Goal: Task Accomplishment & Management: Use online tool/utility

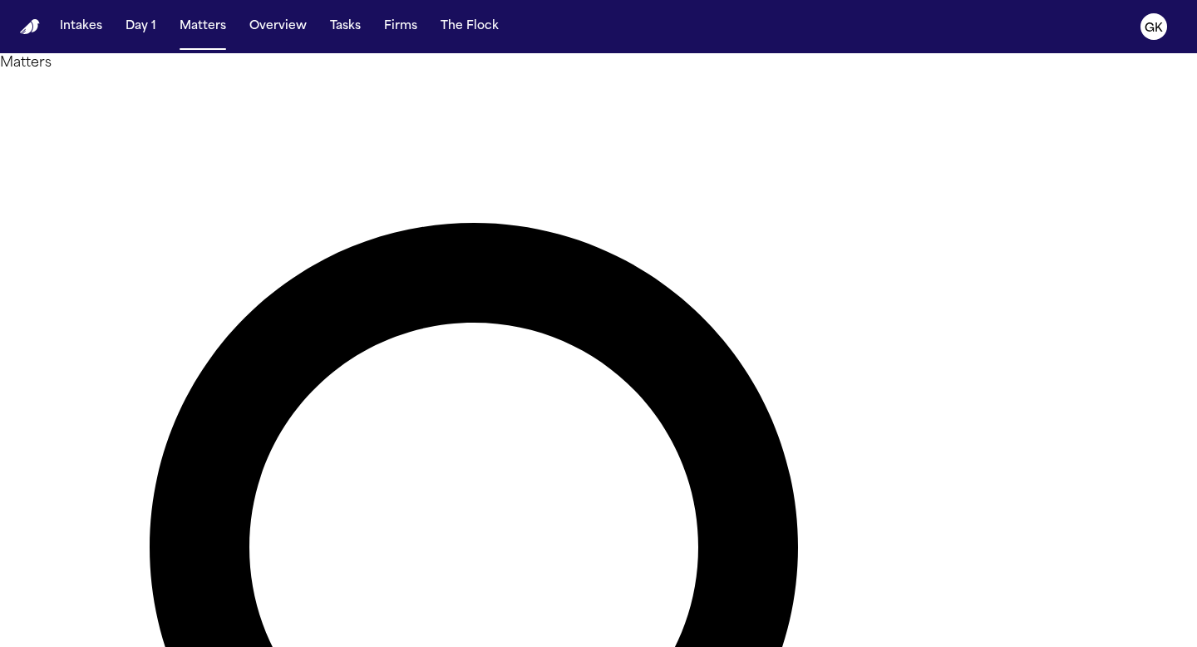
click at [32, 25] on img "Home" at bounding box center [30, 27] width 20 height 16
paste input "**********"
type input "**********"
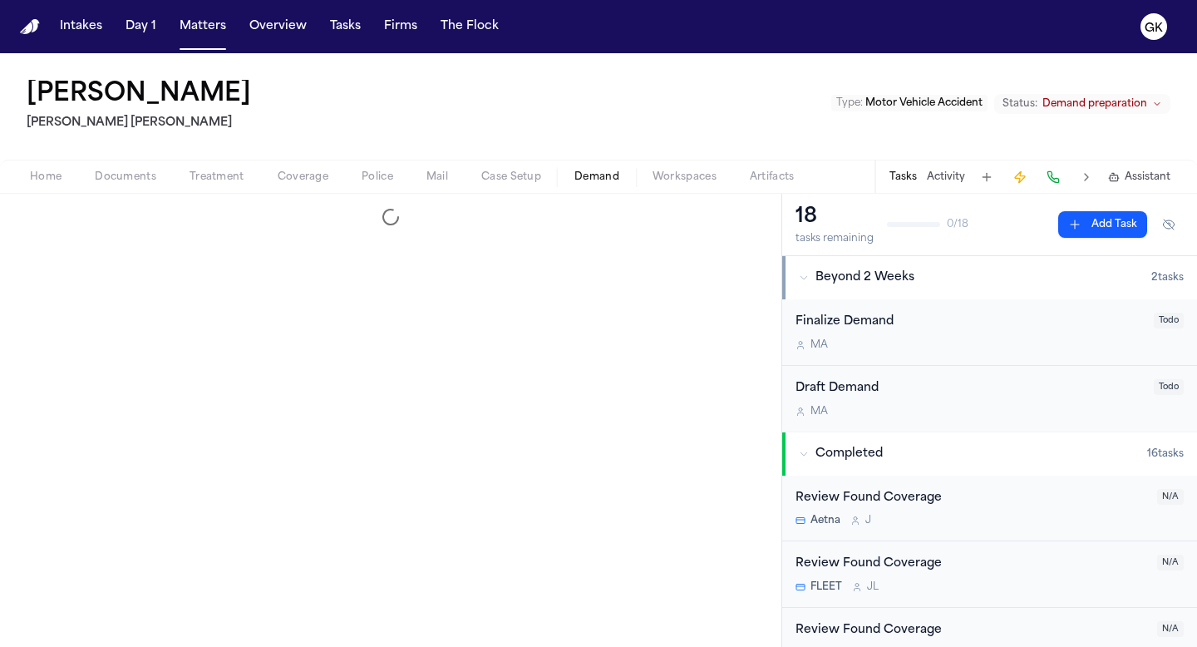
click at [616, 175] on span "Demand" at bounding box center [596, 176] width 45 height 13
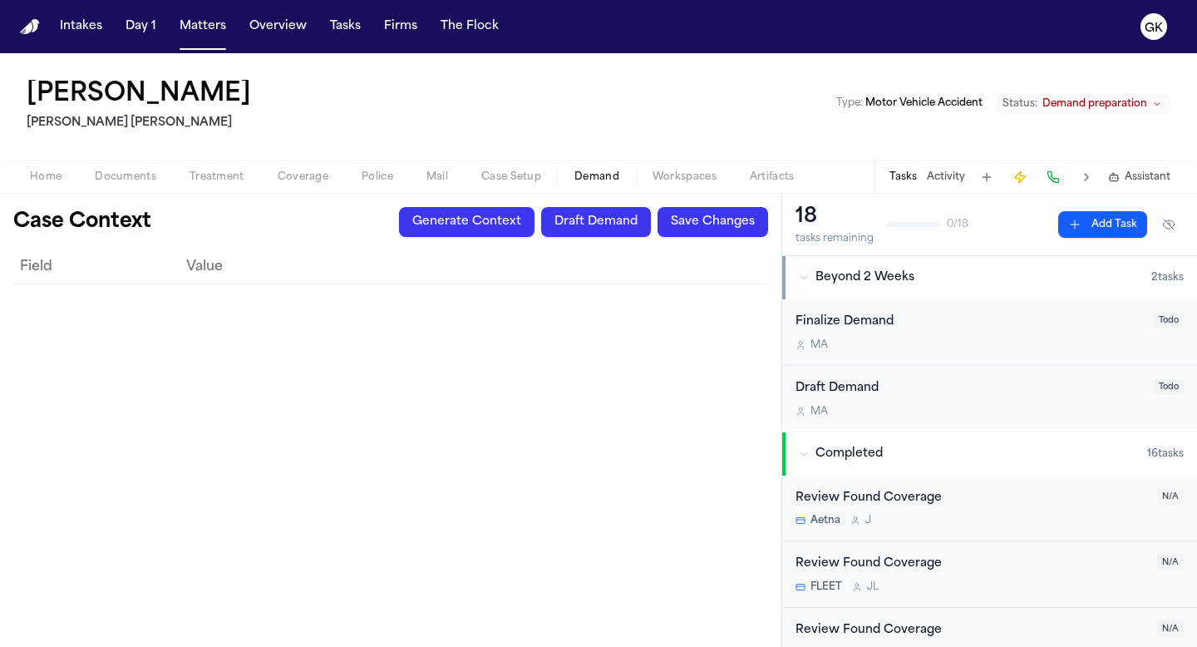
click at [458, 230] on button "Generate Context" at bounding box center [466, 222] width 135 height 30
click at [497, 219] on button "Generate Context" at bounding box center [466, 222] width 135 height 30
click at [470, 212] on div "Generate Context Draft Demand Save Changes" at bounding box center [583, 222] width 369 height 30
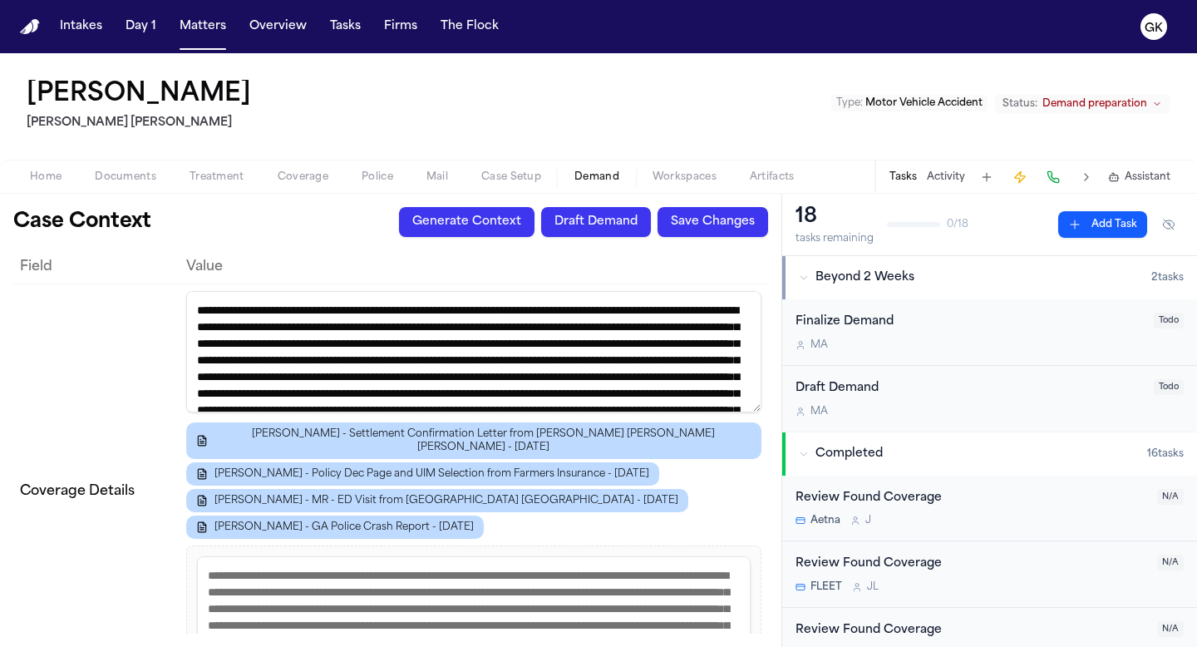
click at [504, 91] on div "Amanda Jenkins Blaska Holm Type : Motor Vehicle Accident Status: Demand prepara…" at bounding box center [598, 106] width 1197 height 106
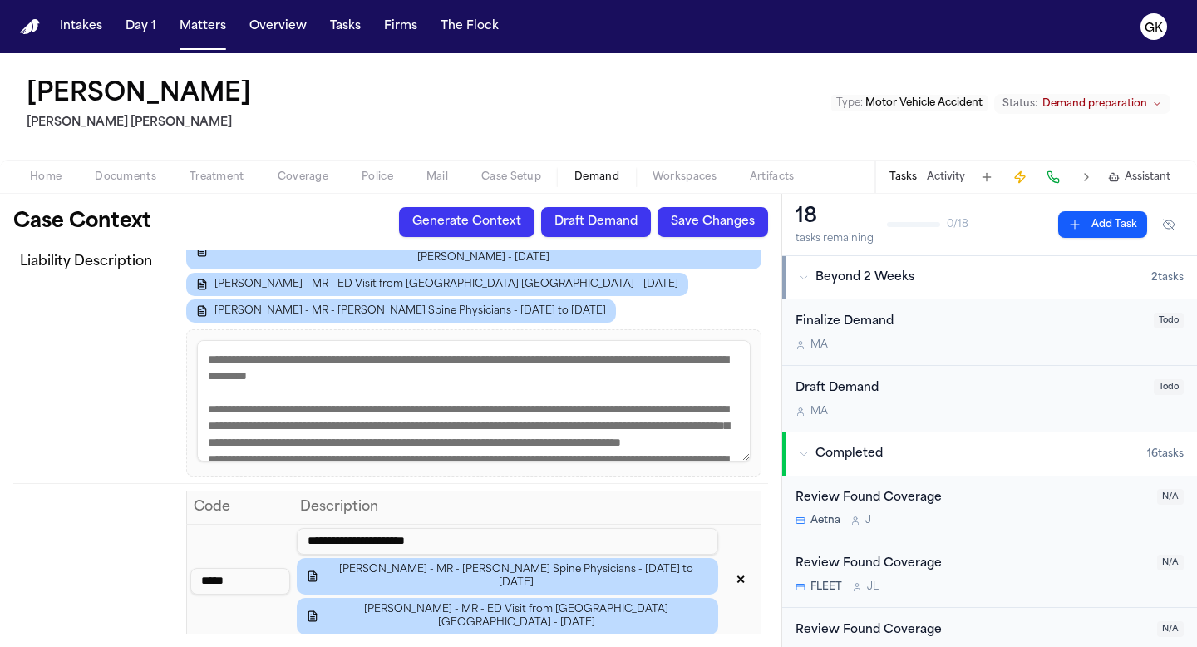
scroll to position [1119, 0]
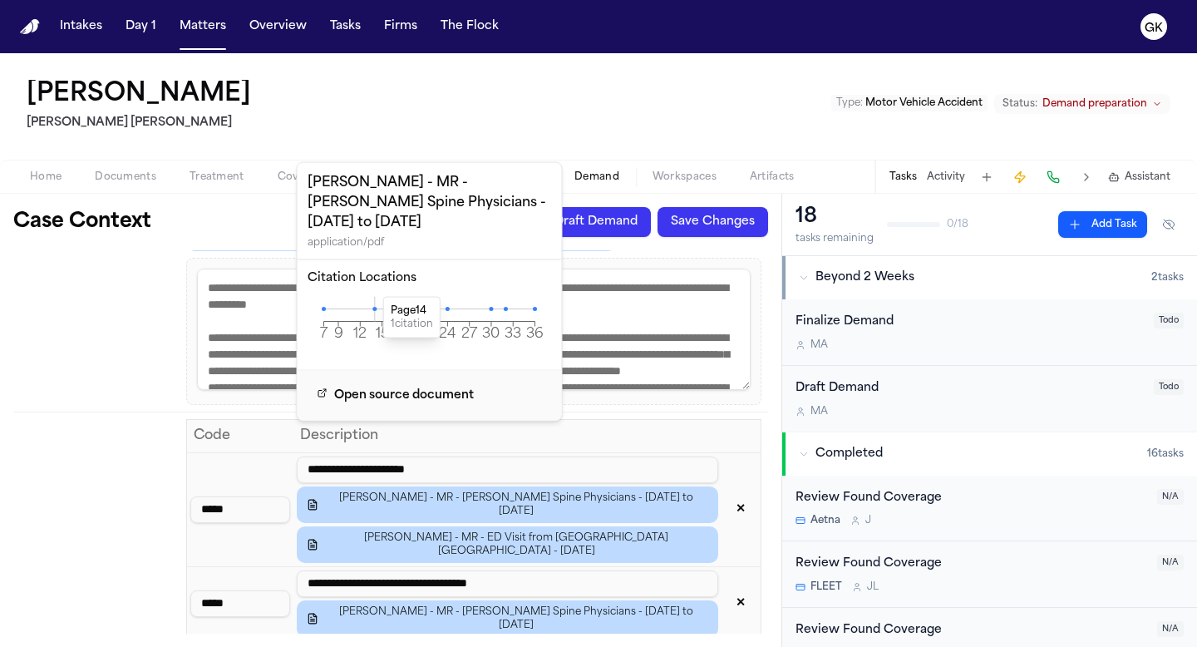
click at [373, 307] on icon at bounding box center [374, 309] width 4 height 4
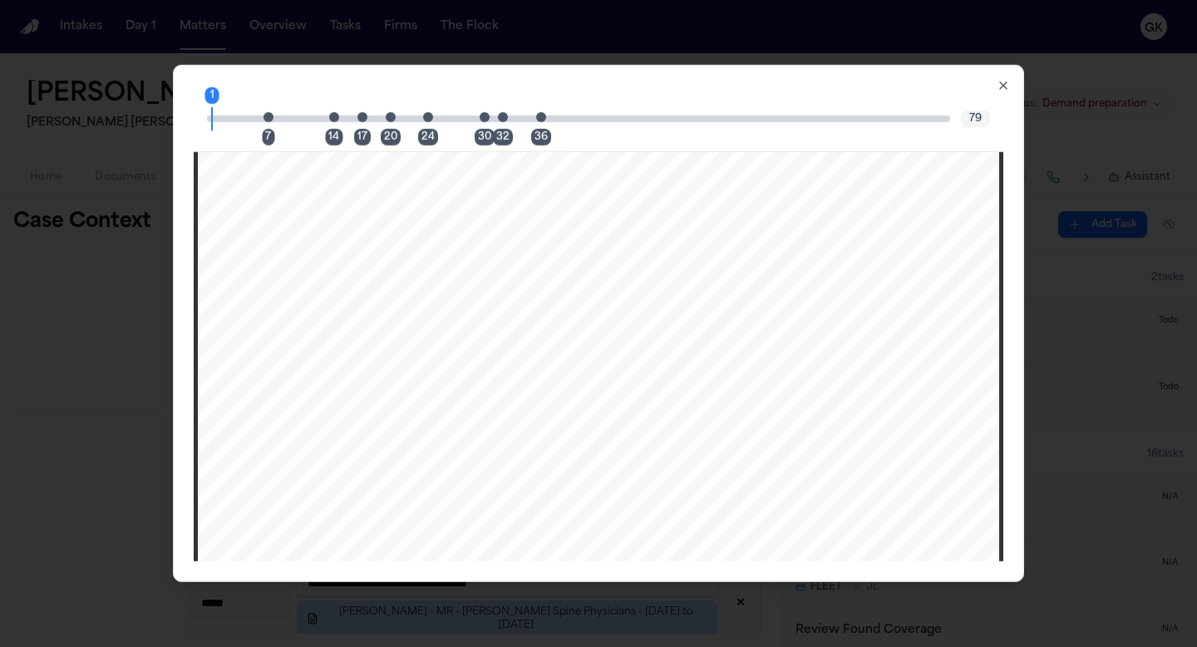
click at [265, 115] on span "Page 7 citation marker - 1 citation" at bounding box center [268, 116] width 10 height 10
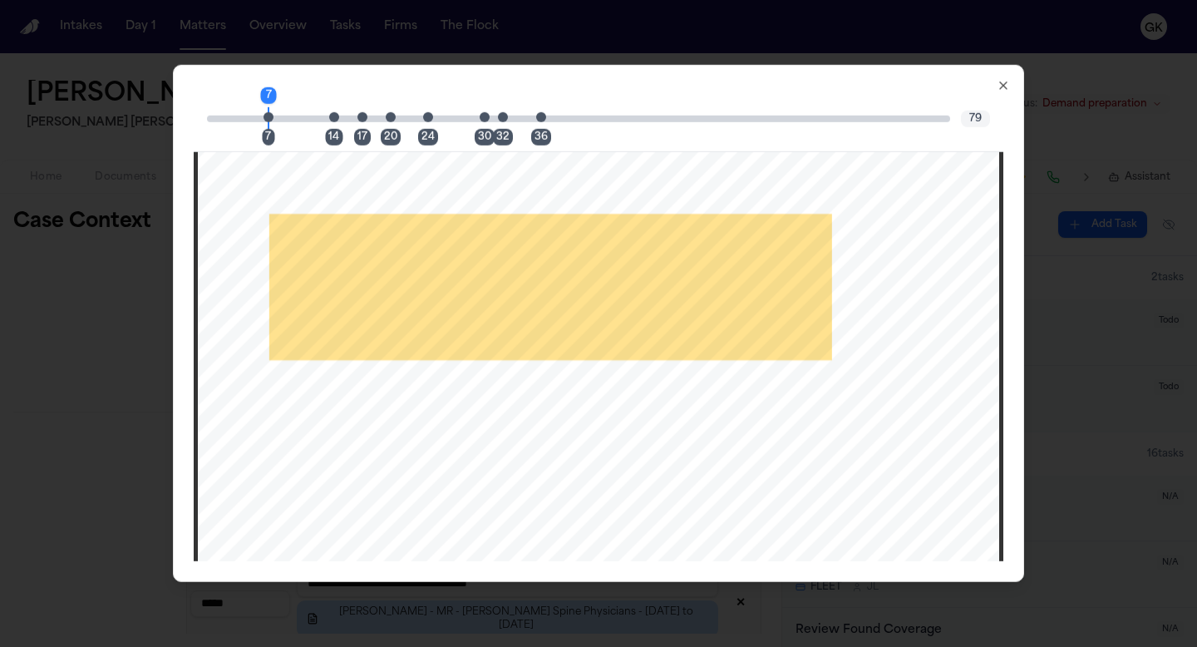
scroll to position [6647, 0]
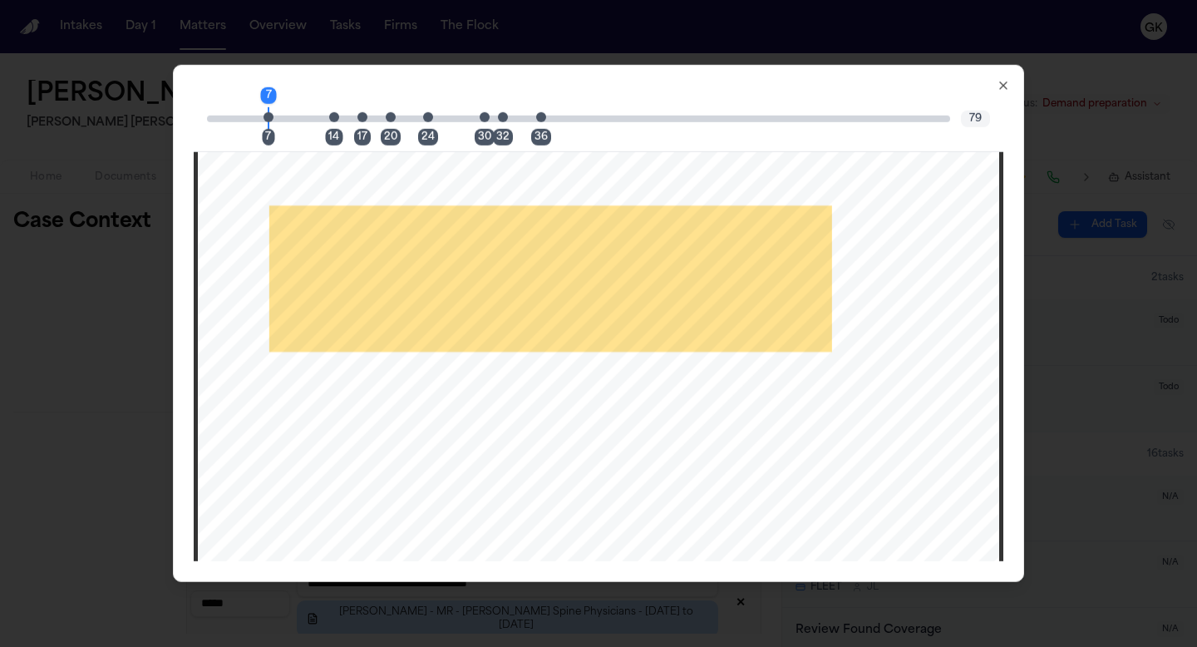
click at [1005, 81] on icon "button" at bounding box center [1003, 85] width 13 height 13
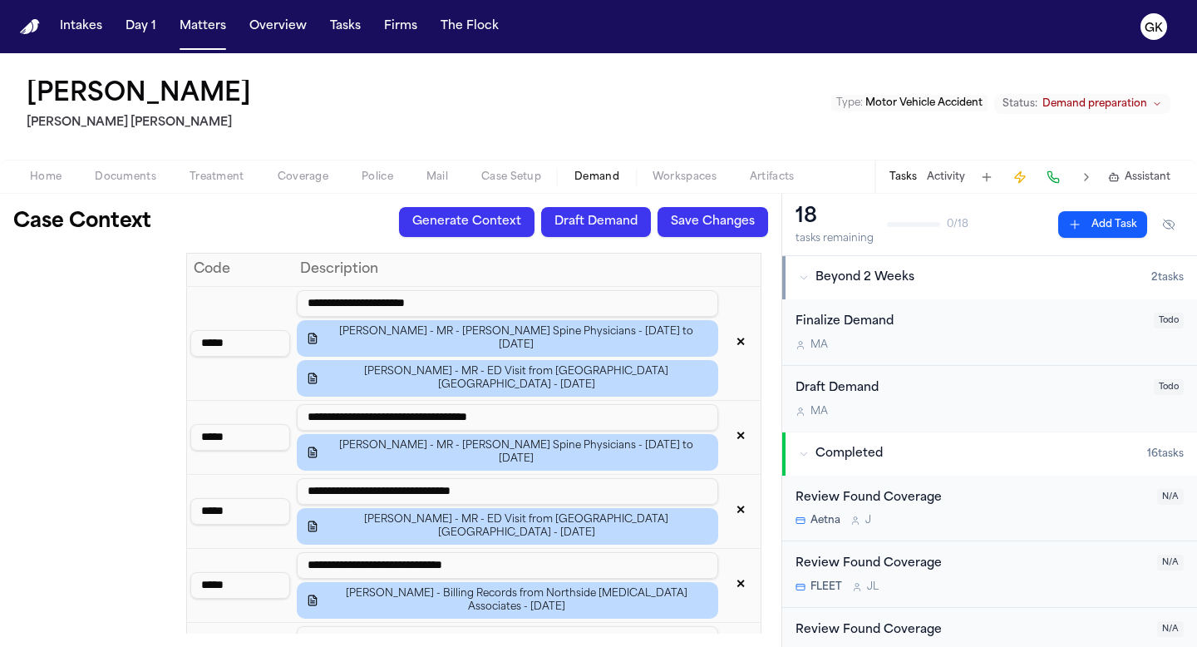
scroll to position [1304, 0]
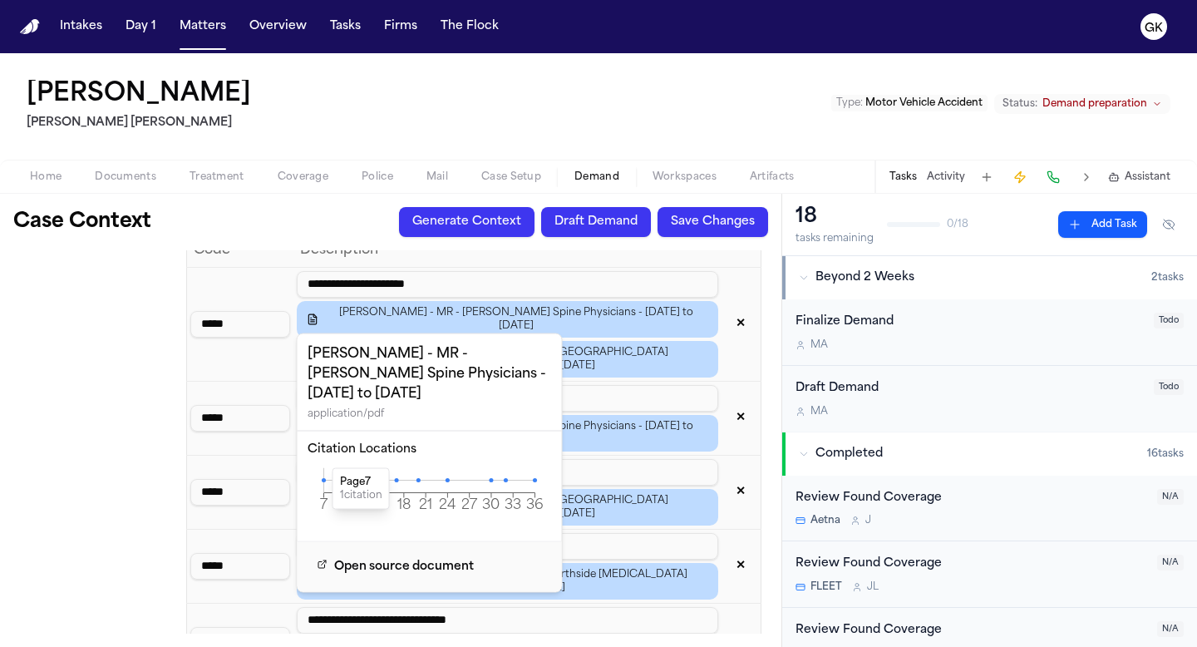
click at [323, 478] on icon at bounding box center [324, 480] width 4 height 4
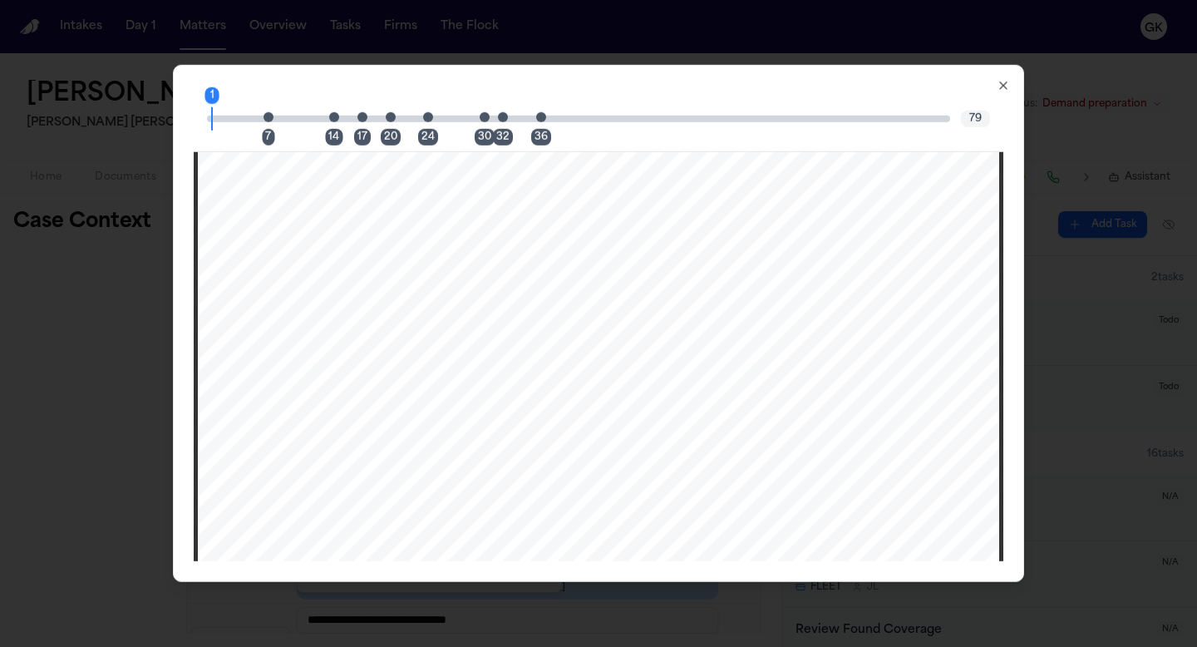
click at [266, 111] on div "1 7 14 17 20 24 30 32 36 79" at bounding box center [599, 119] width 810 height 66
click at [268, 119] on span "Page 7 citation marker - 1 citation" at bounding box center [268, 116] width 10 height 10
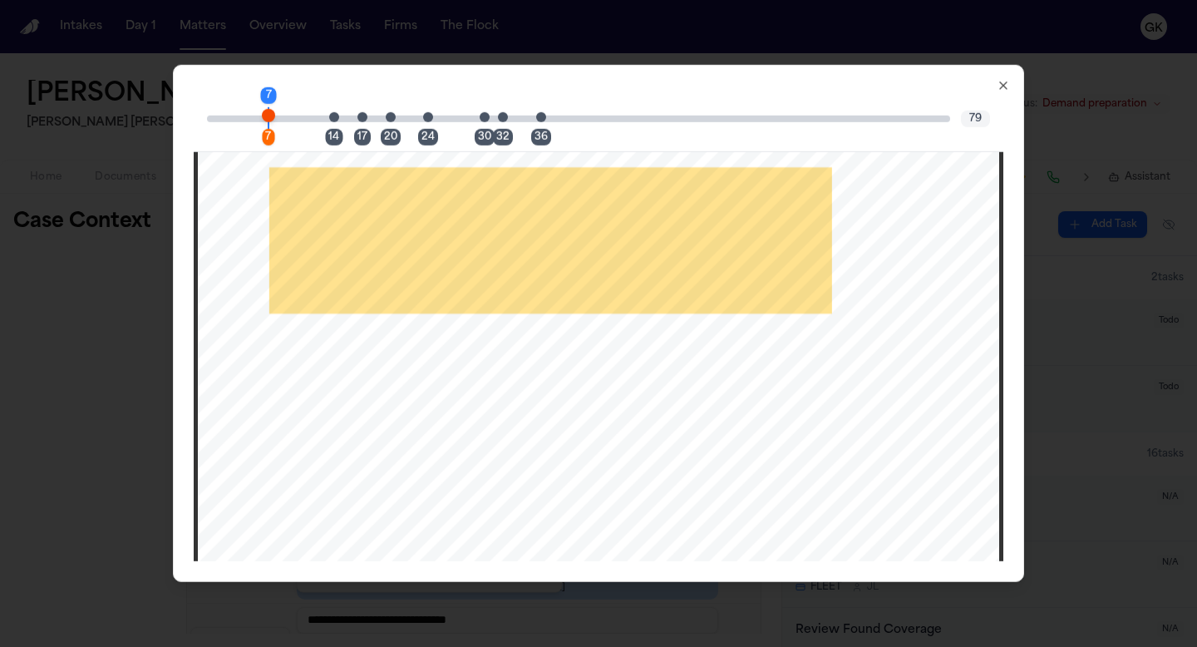
scroll to position [6681, 0]
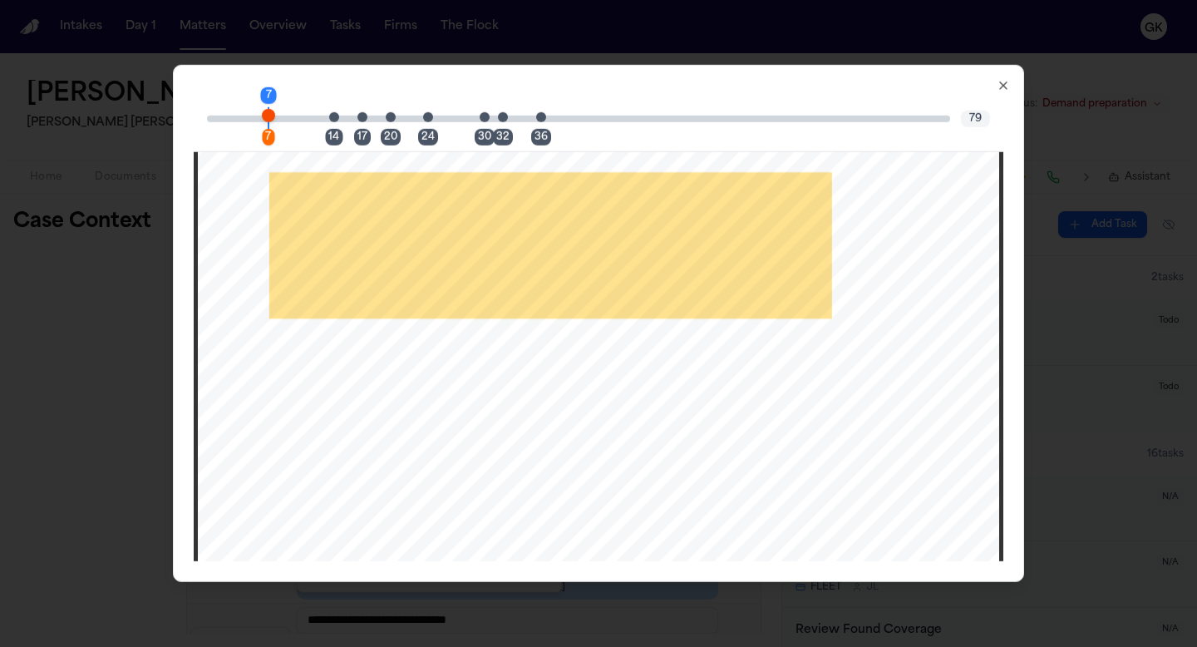
click at [1001, 86] on icon "button" at bounding box center [1003, 85] width 7 height 7
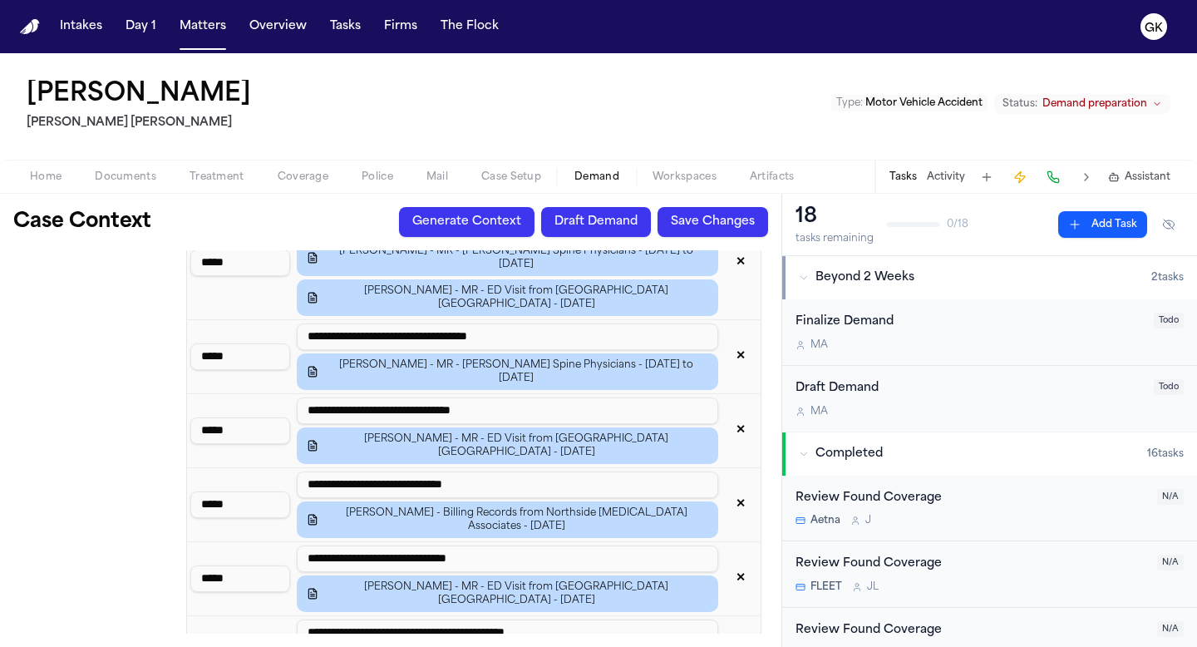
scroll to position [1367, 0]
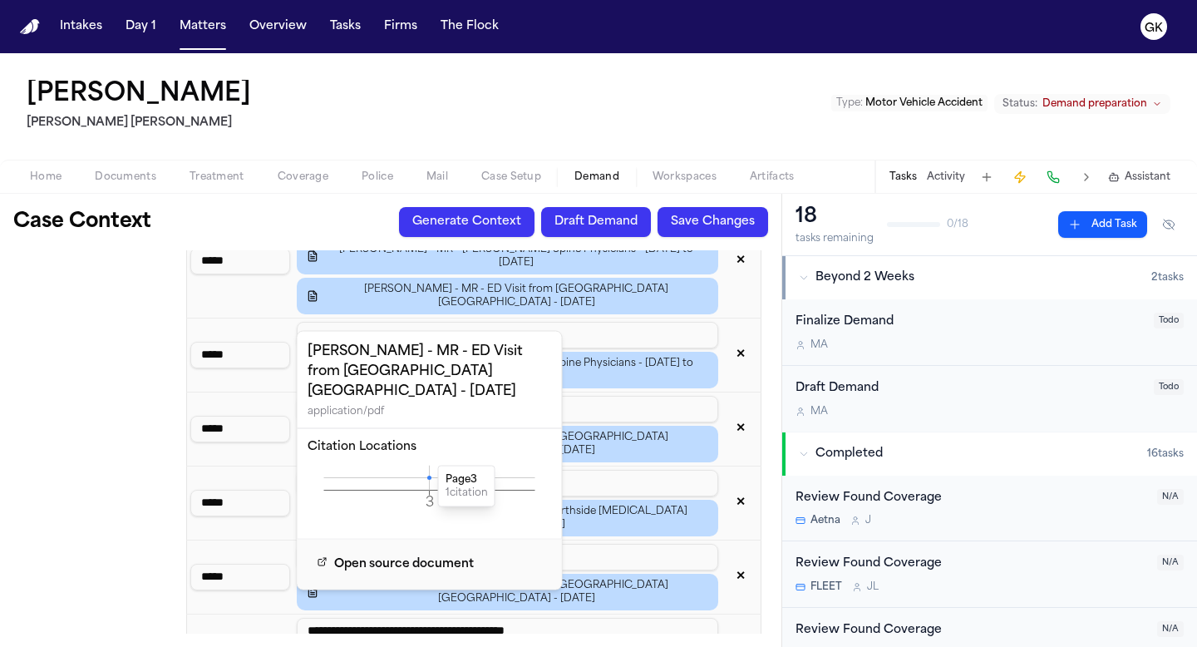
click at [428, 475] on icon at bounding box center [429, 477] width 4 height 4
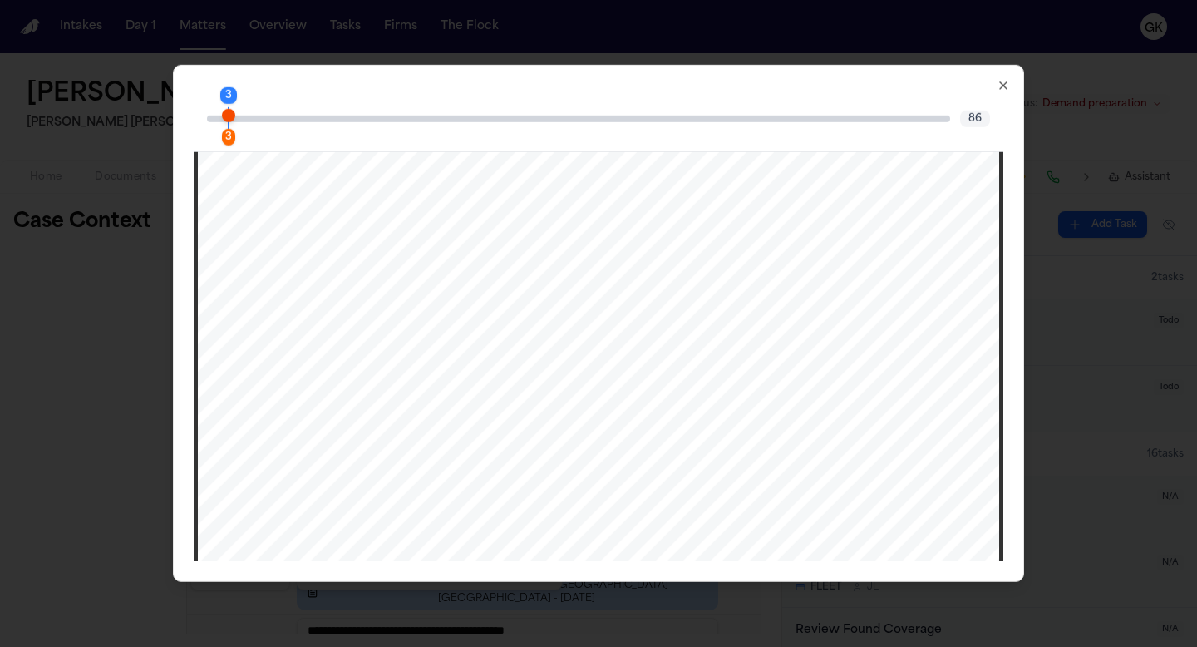
scroll to position [2091, 0]
click at [230, 121] on span "Page 3 citation marker - 1 citation" at bounding box center [228, 114] width 13 height 13
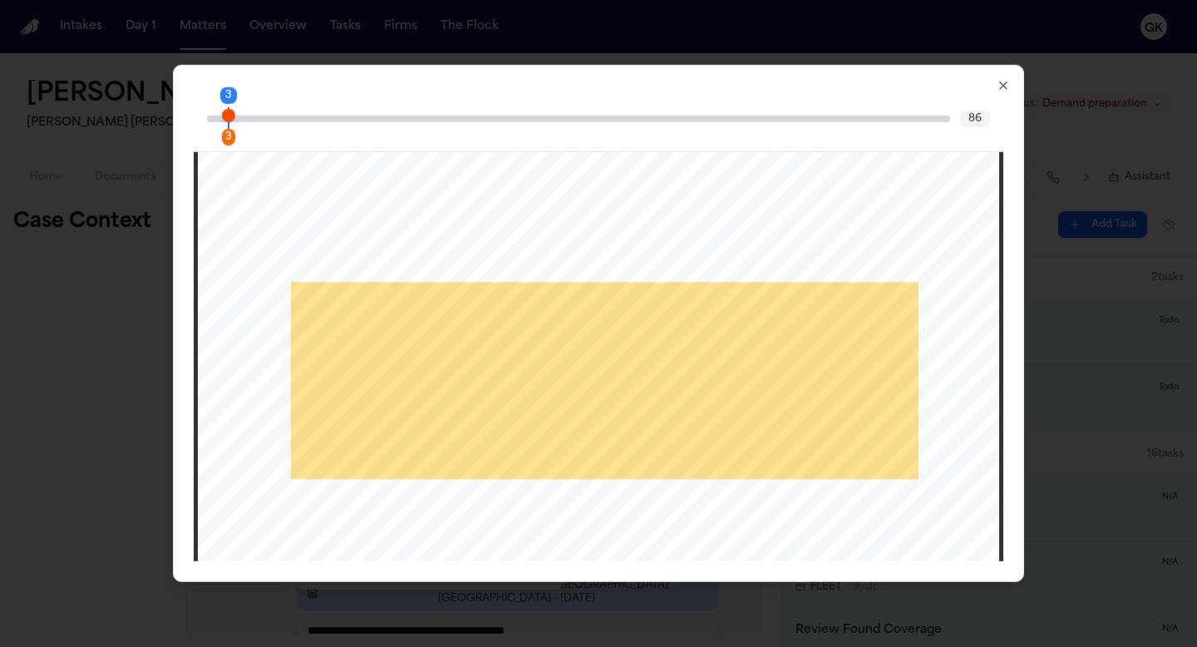
scroll to position [2591, 0]
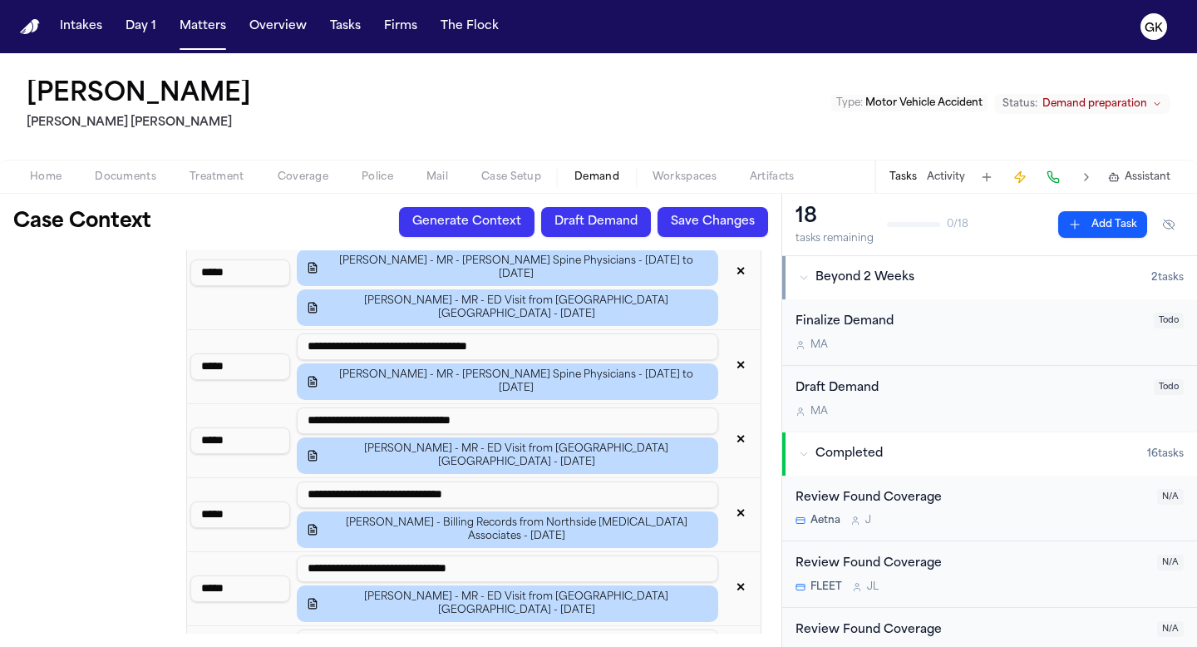
scroll to position [1356, 0]
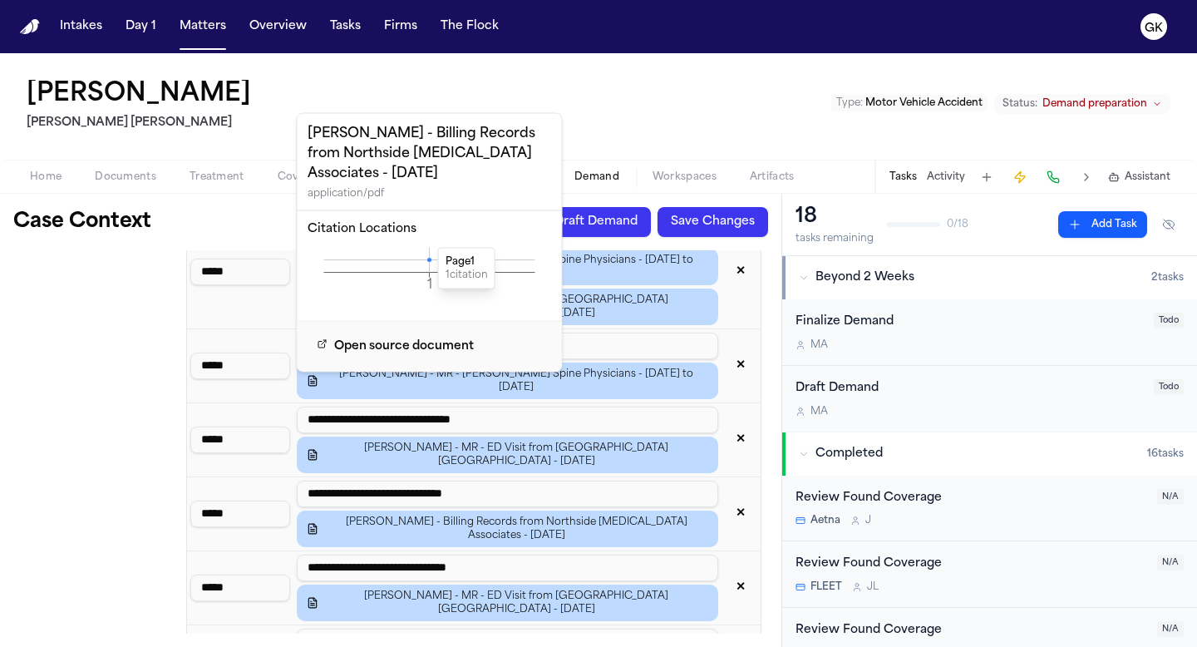
click at [429, 259] on icon at bounding box center [429, 260] width 4 height 4
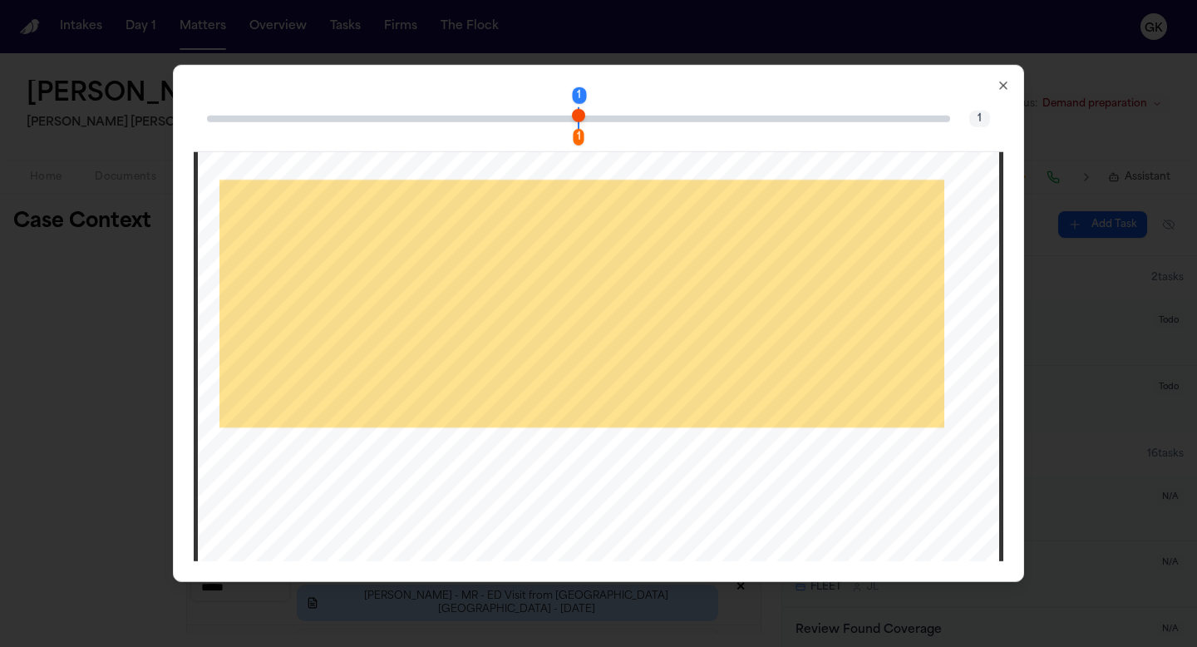
scroll to position [331, 0]
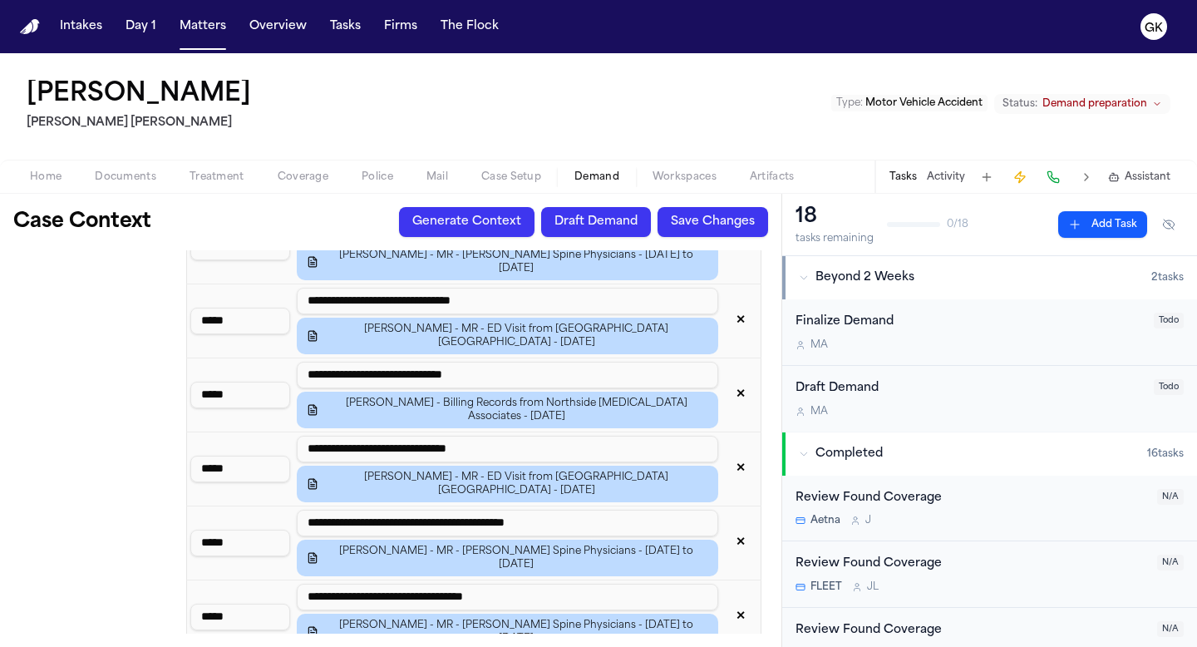
scroll to position [1477, 0]
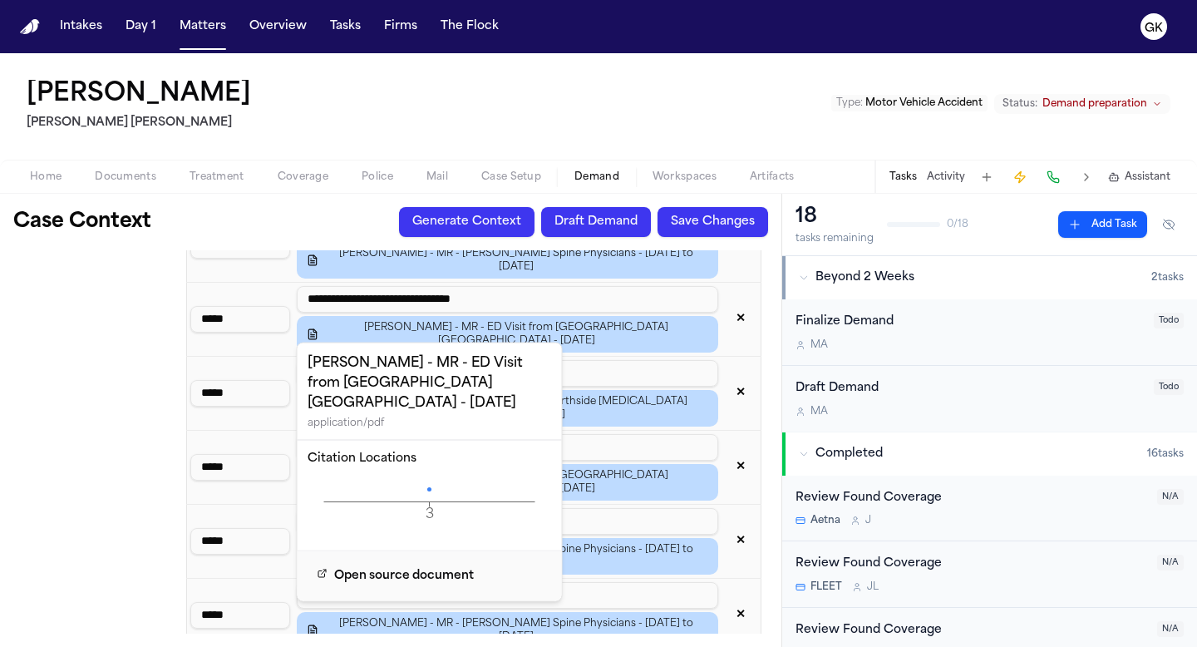
click at [430, 487] on icon at bounding box center [429, 489] width 4 height 4
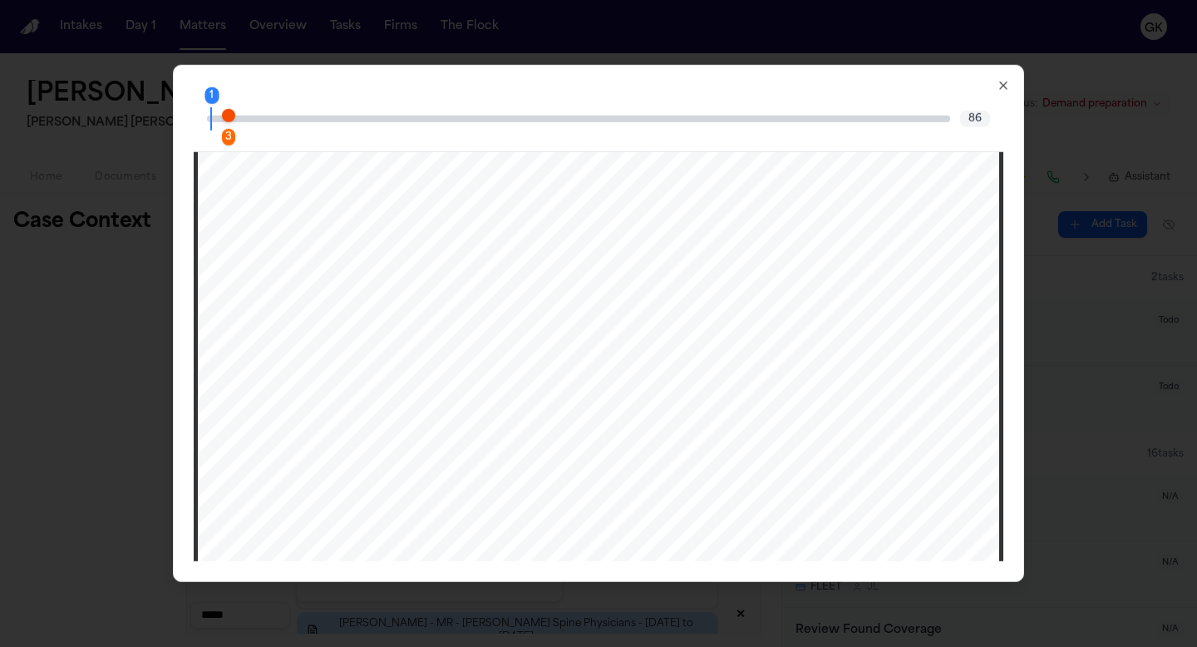
click at [228, 116] on span "Page 3 citation marker - 1 citation" at bounding box center [228, 114] width 13 height 13
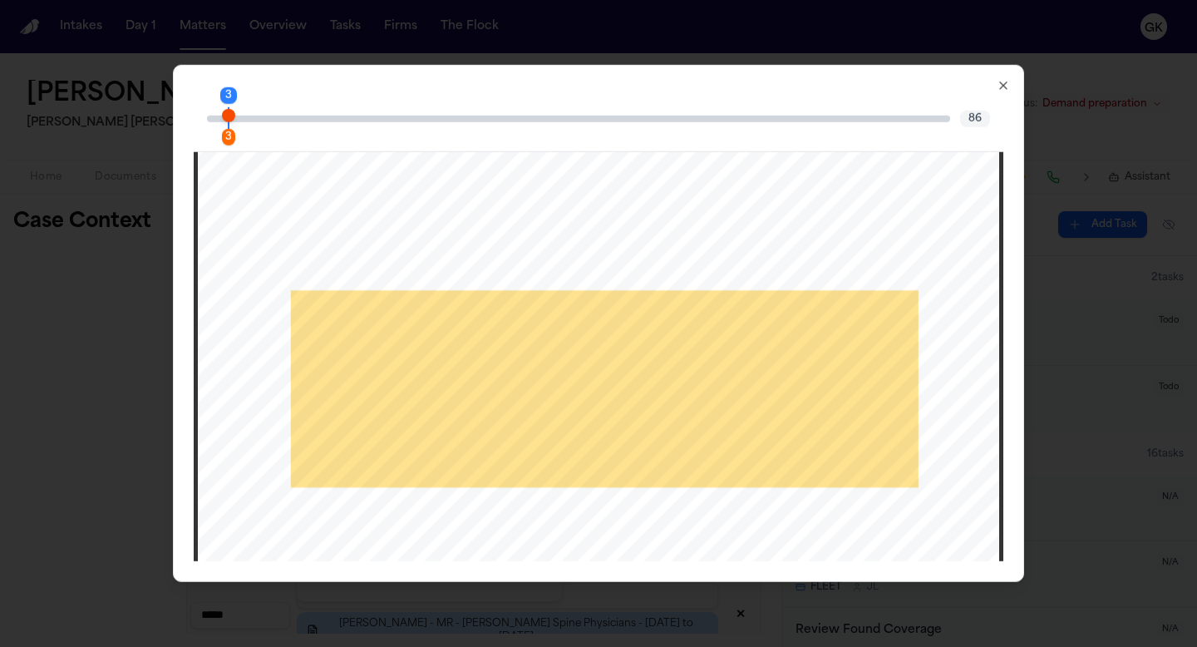
scroll to position [2582, 0]
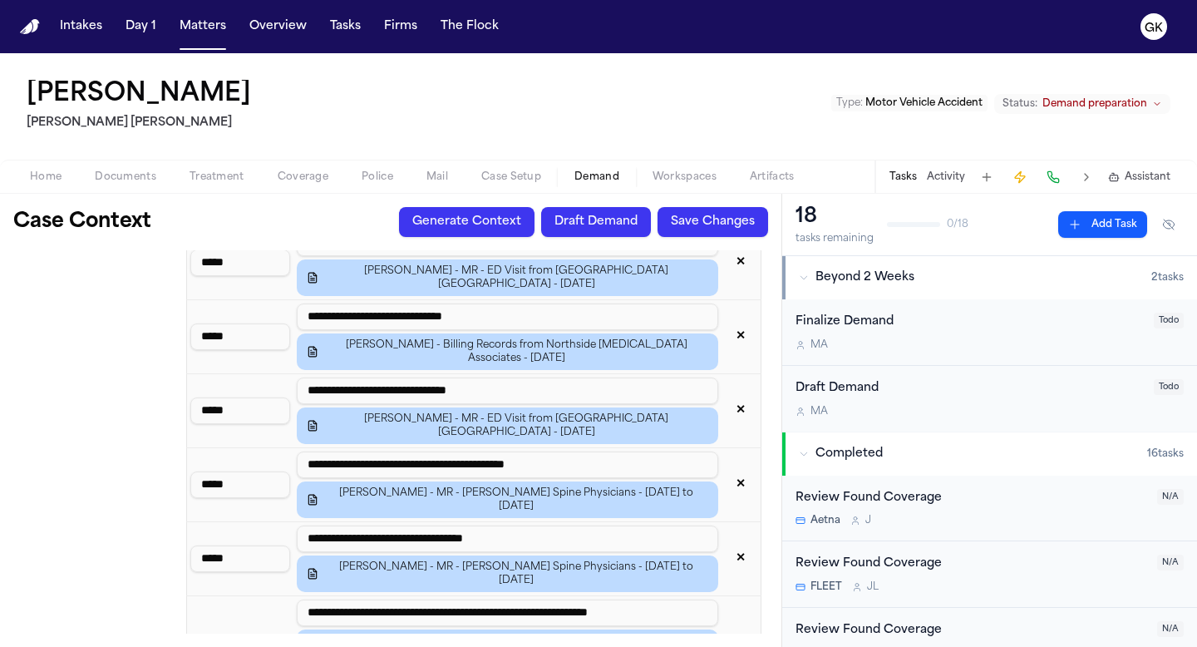
scroll to position [1548, 0]
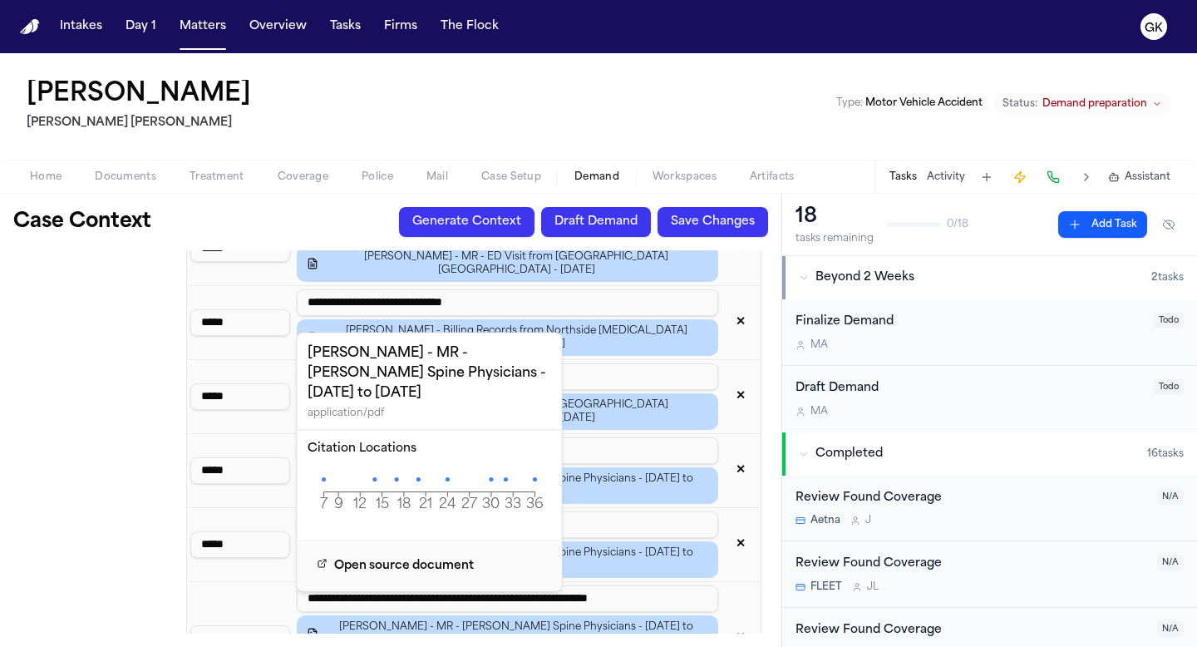
click at [322, 467] on icon "7 9 12 15 18 21 24 27 30 33 36 Page" at bounding box center [430, 492] width 244 height 50
click at [324, 477] on icon at bounding box center [324, 479] width 4 height 4
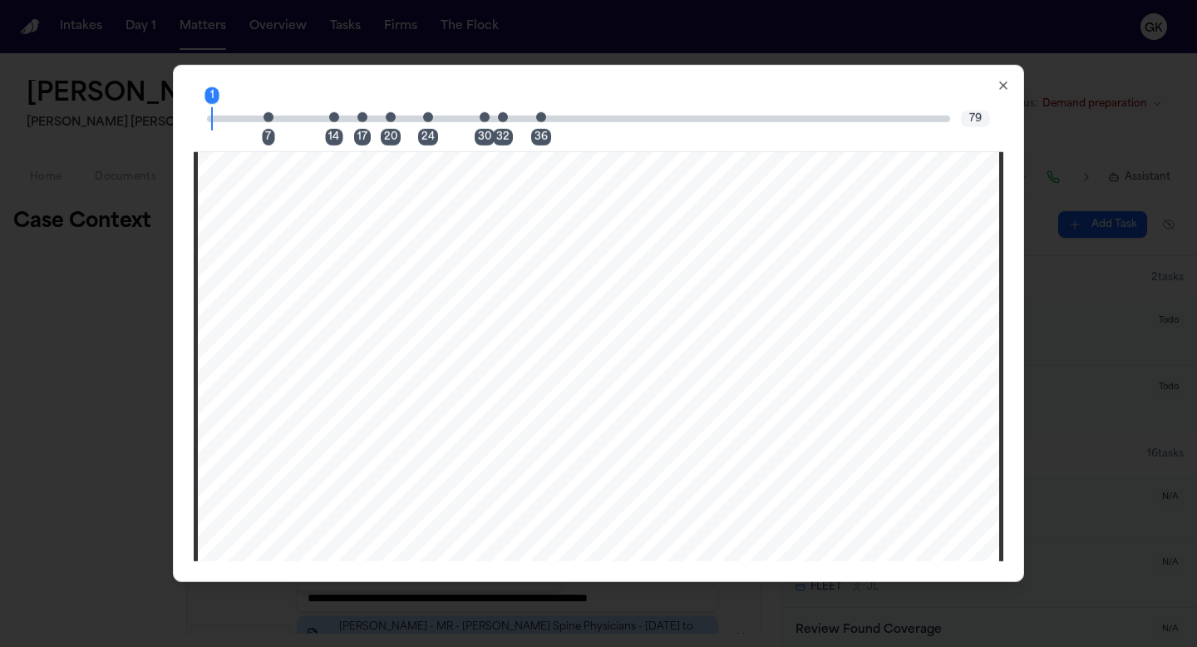
click at [267, 113] on div "1 7 14 17 20 24 30 32 36 79" at bounding box center [599, 119] width 810 height 66
click at [268, 121] on span "Page 7 citation marker - 1 citation" at bounding box center [268, 116] width 10 height 10
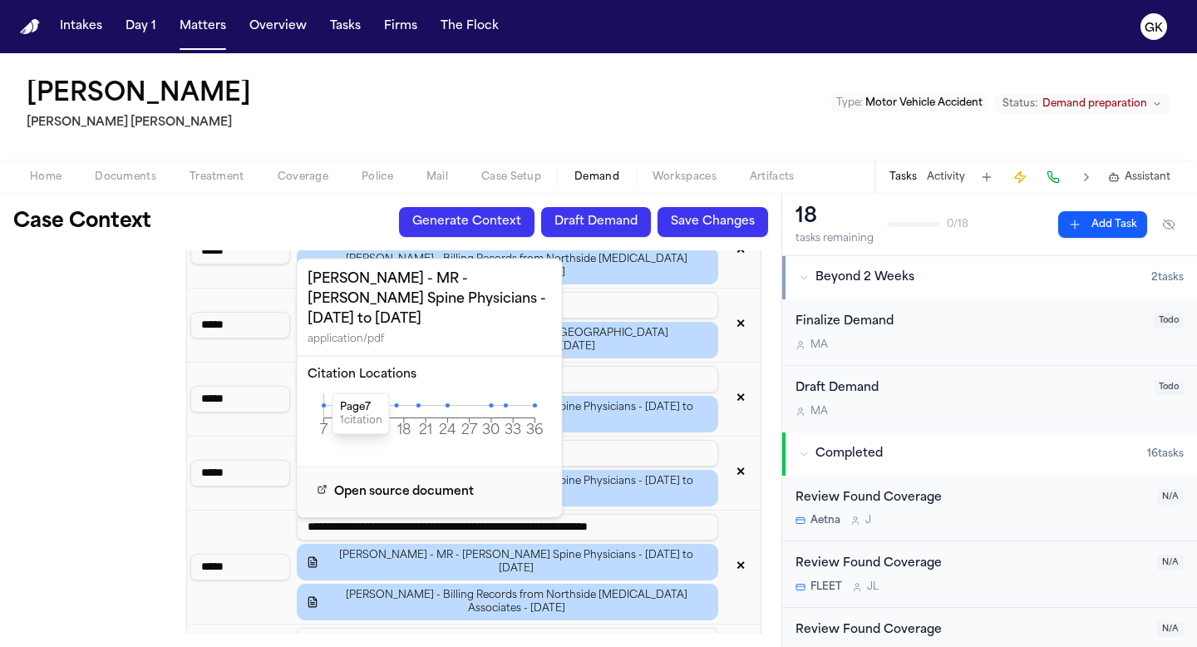
scroll to position [1624, 0]
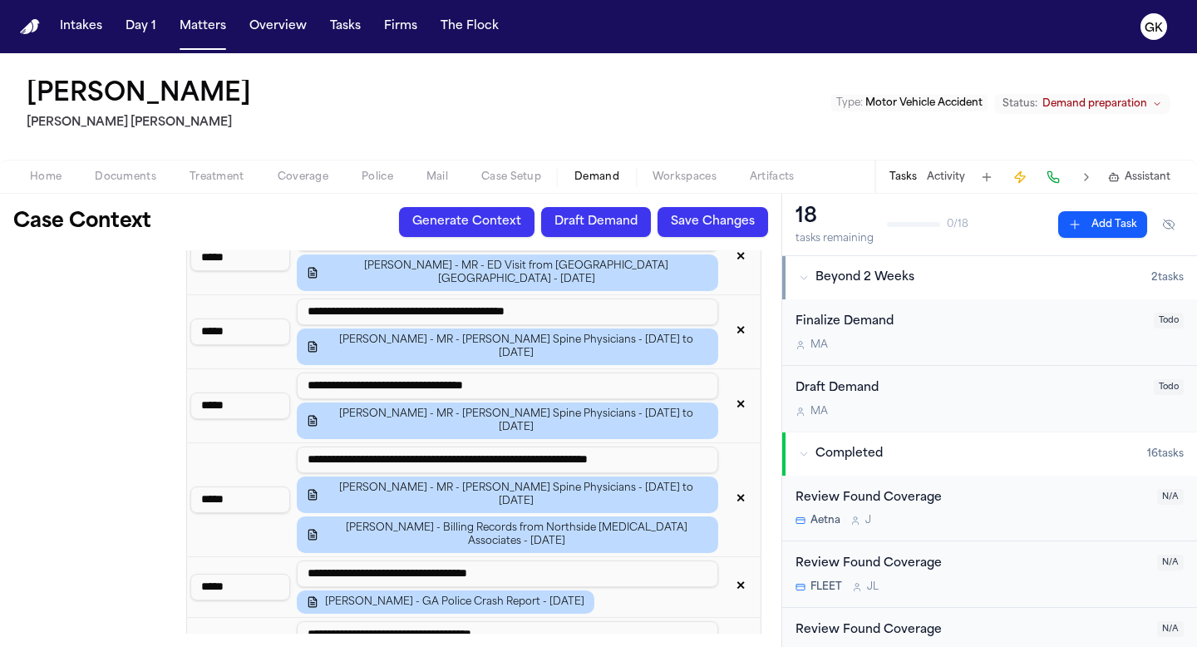
scroll to position [1688, 0]
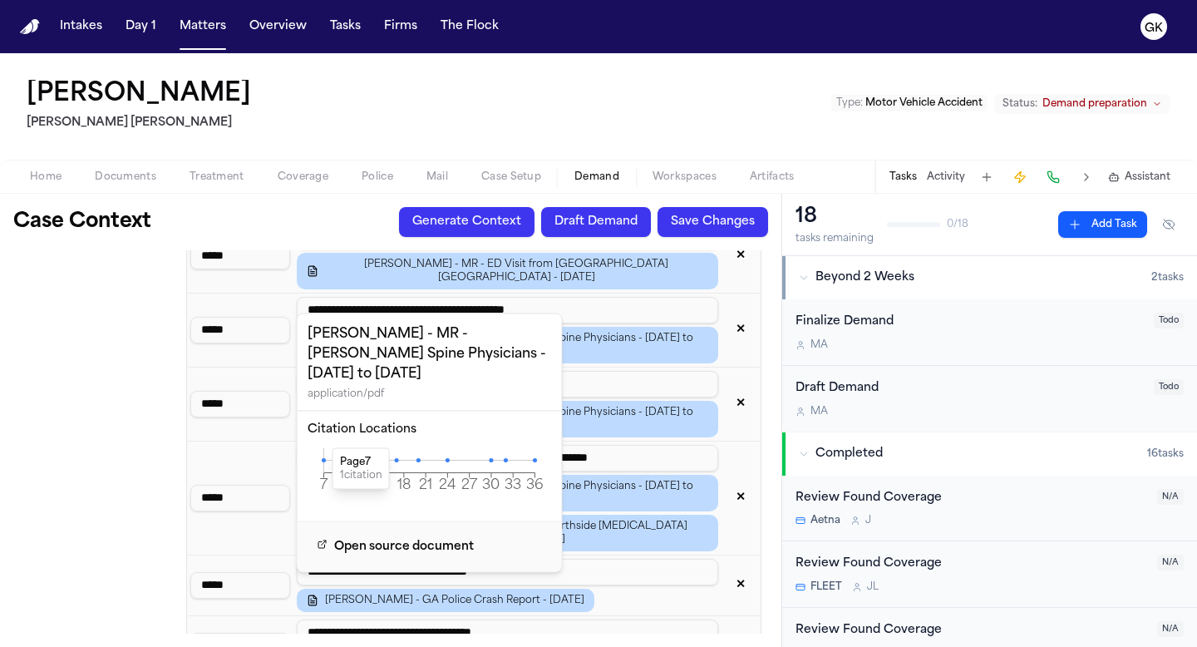
click at [324, 458] on icon at bounding box center [324, 460] width 4 height 4
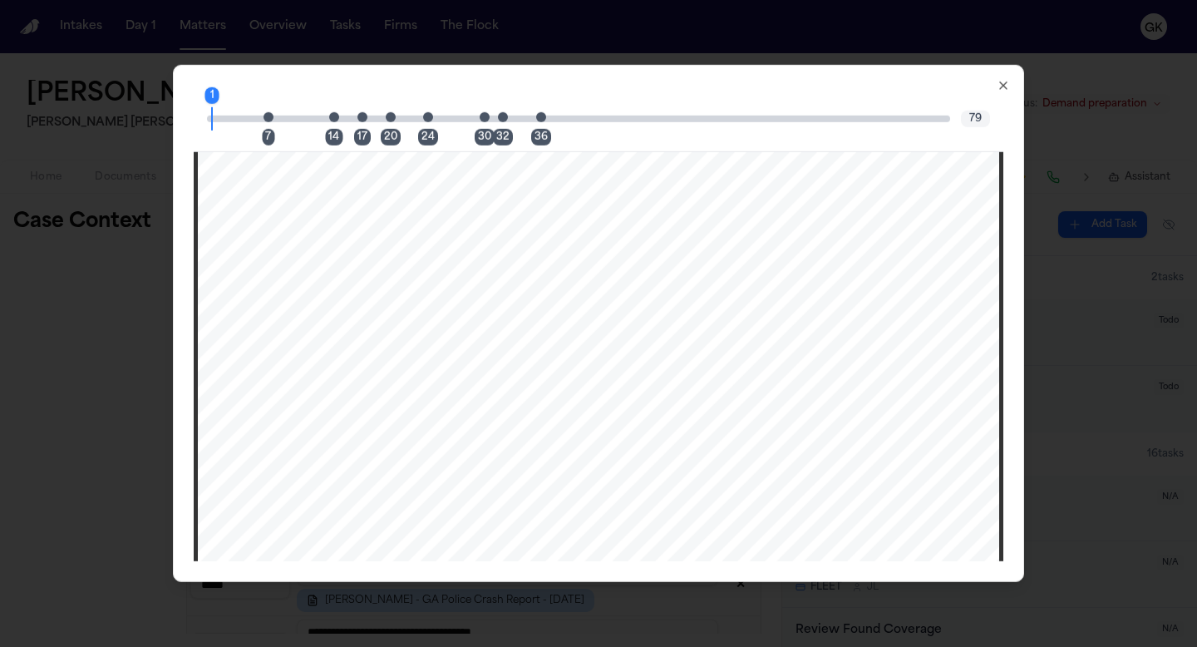
click at [273, 114] on div "7" at bounding box center [273, 118] width 10 height 20
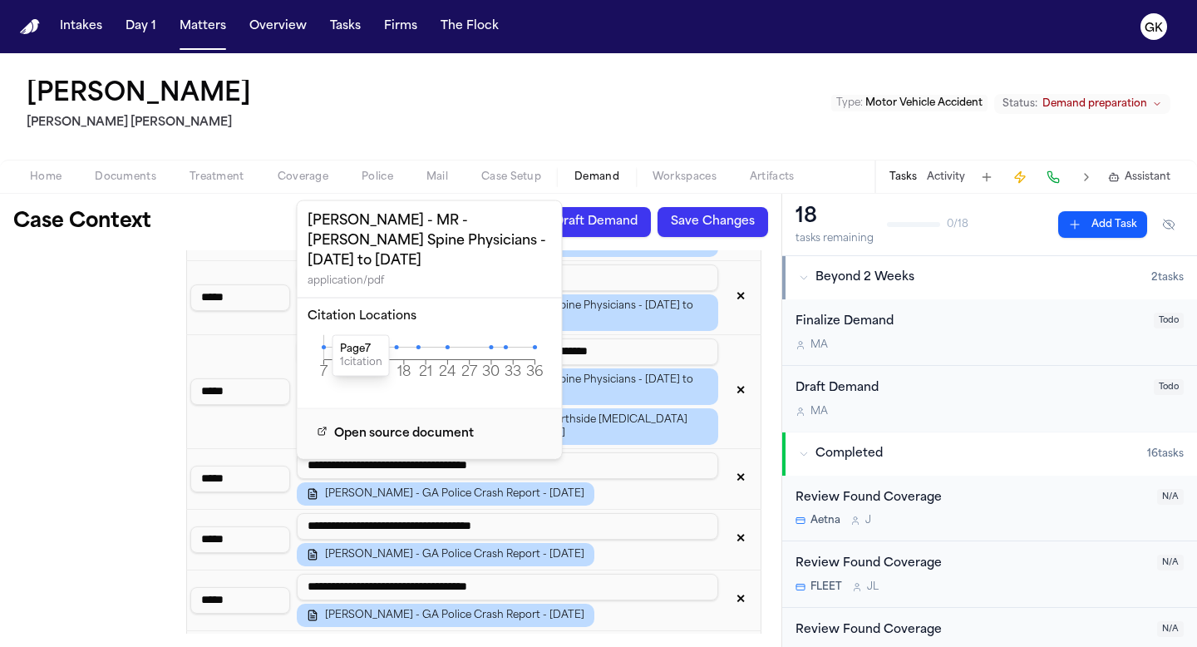
scroll to position [1802, 0]
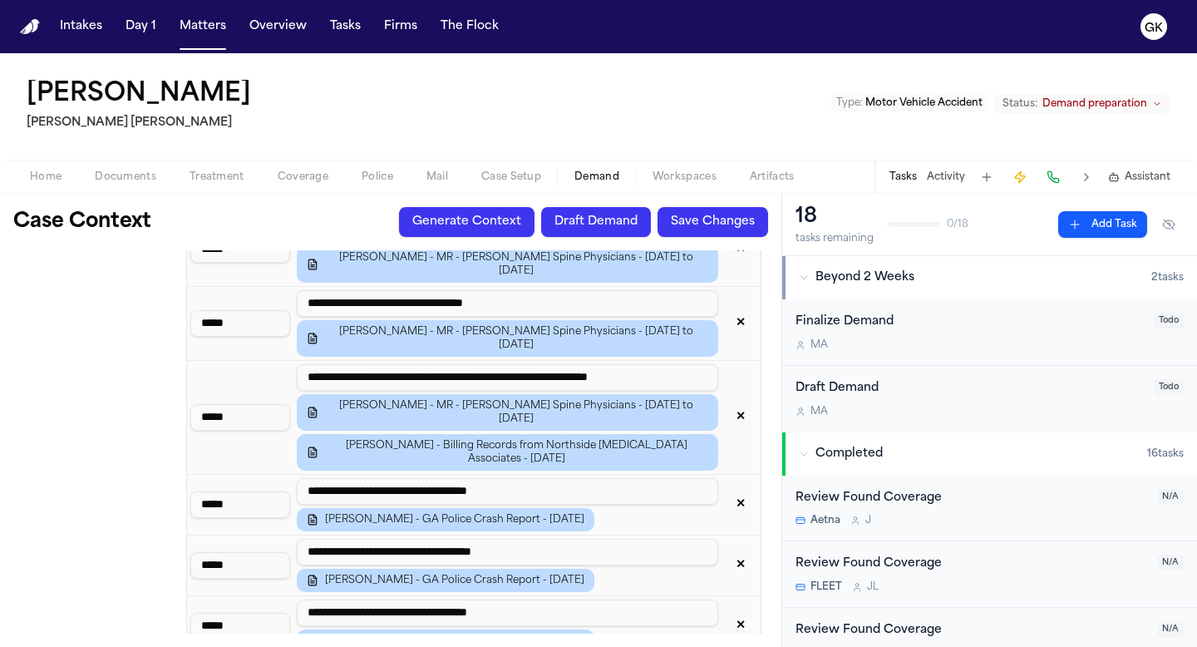
scroll to position [1763, 0]
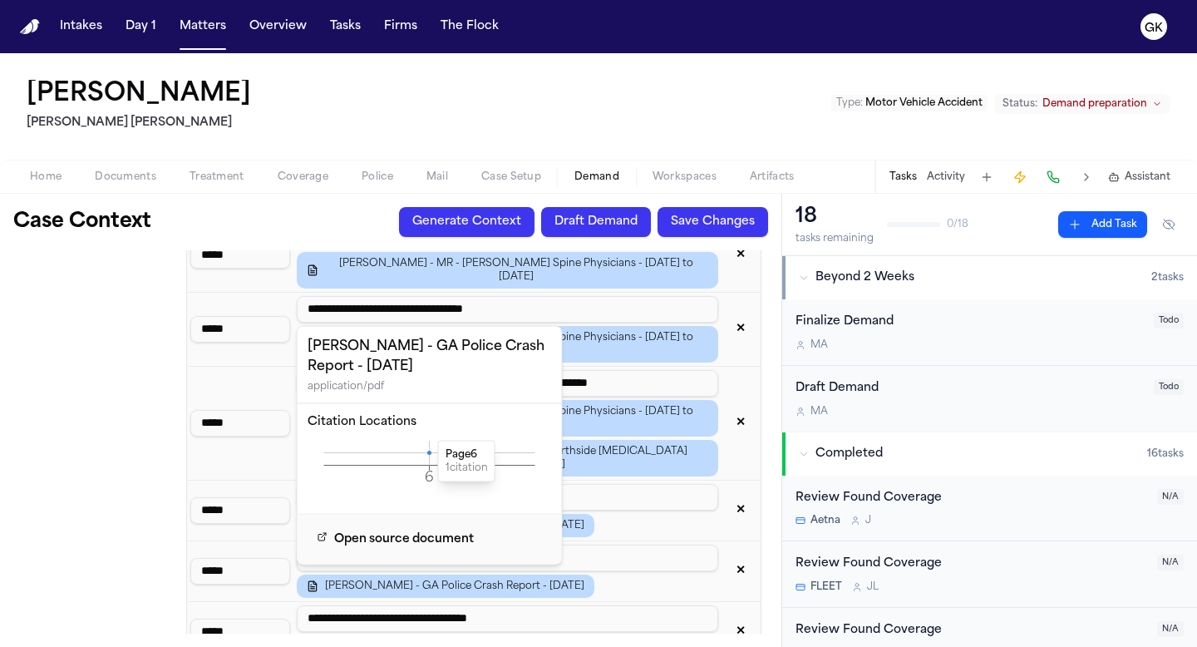
click at [428, 452] on icon at bounding box center [429, 452] width 4 height 4
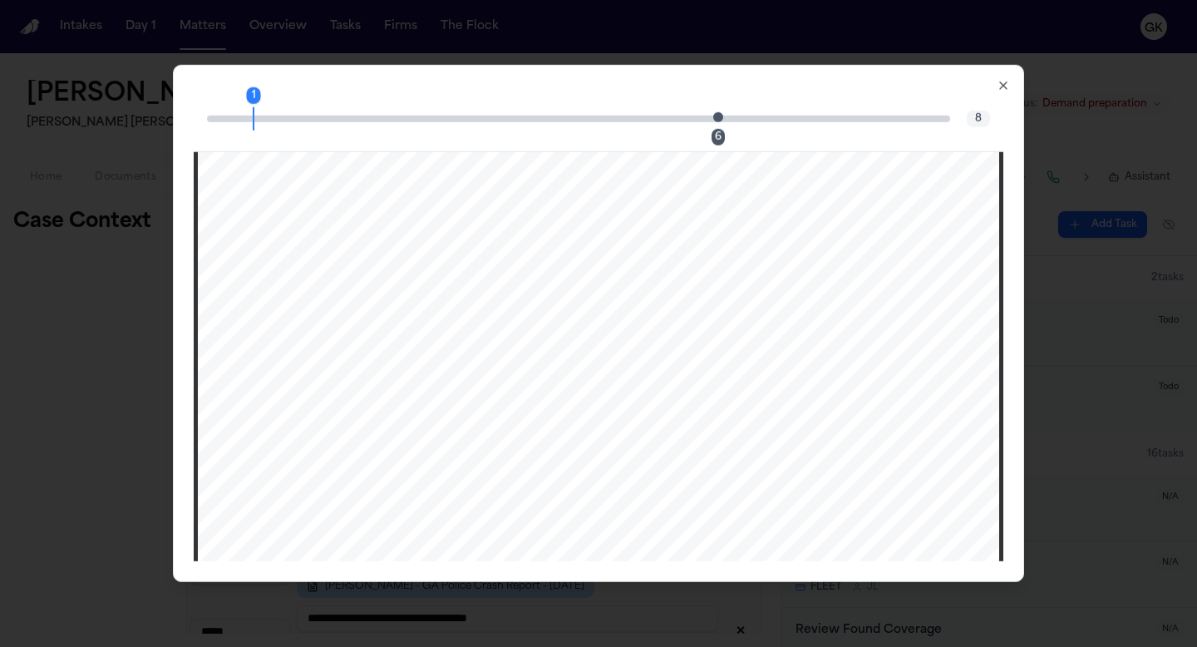
click at [721, 116] on span "Page 6 citation marker - 1 citation" at bounding box center [718, 116] width 10 height 10
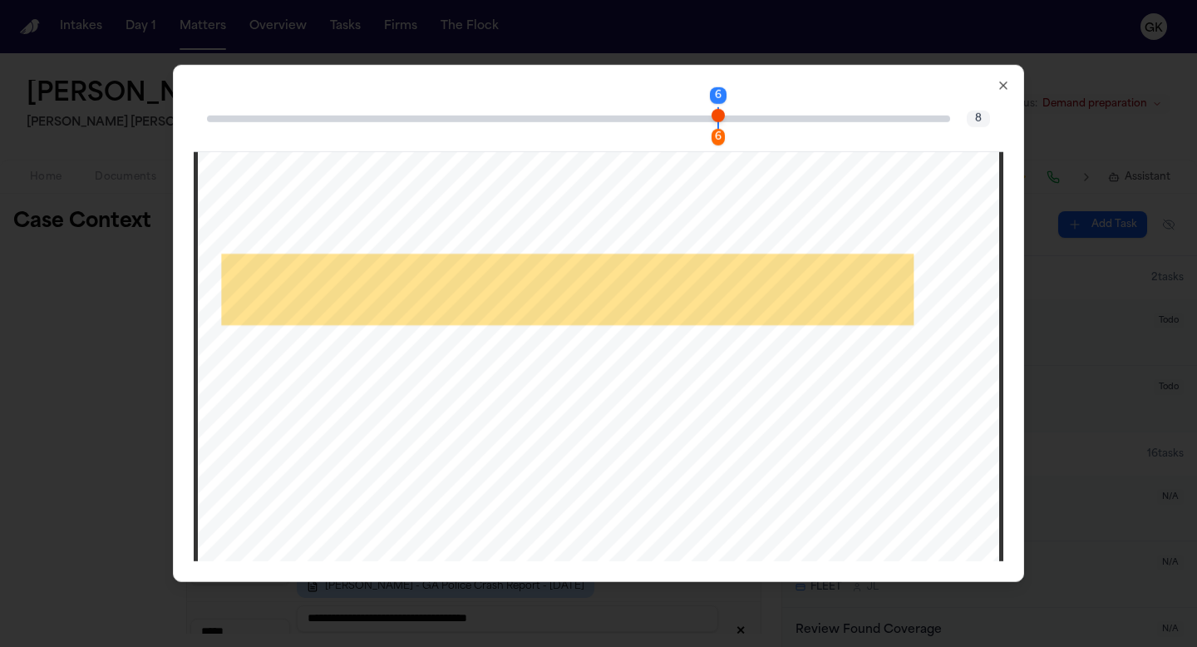
scroll to position [5312, 0]
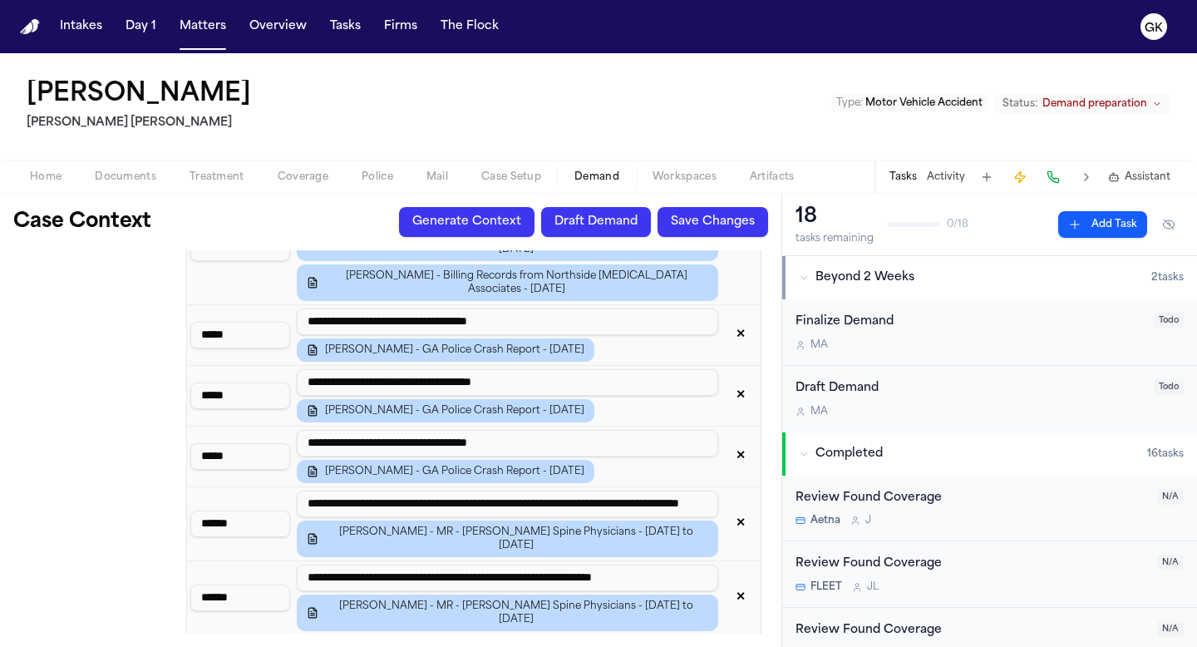
scroll to position [1942, 0]
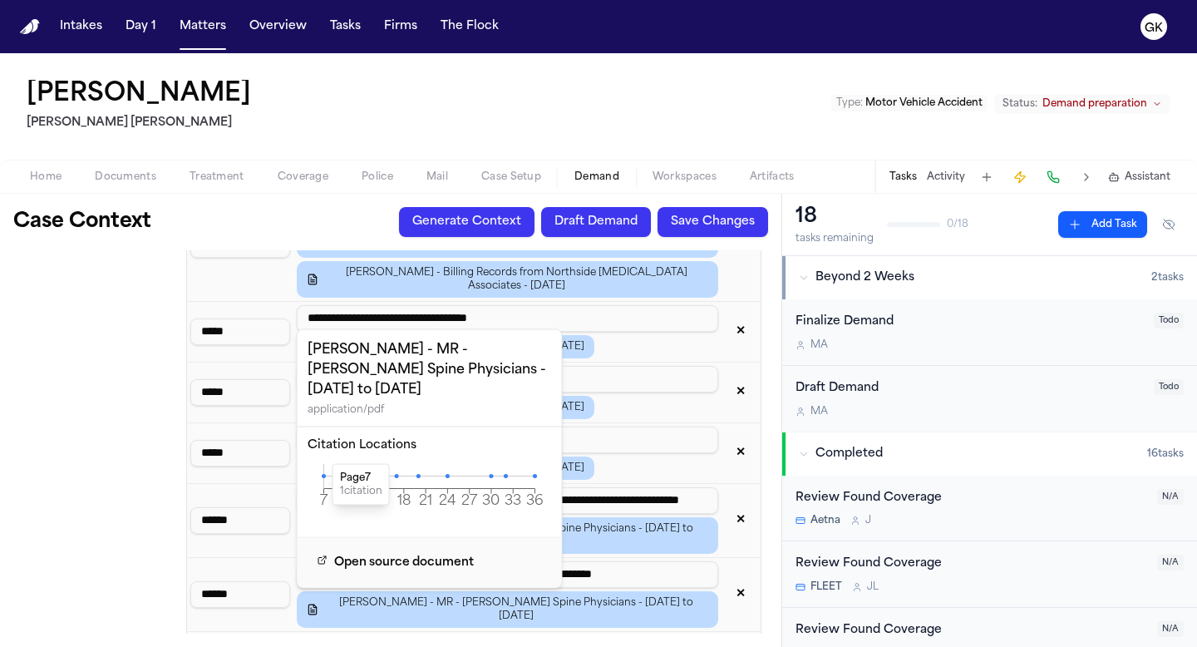
click at [325, 474] on icon at bounding box center [324, 476] width 4 height 4
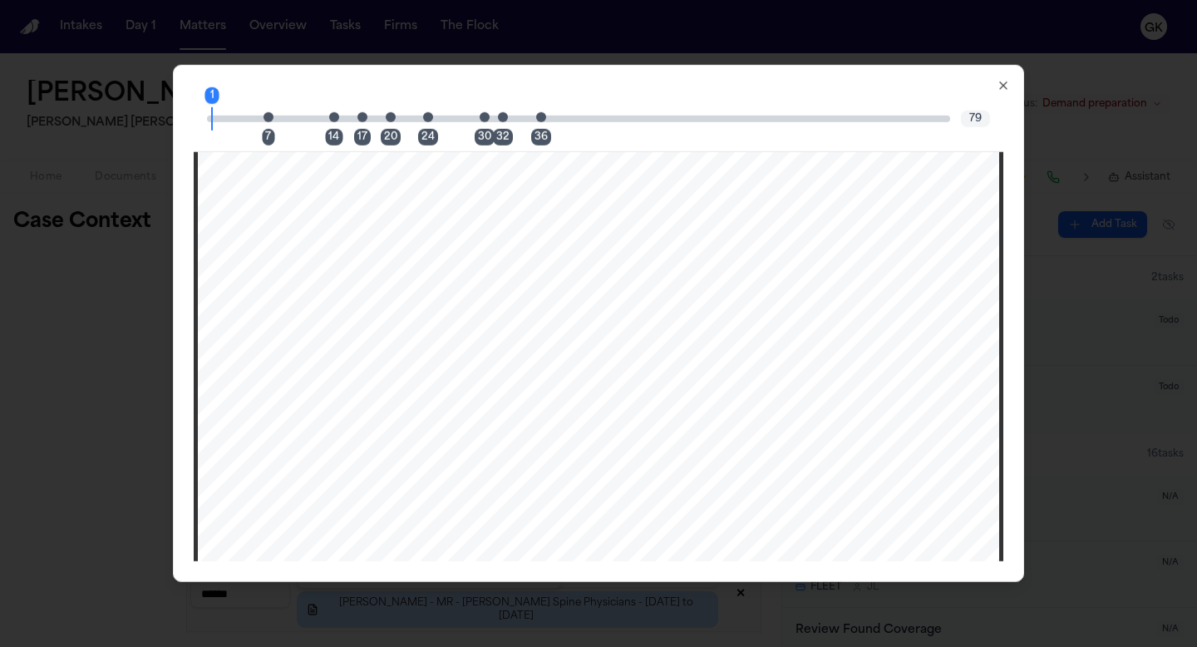
click at [267, 113] on div "1 7 14 17 20 24 30 32 36 79" at bounding box center [599, 119] width 810 height 66
click at [267, 117] on span "Page 7 citation marker - 1 citation" at bounding box center [268, 116] width 10 height 10
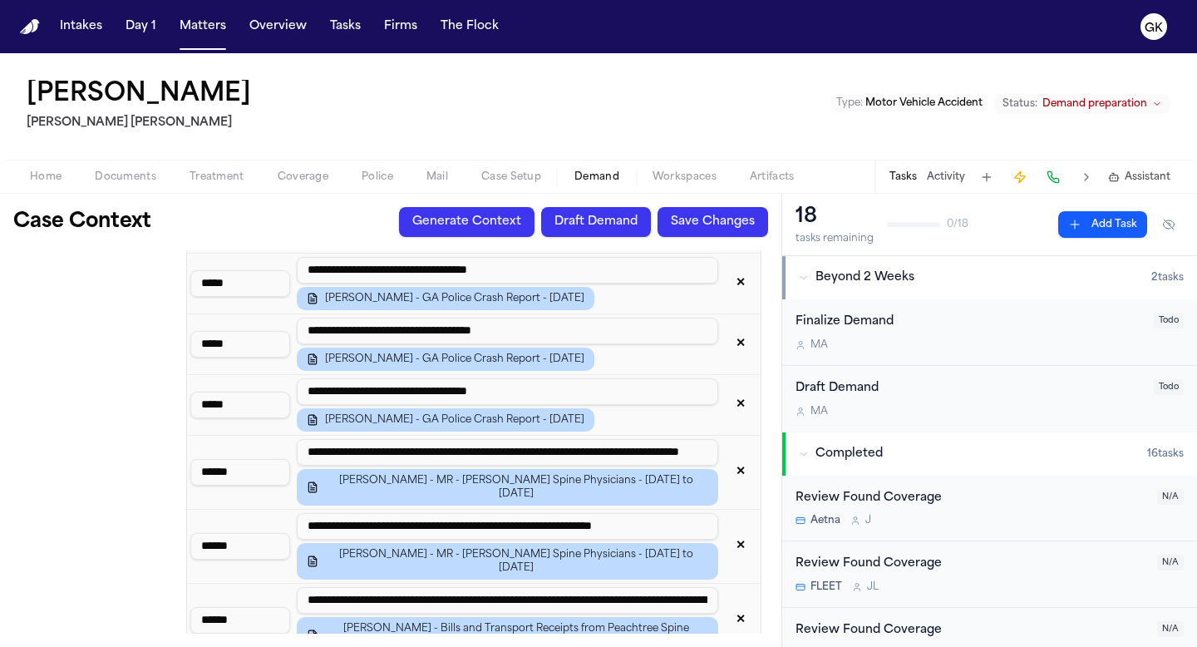
scroll to position [1991, 0]
click at [706, 512] on input "**********" at bounding box center [507, 525] width 421 height 27
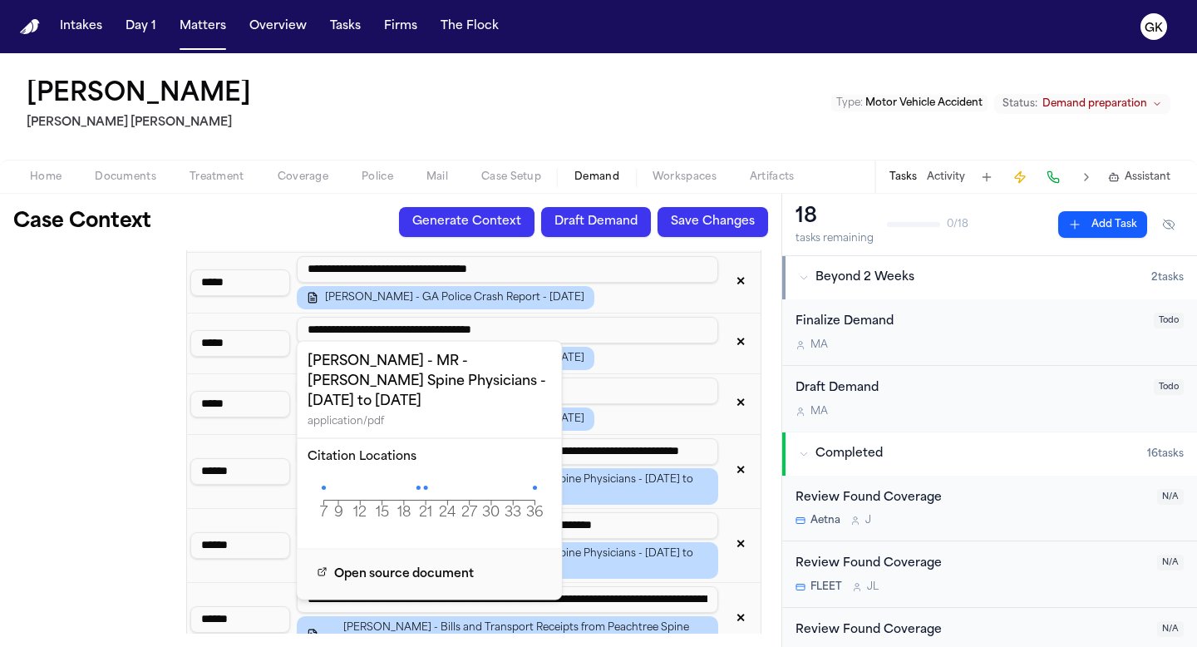
scroll to position [0, 0]
click at [326, 475] on icon "7 9 12 15 18 21 24 27 30 33 36 Page" at bounding box center [430, 500] width 244 height 50
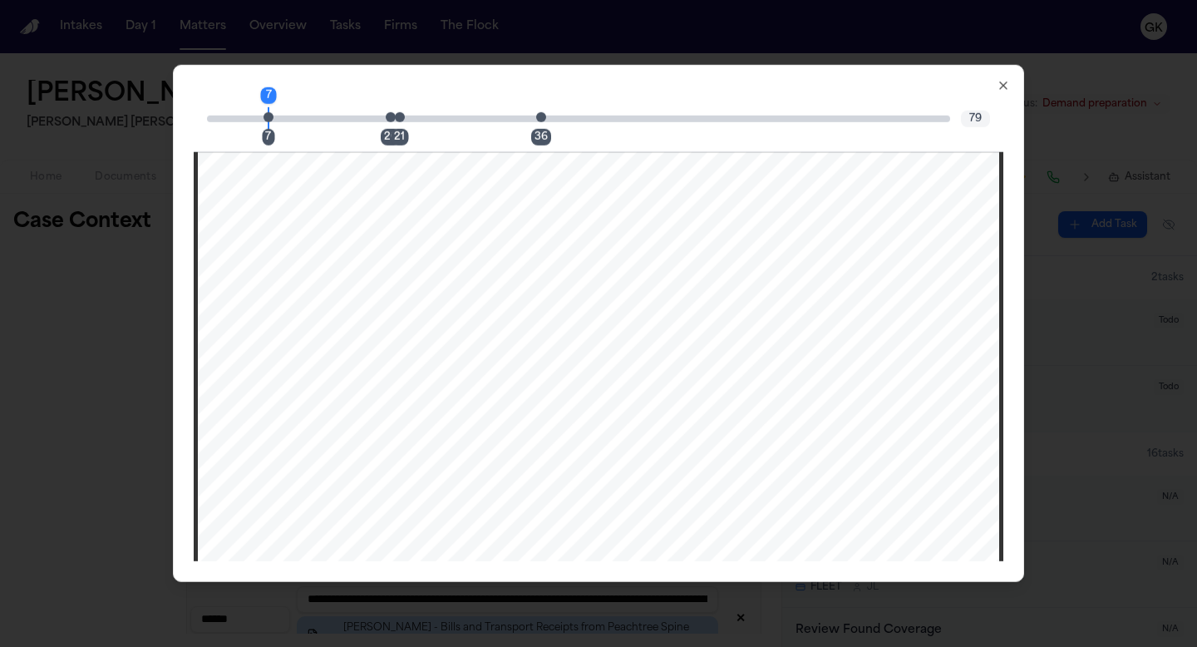
click at [268, 120] on span "Page 7 citation marker - 1 citation" at bounding box center [268, 116] width 10 height 10
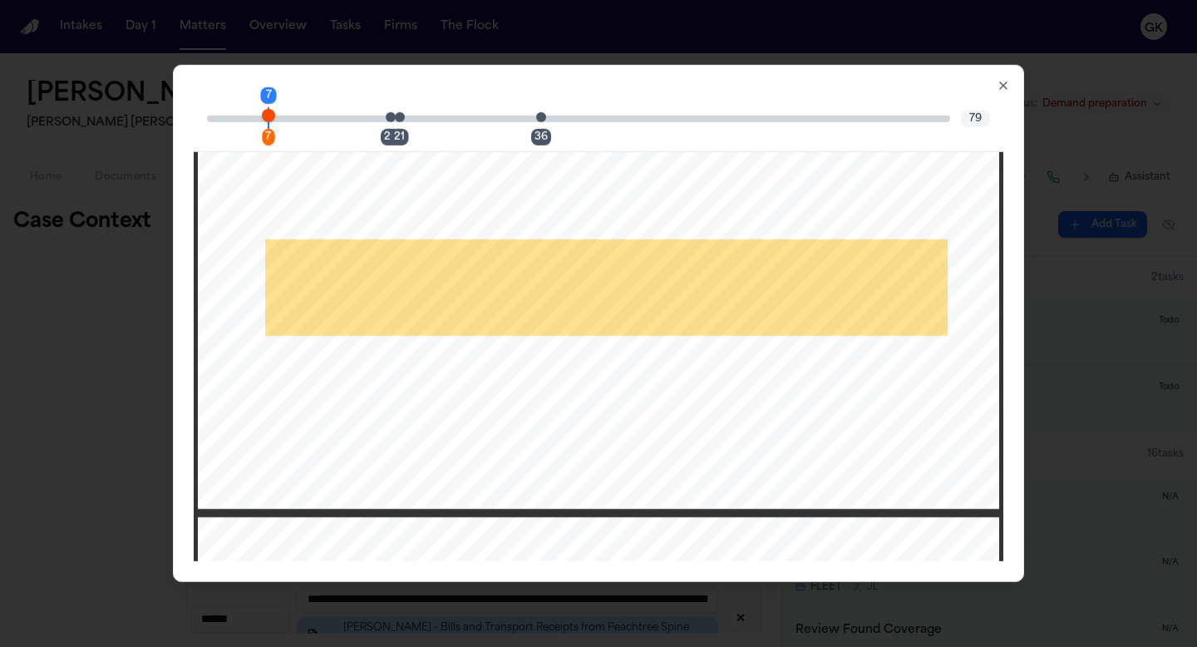
scroll to position [6957, 0]
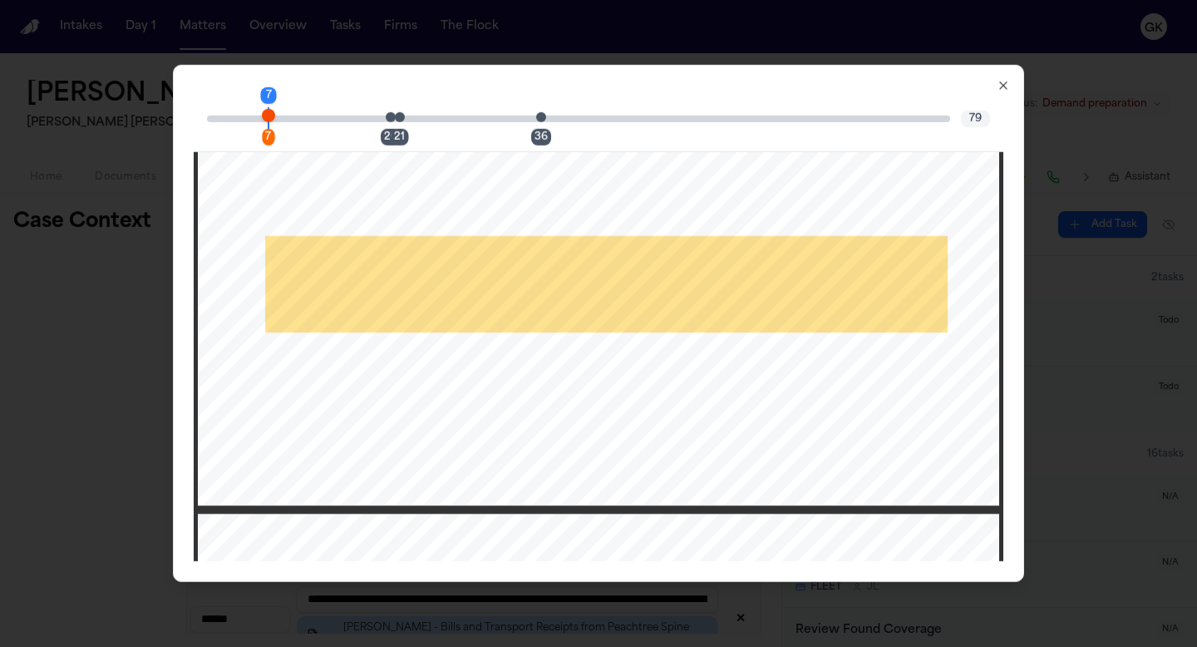
click at [391, 121] on span "Page 20 citation marker - 1 citation" at bounding box center [391, 116] width 10 height 10
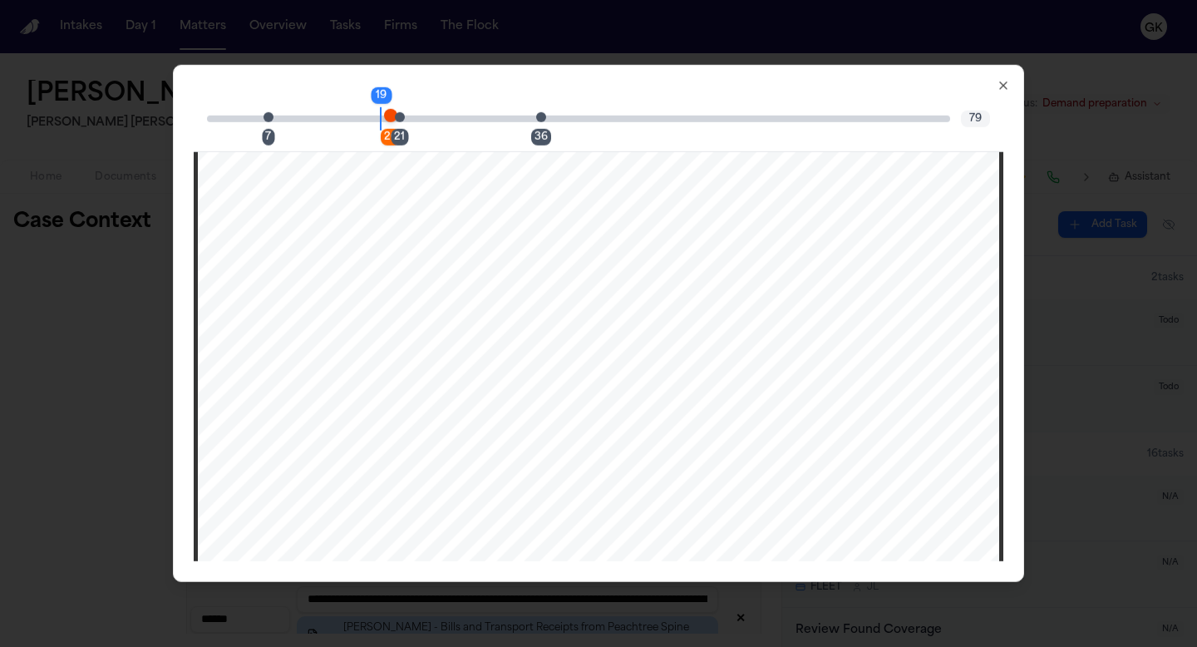
scroll to position [19031, 0]
click at [545, 120] on div "36" at bounding box center [546, 118] width 10 height 20
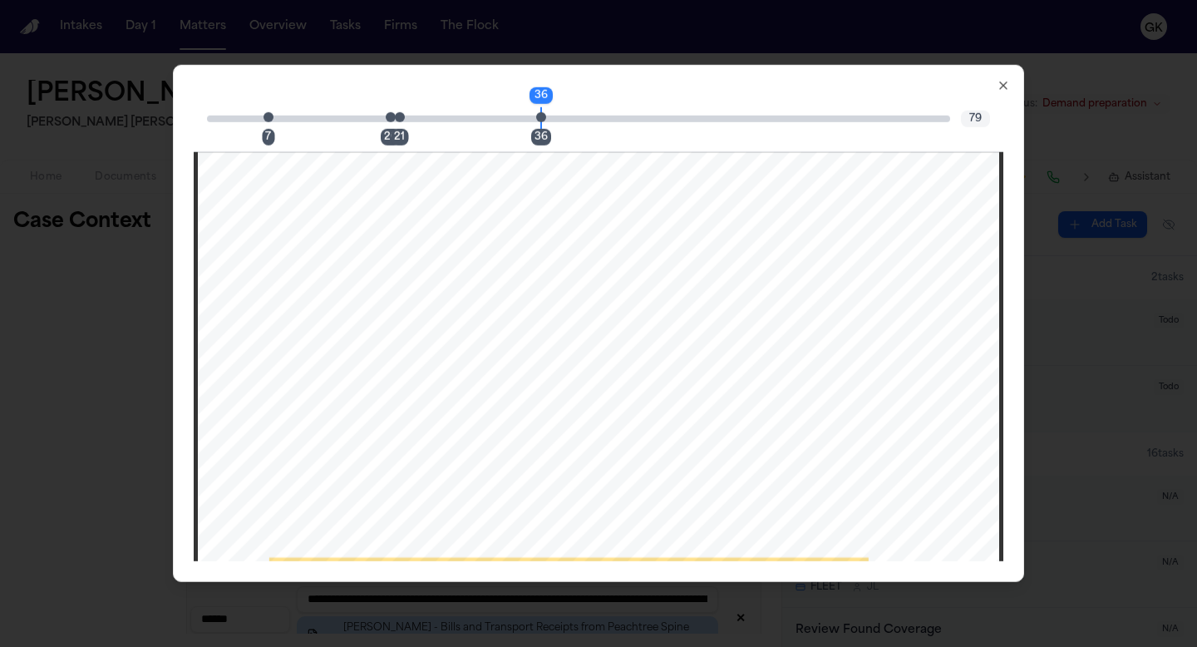
click at [544, 119] on span "Page 36 citation marker - 1 citation" at bounding box center [541, 116] width 10 height 10
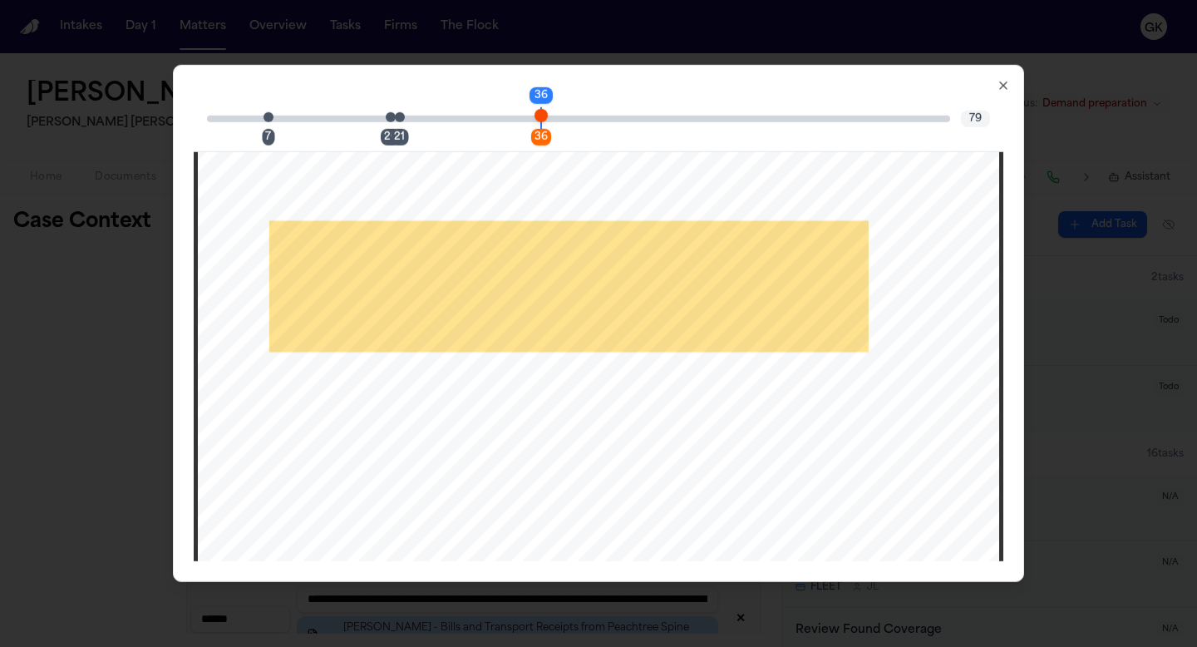
scroll to position [36924, 0]
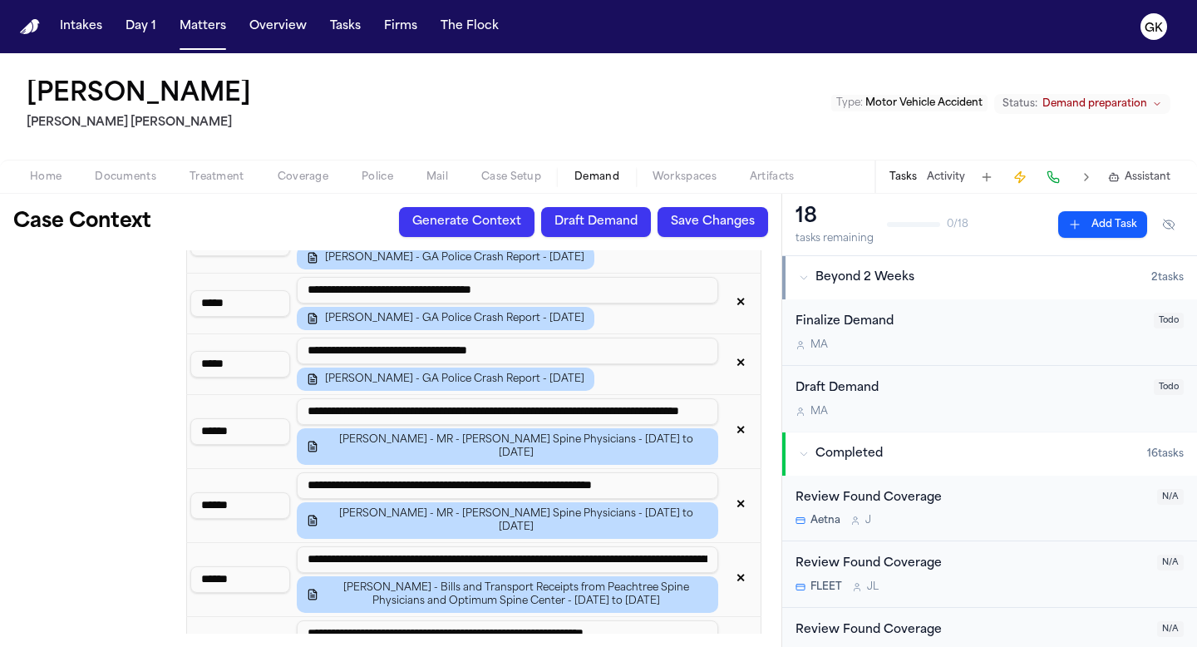
scroll to position [2035, 0]
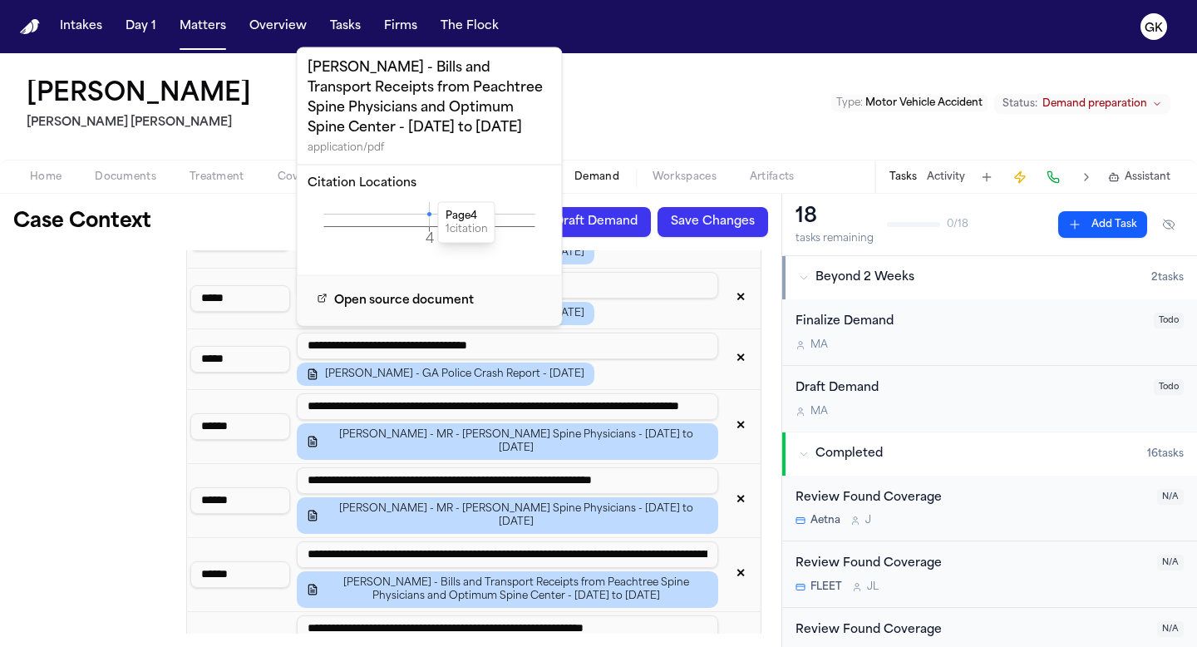
click at [429, 214] on icon at bounding box center [429, 214] width 4 height 4
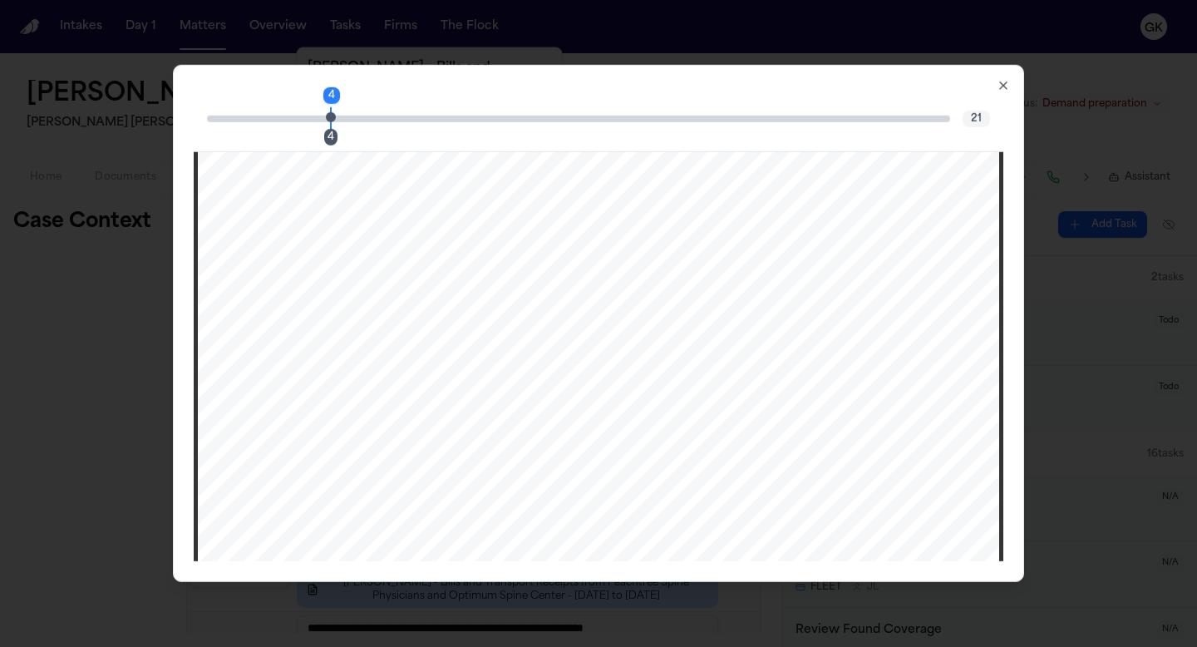
click at [328, 117] on span "Page 4 citation marker - 1 citation" at bounding box center [331, 116] width 10 height 10
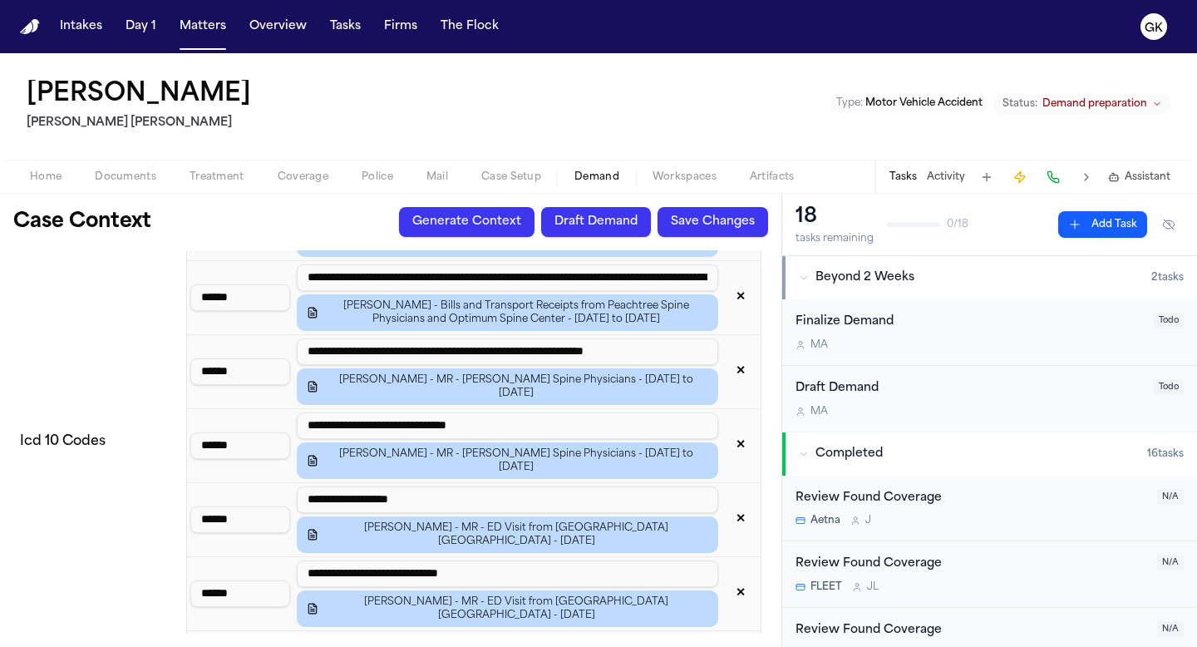
scroll to position [2316, 0]
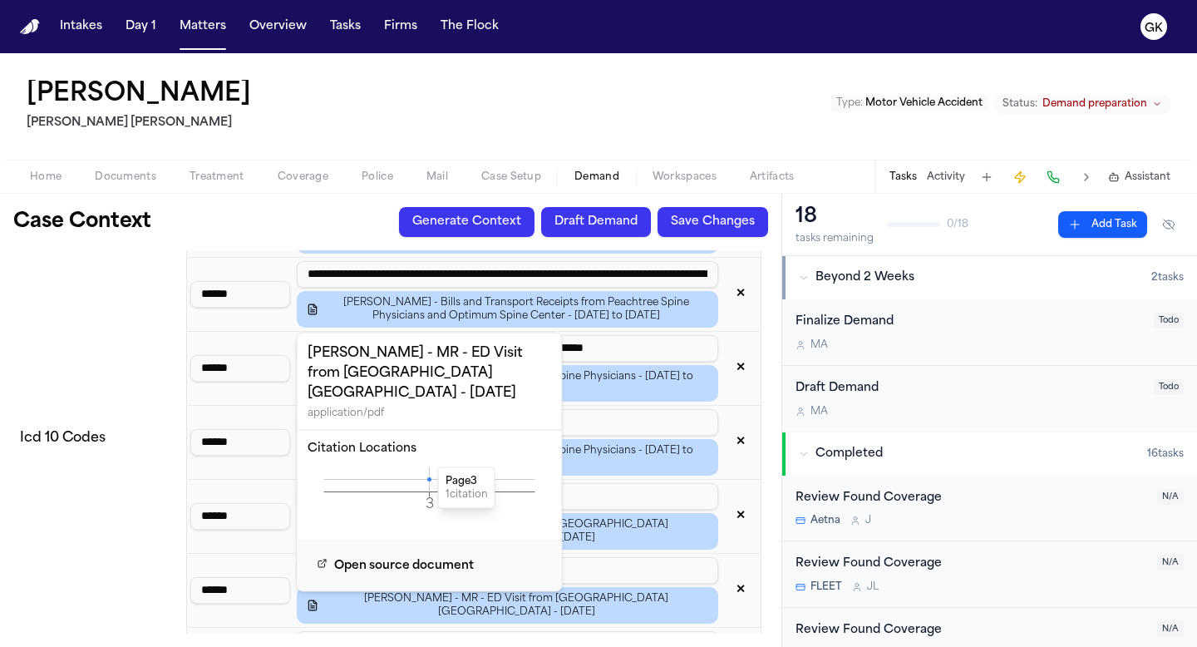
click at [431, 477] on icon at bounding box center [429, 479] width 4 height 4
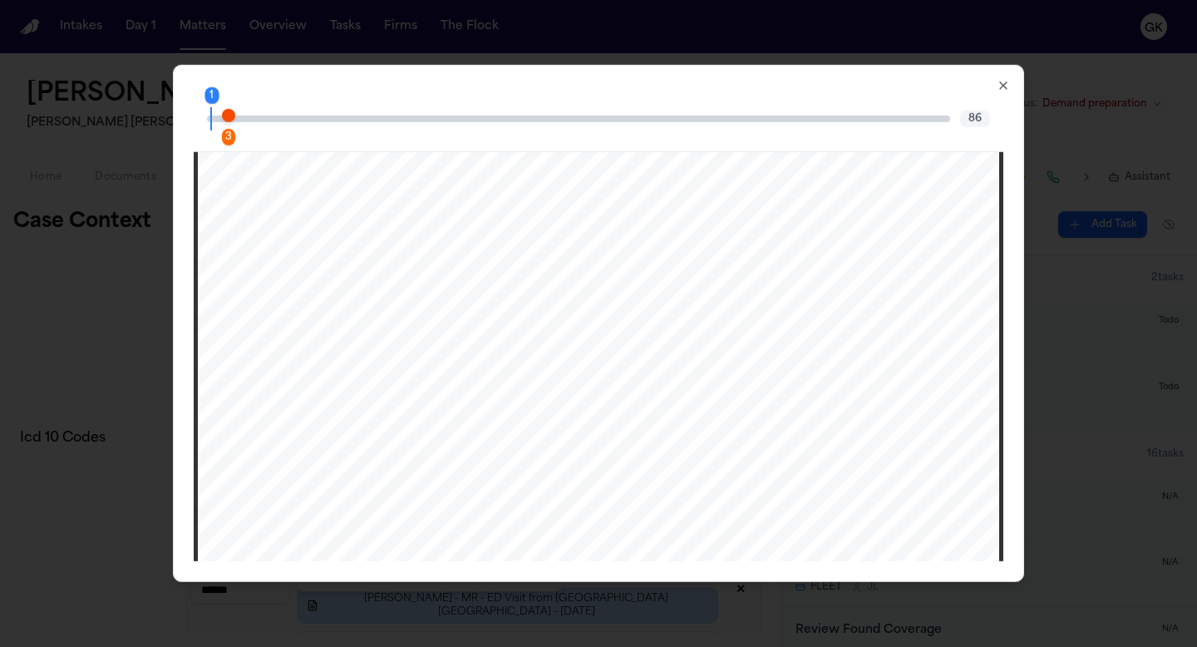
click at [227, 121] on span "Page 3 citation marker - 1 citation" at bounding box center [228, 114] width 13 height 13
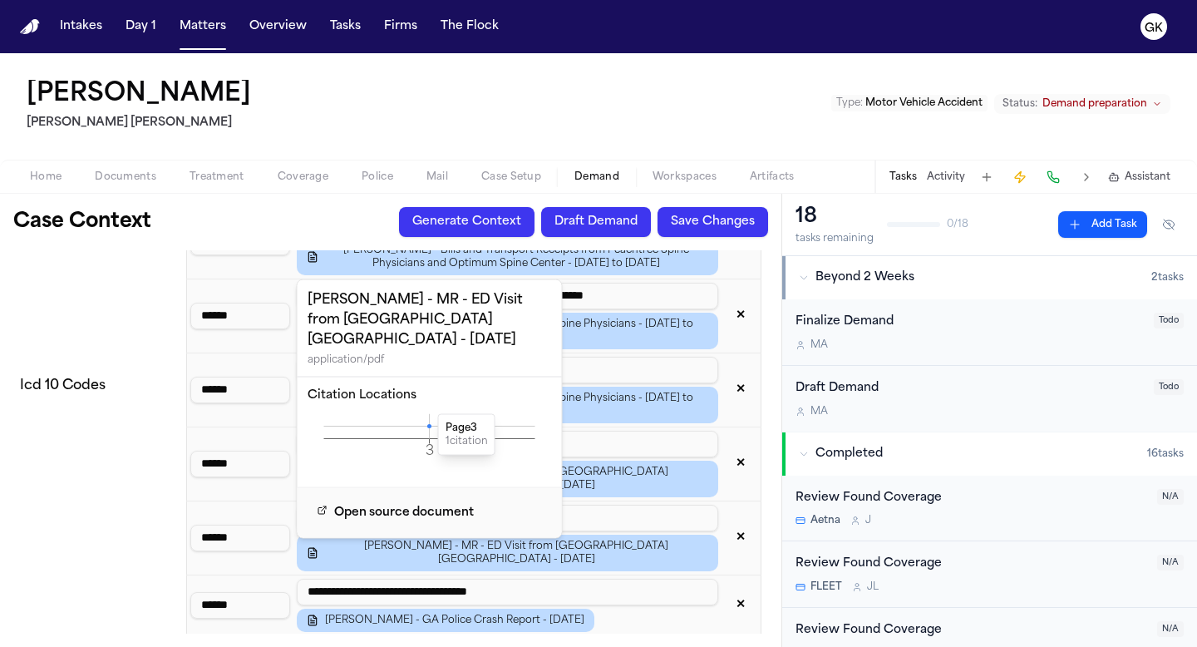
scroll to position [2374, 0]
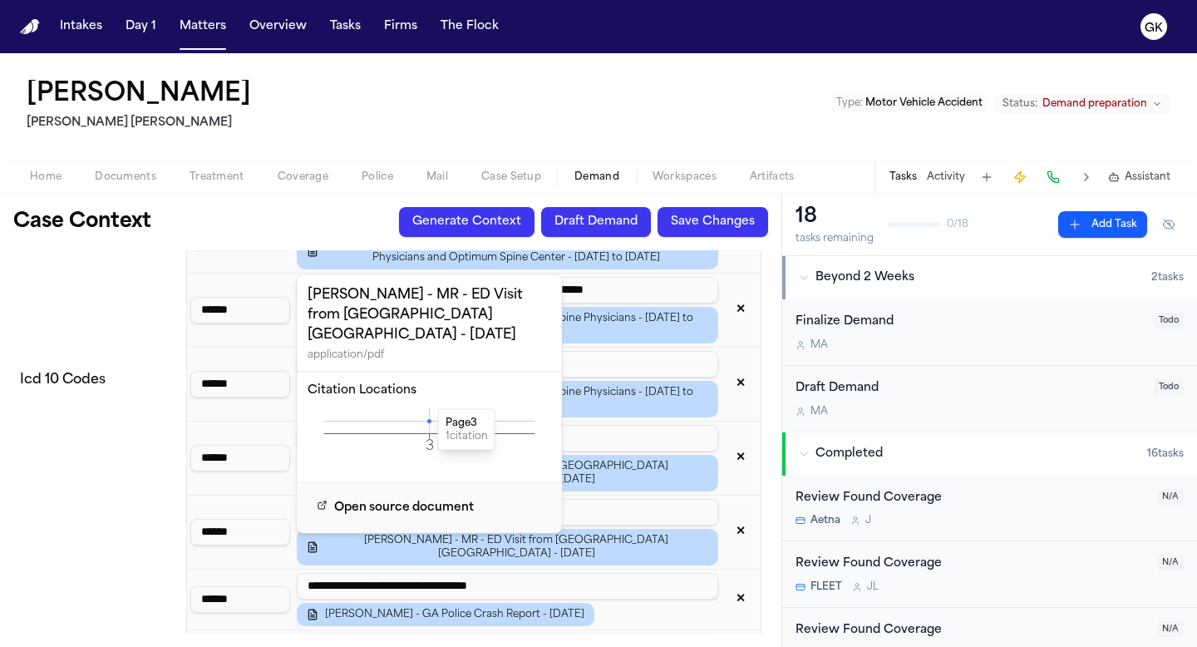
click at [98, 566] on td "Icd 10 Codes" at bounding box center [96, 379] width 166 height 2447
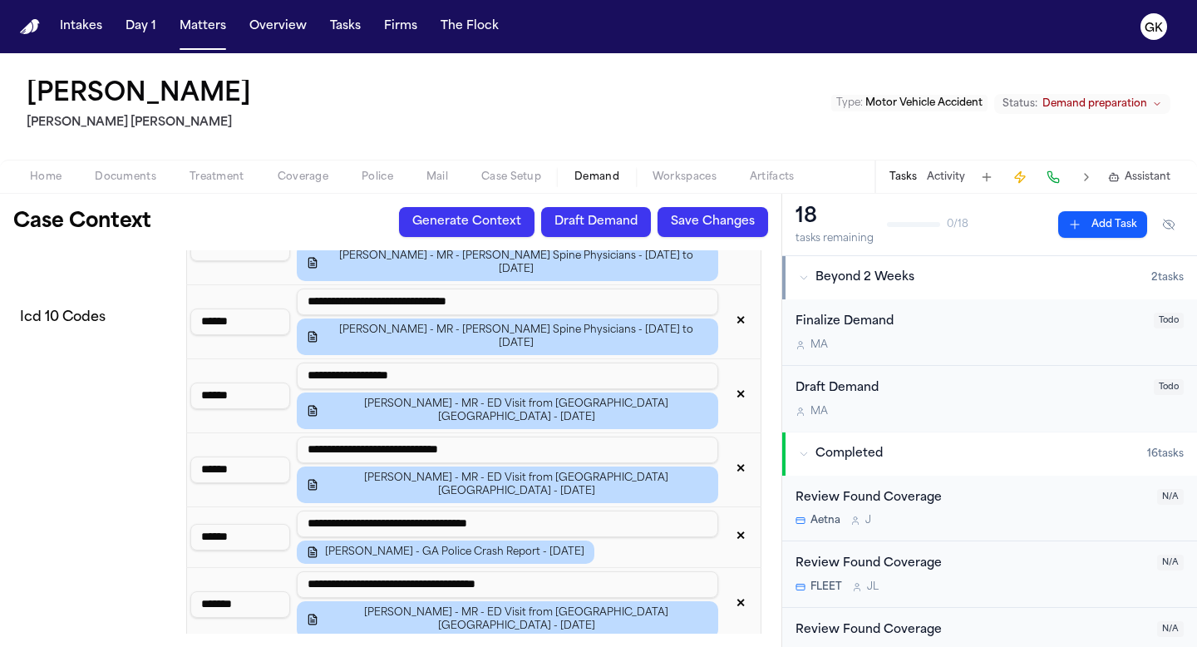
scroll to position [2438, 0]
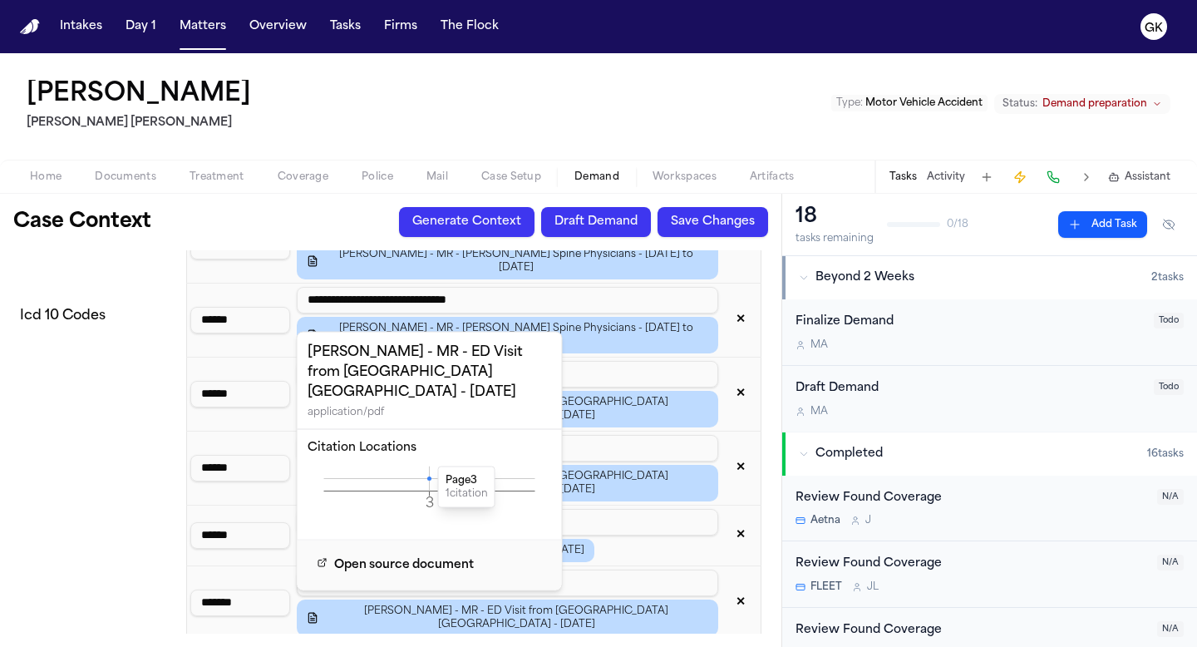
click at [428, 476] on icon at bounding box center [429, 478] width 4 height 4
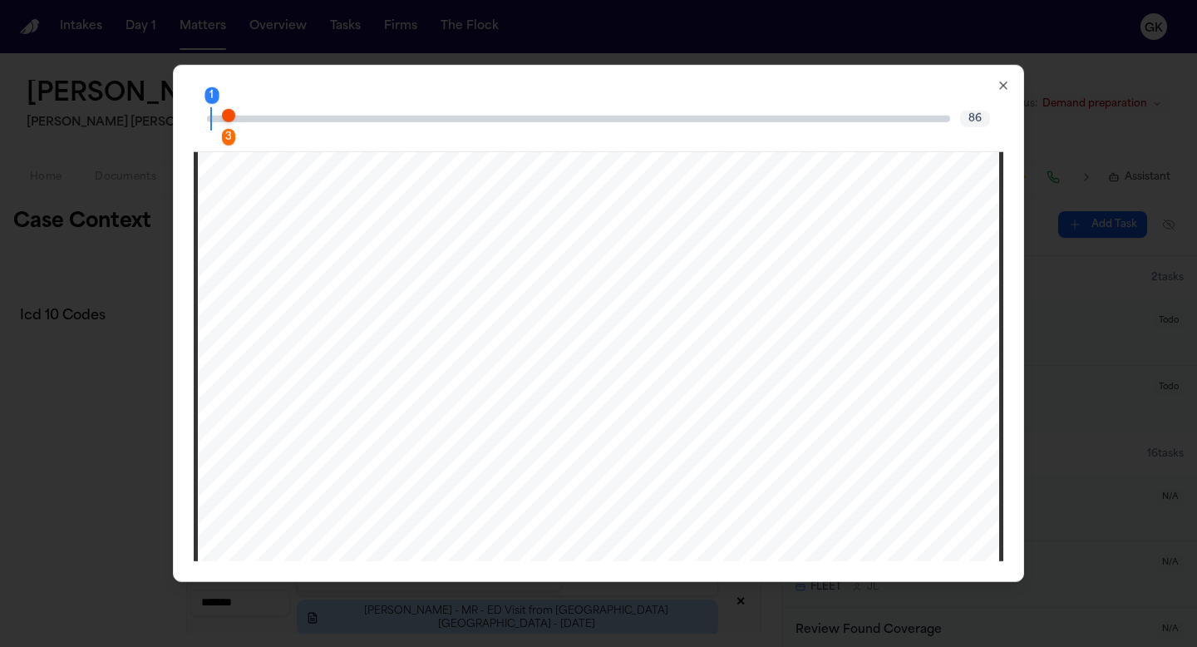
click at [230, 111] on span "Page 3 citation marker - 1 citation" at bounding box center [228, 114] width 13 height 13
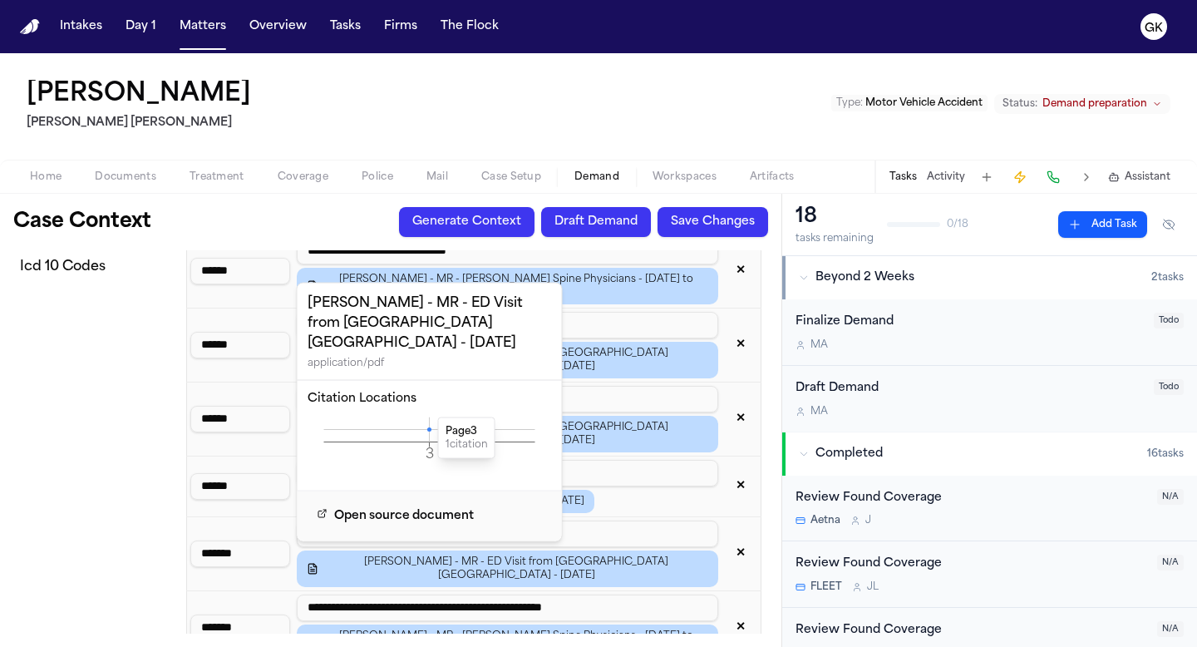
scroll to position [2488, 0]
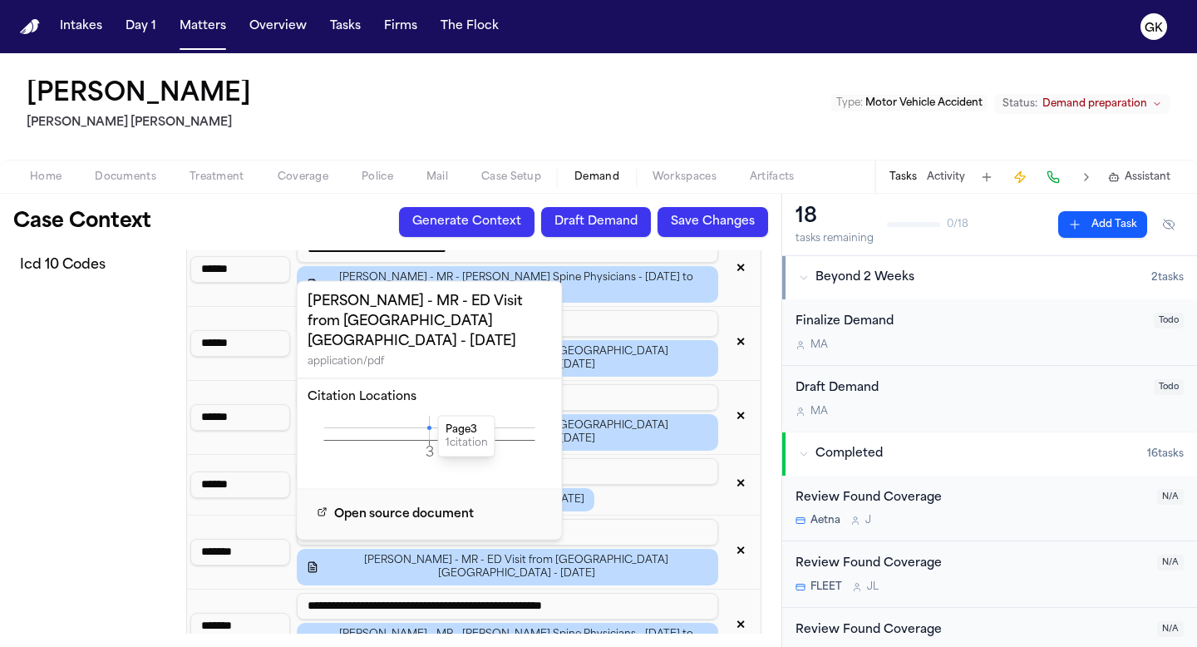
click at [59, 458] on td "Icd 10 Codes" at bounding box center [96, 265] width 166 height 2447
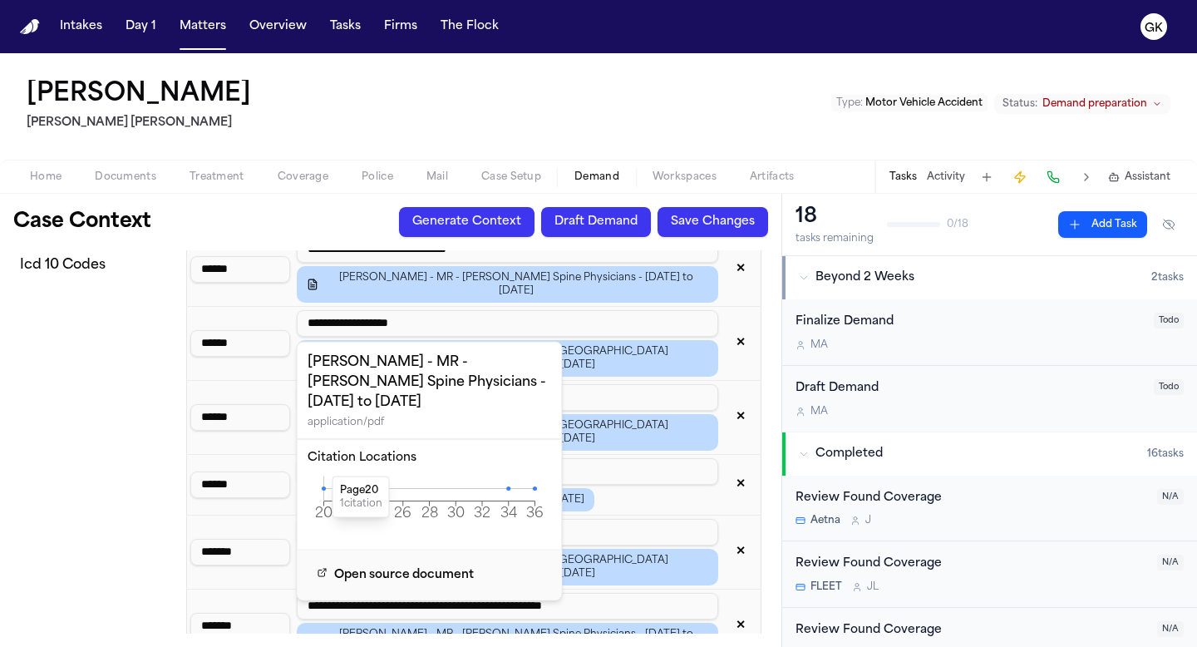
click at [323, 486] on icon at bounding box center [324, 488] width 4 height 4
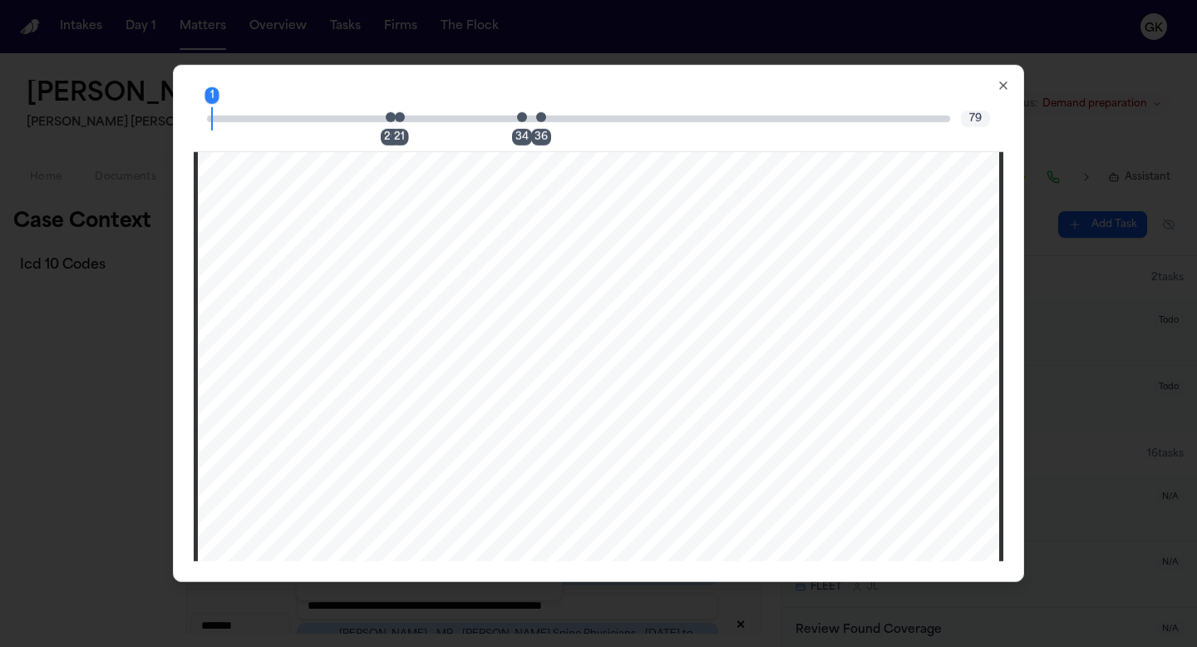
click at [406, 116] on div "21" at bounding box center [405, 118] width 10 height 20
click at [397, 116] on span "Page 21 citation marker - 1 citation" at bounding box center [400, 116] width 10 height 10
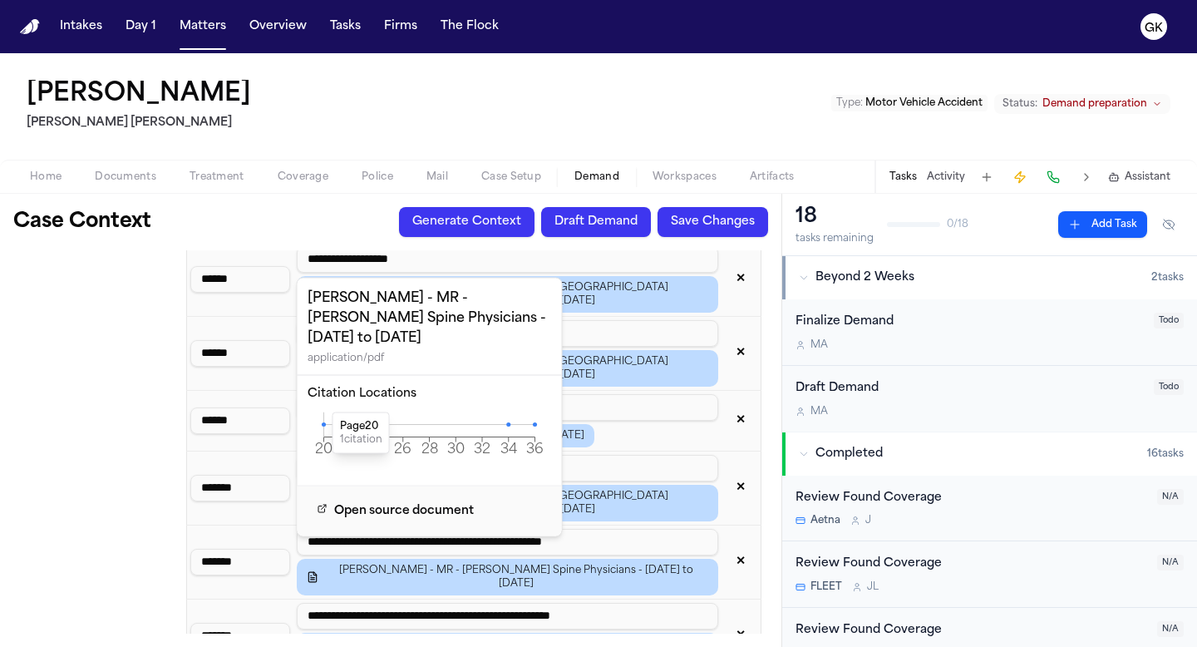
click at [100, 523] on td "Icd 10 Codes" at bounding box center [96, 201] width 166 height 2447
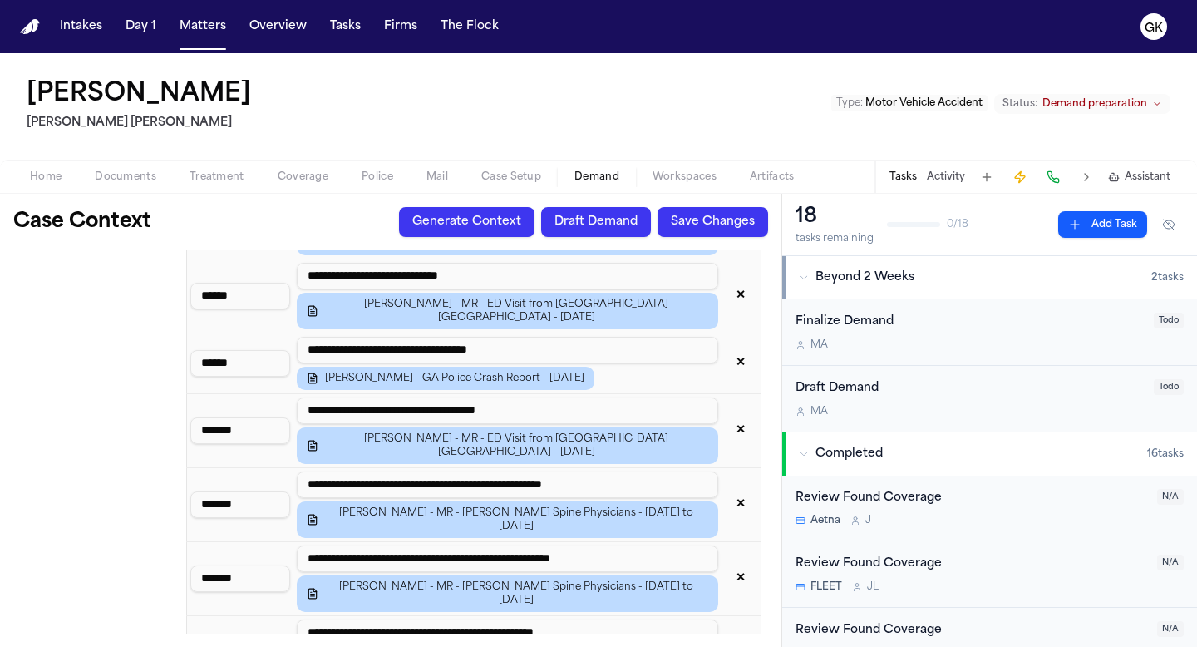
scroll to position [2607, 0]
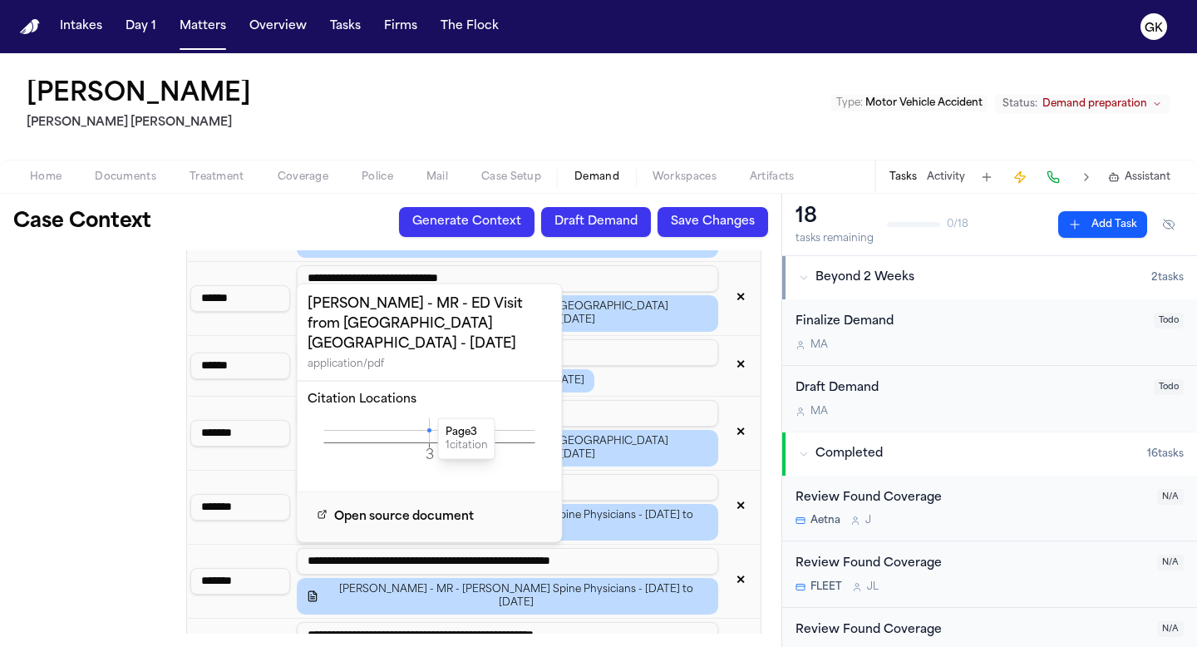
click at [430, 428] on icon at bounding box center [429, 430] width 4 height 4
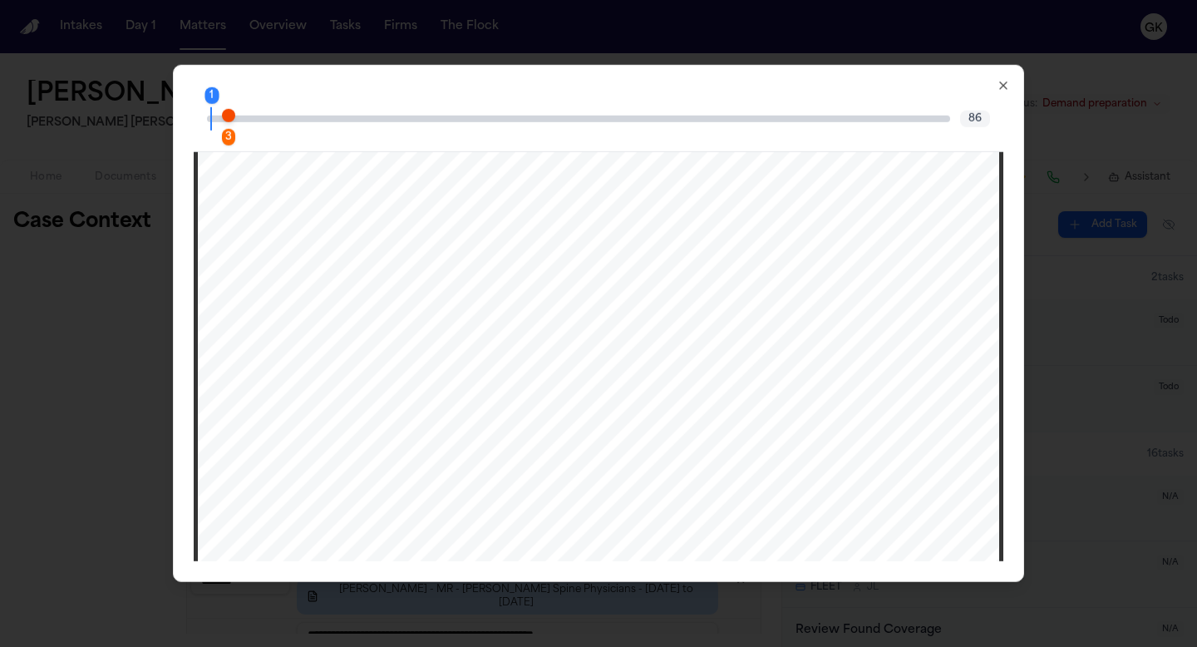
click at [228, 116] on span "Page 3 citation marker - 1 citation" at bounding box center [228, 114] width 13 height 13
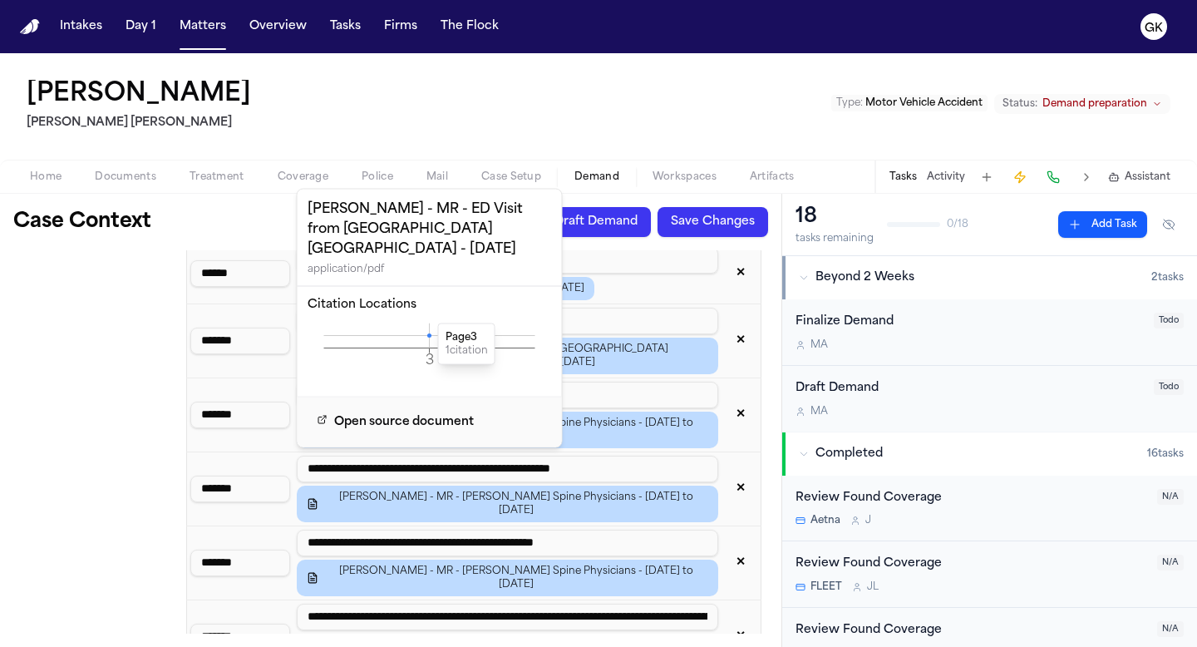
scroll to position [2702, 0]
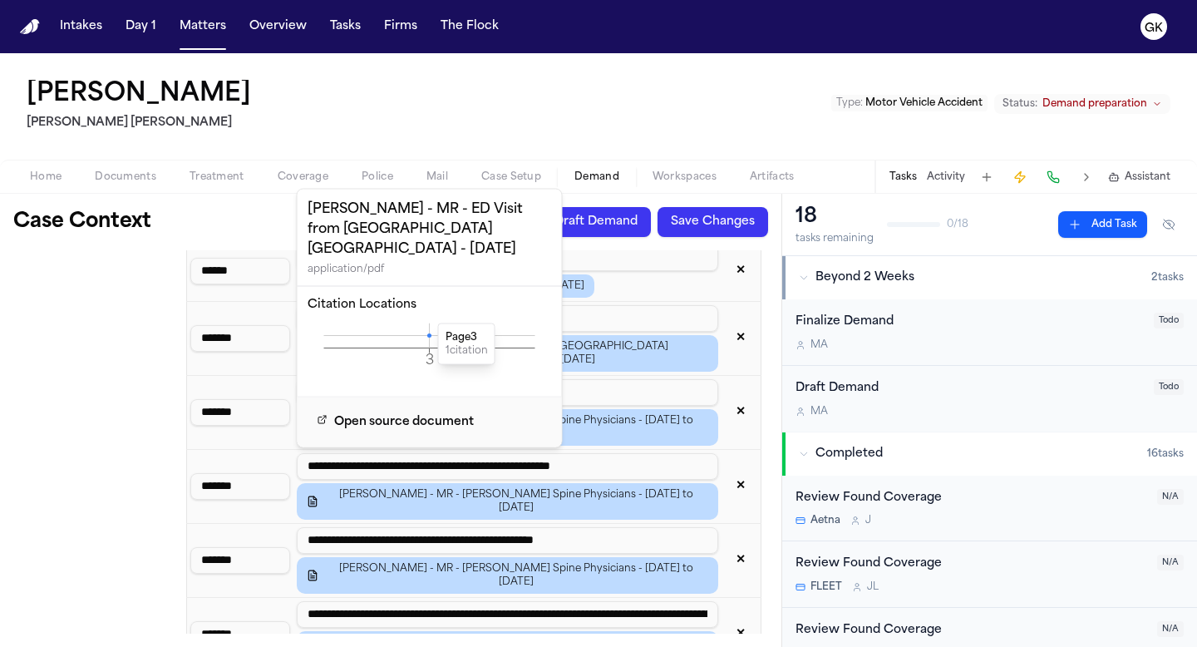
click at [135, 481] on td "Icd 10 Codes" at bounding box center [96, 51] width 166 height 2447
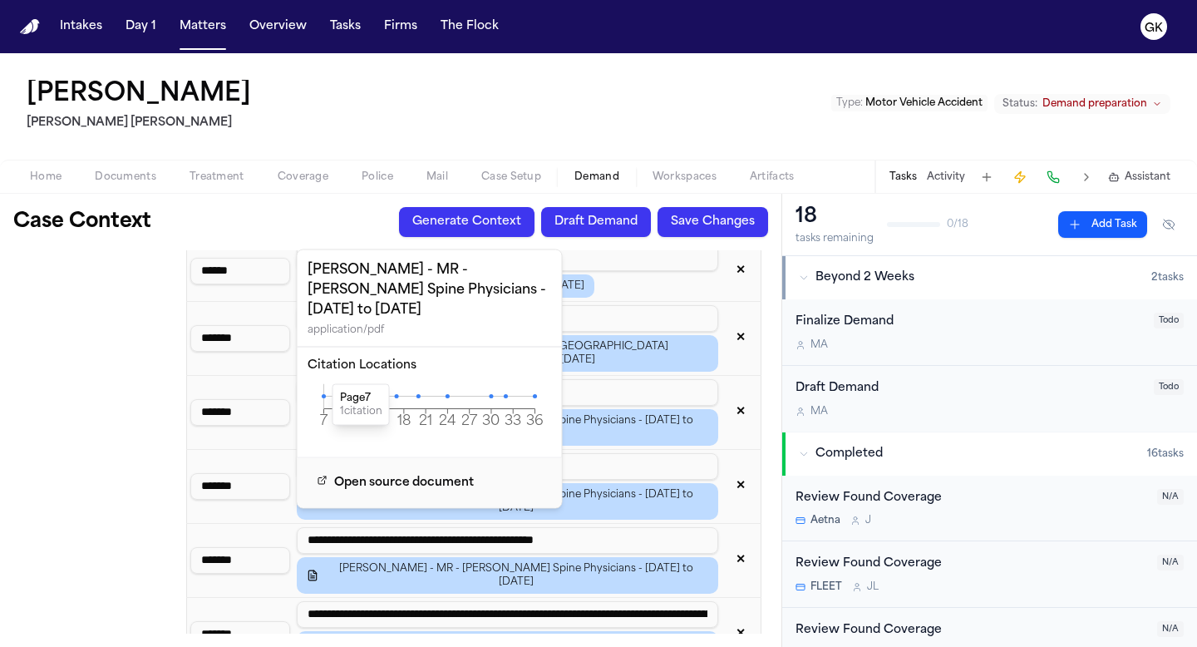
click at [322, 394] on icon at bounding box center [324, 396] width 4 height 4
click at [322, 384] on icon "7 9 12 15 18 21 24 27 30 33 36 Page" at bounding box center [430, 409] width 244 height 50
click at [323, 394] on icon at bounding box center [324, 396] width 4 height 4
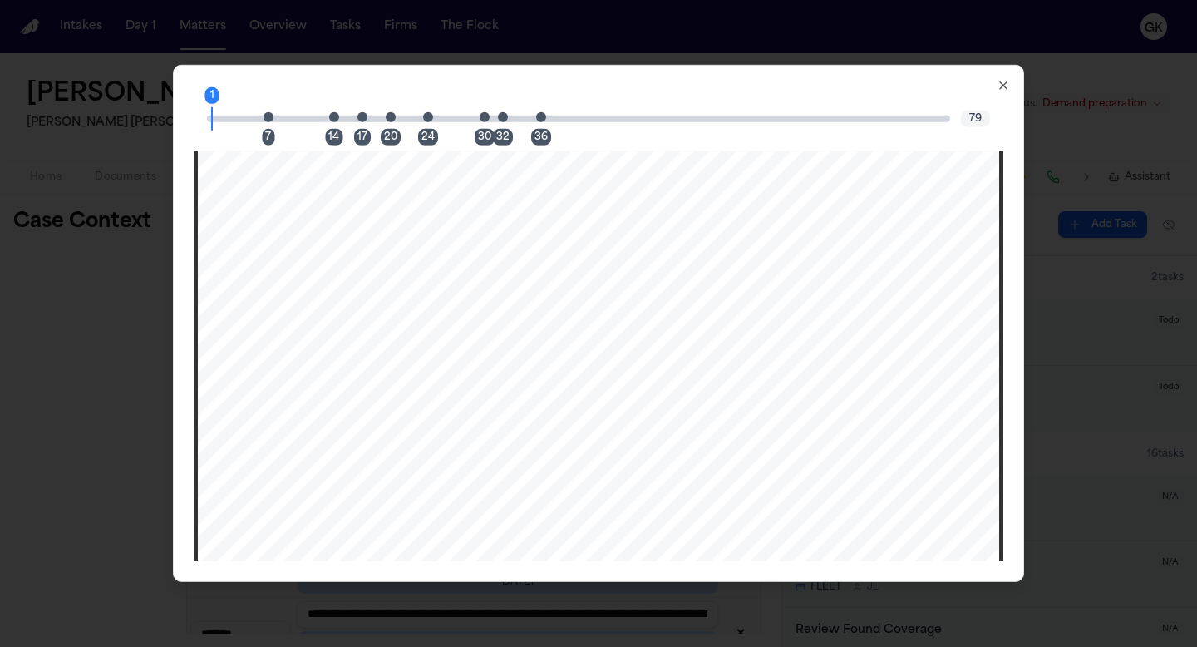
click at [267, 115] on span "Page 7 citation marker - 1 citation" at bounding box center [268, 116] width 10 height 10
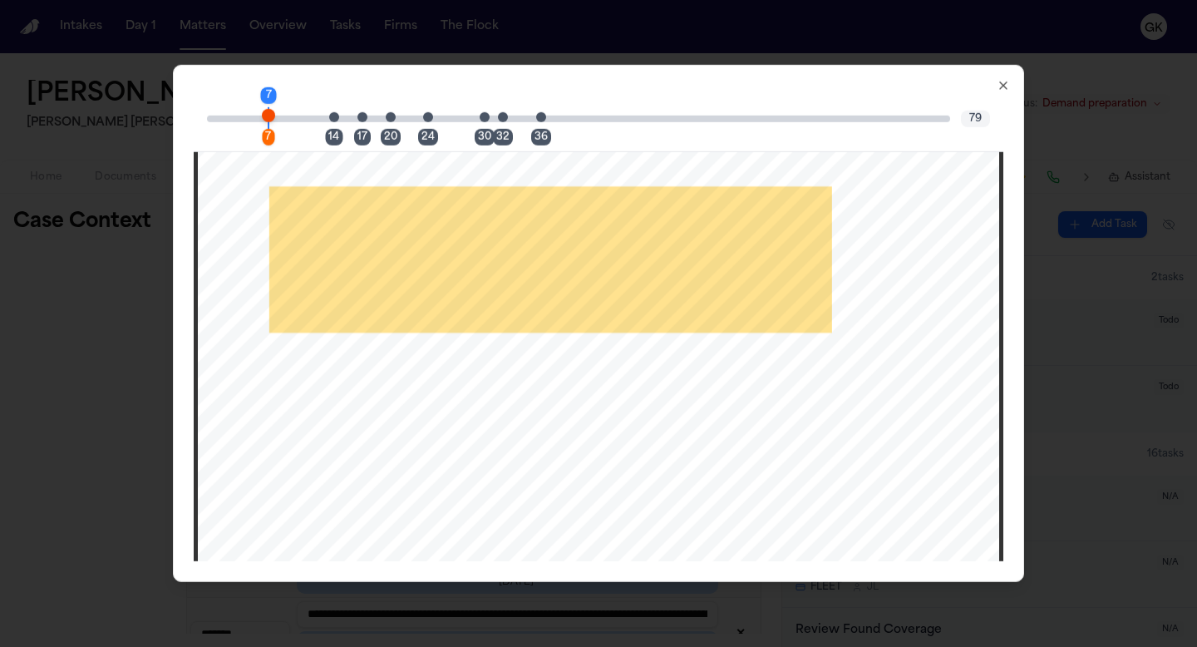
scroll to position [6670, 0]
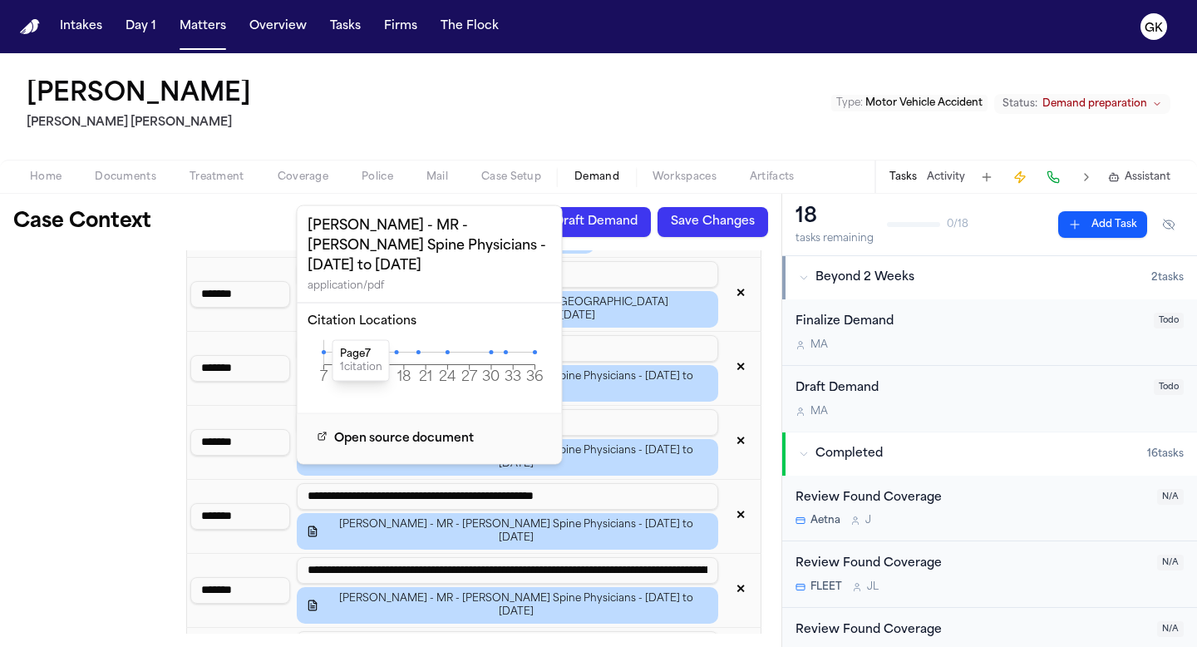
click at [135, 516] on td "Icd 10 Codes" at bounding box center [96, 7] width 166 height 2447
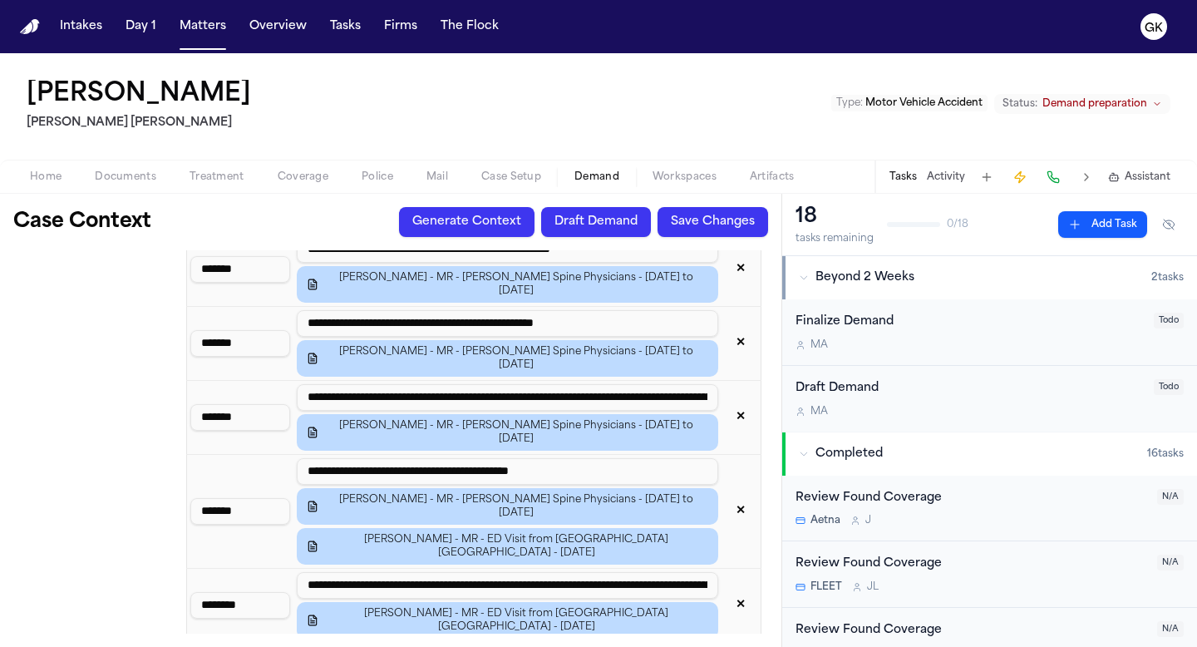
scroll to position [2921, 0]
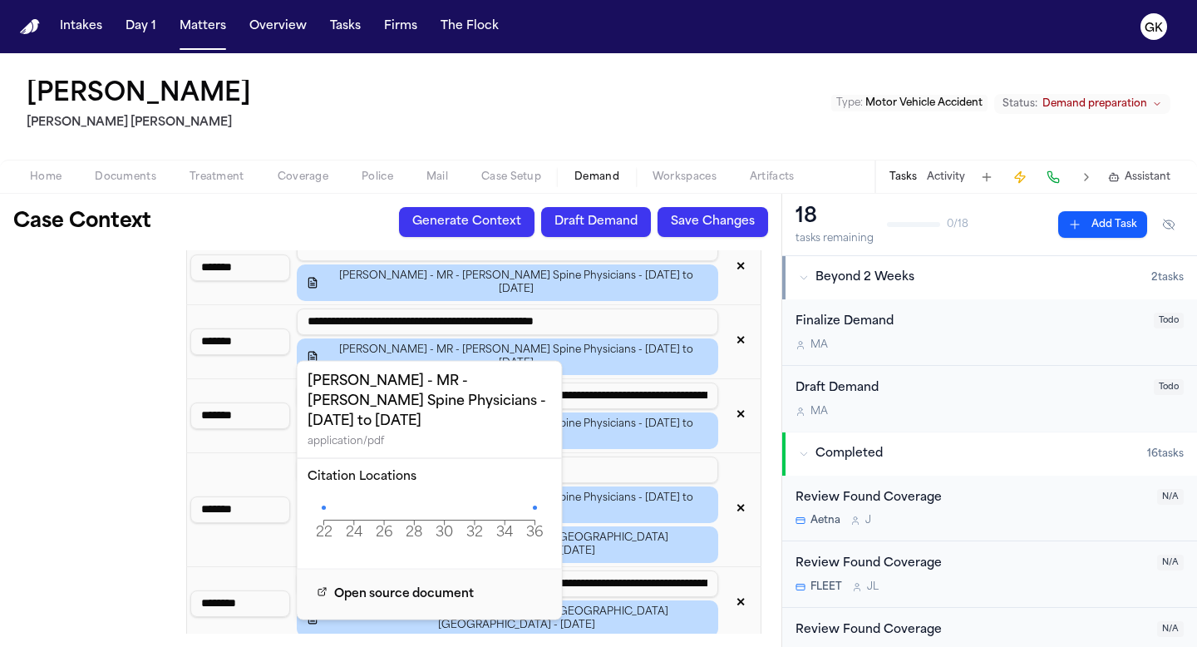
click at [321, 495] on icon "22 24 26 28 30 32 34 36 Page" at bounding box center [430, 520] width 244 height 50
click at [323, 505] on icon at bounding box center [324, 507] width 4 height 4
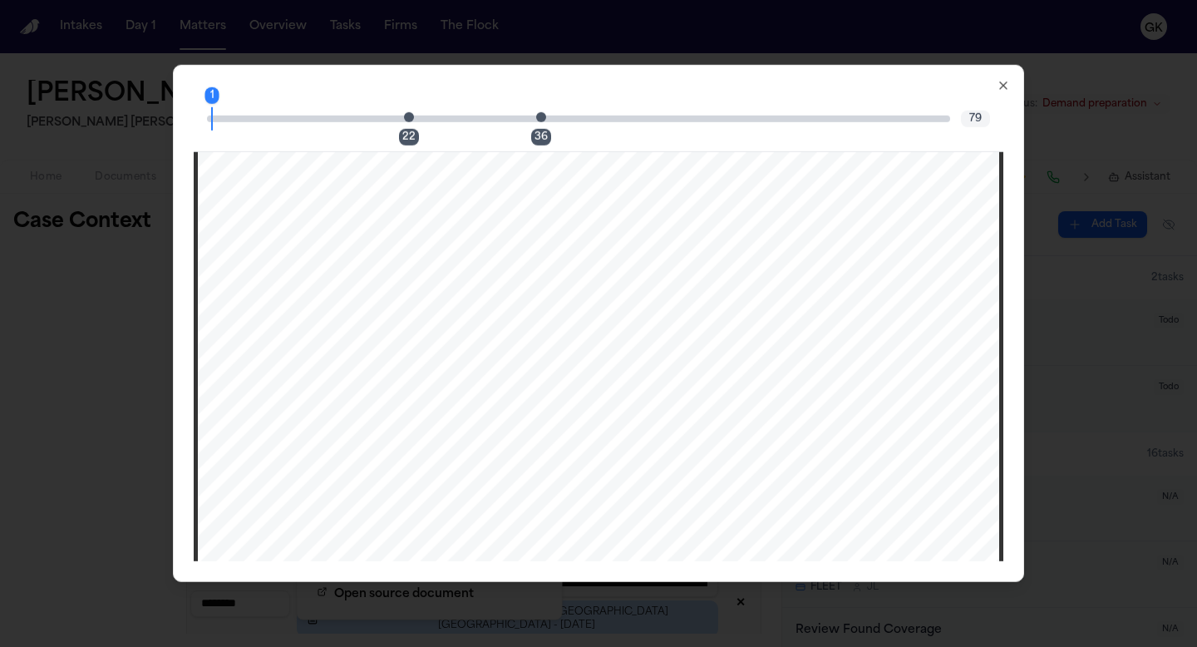
click at [414, 113] on div "22" at bounding box center [414, 118] width 10 height 20
click at [410, 116] on span "Page 22 citation marker - 1 citation" at bounding box center [409, 116] width 10 height 10
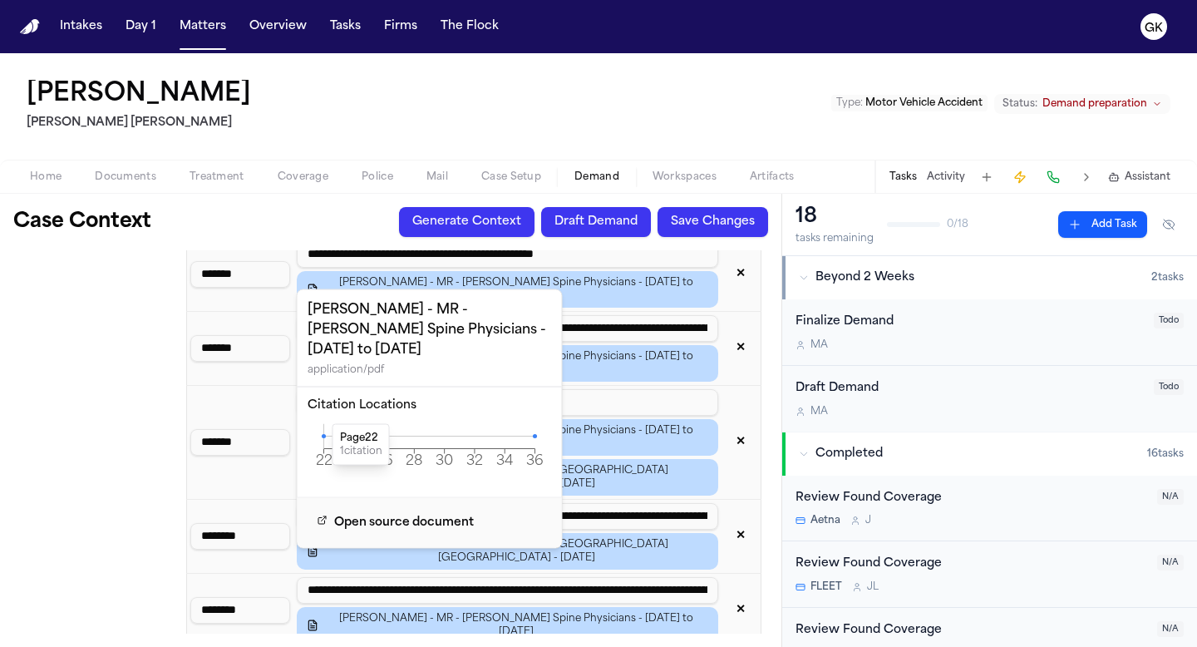
scroll to position [2995, 0]
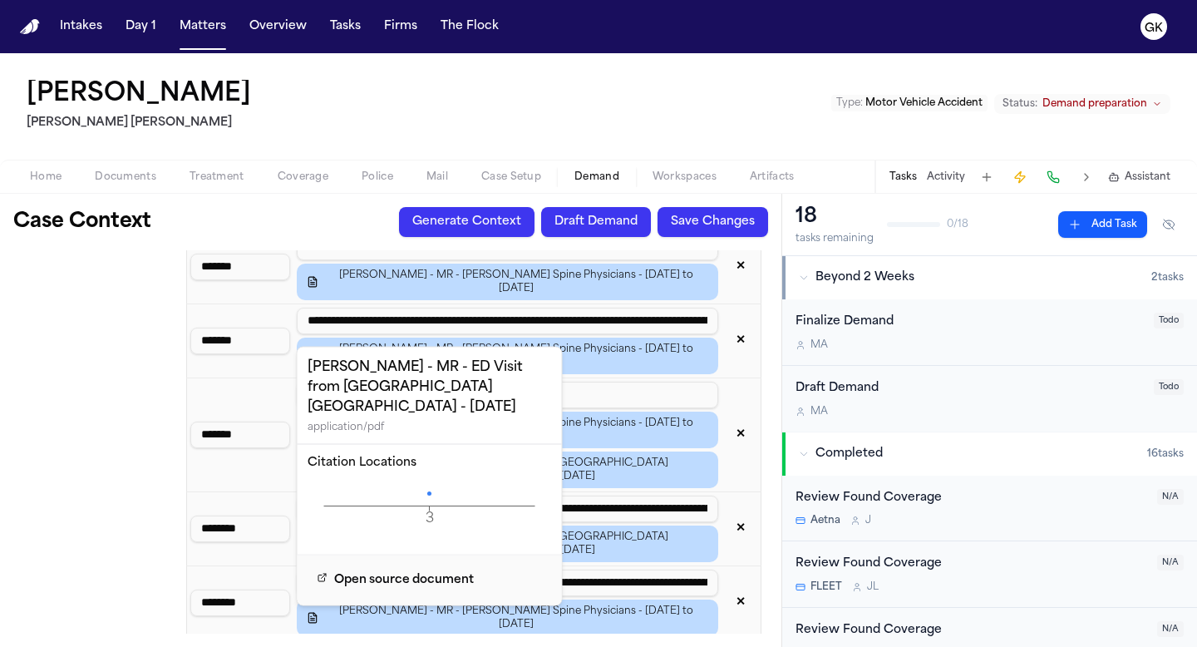
click at [428, 481] on icon "3 Page" at bounding box center [430, 506] width 244 height 50
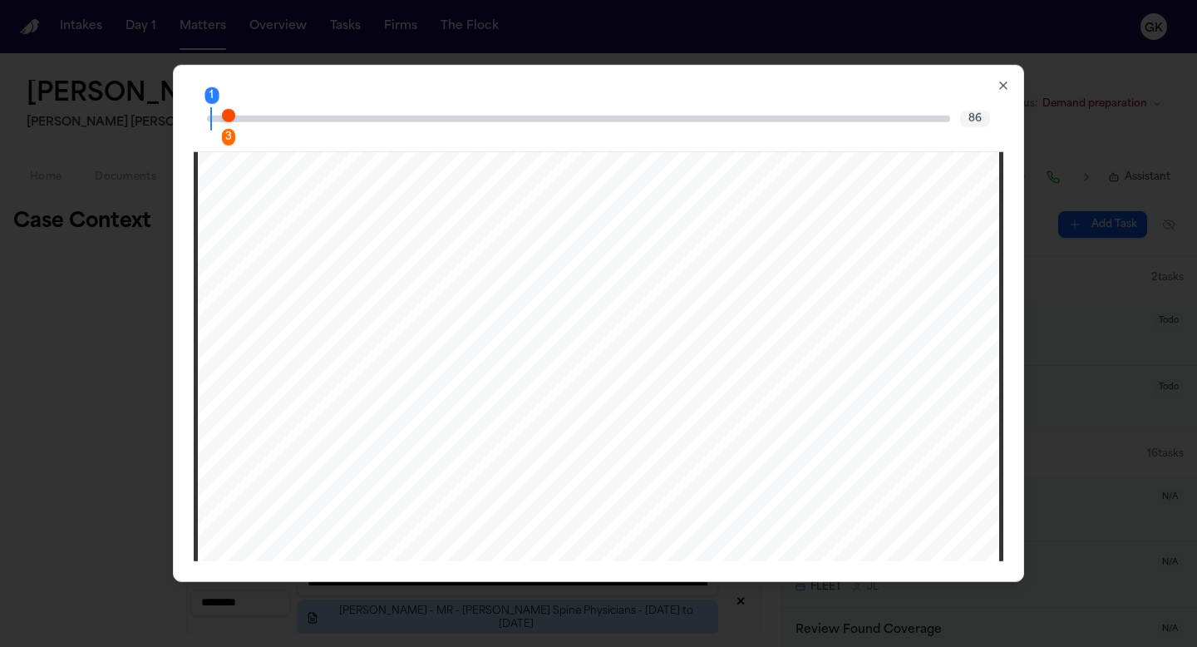
click at [232, 116] on span "Page 3 citation marker - 1 citation" at bounding box center [228, 114] width 13 height 13
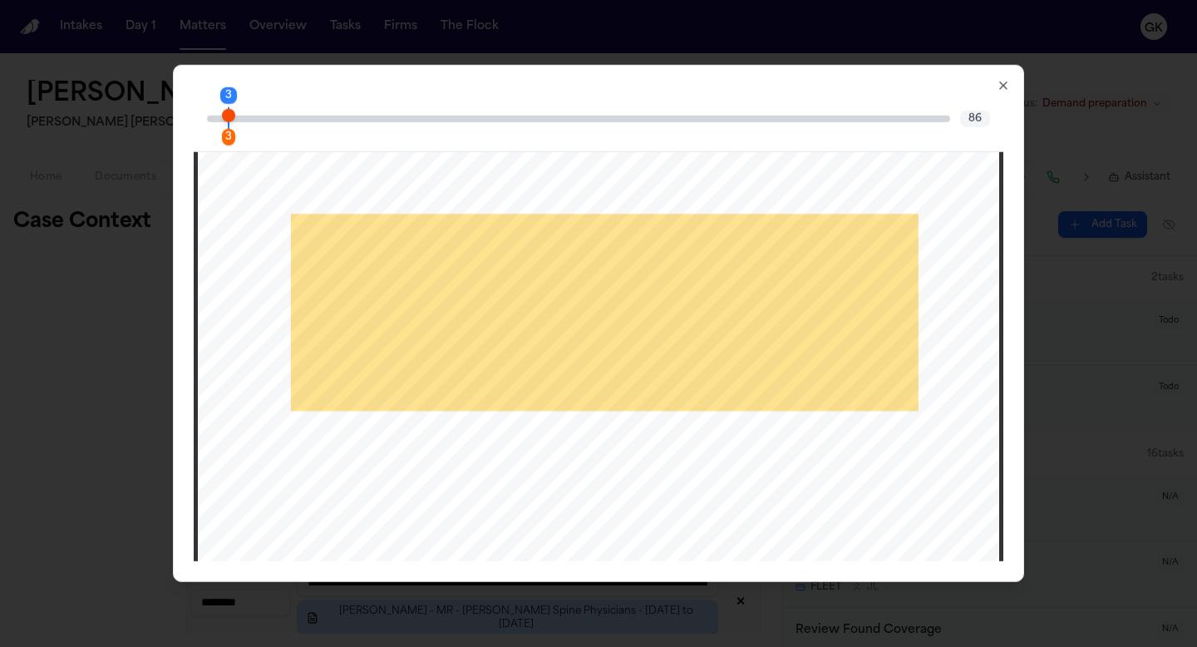
scroll to position [2662, 0]
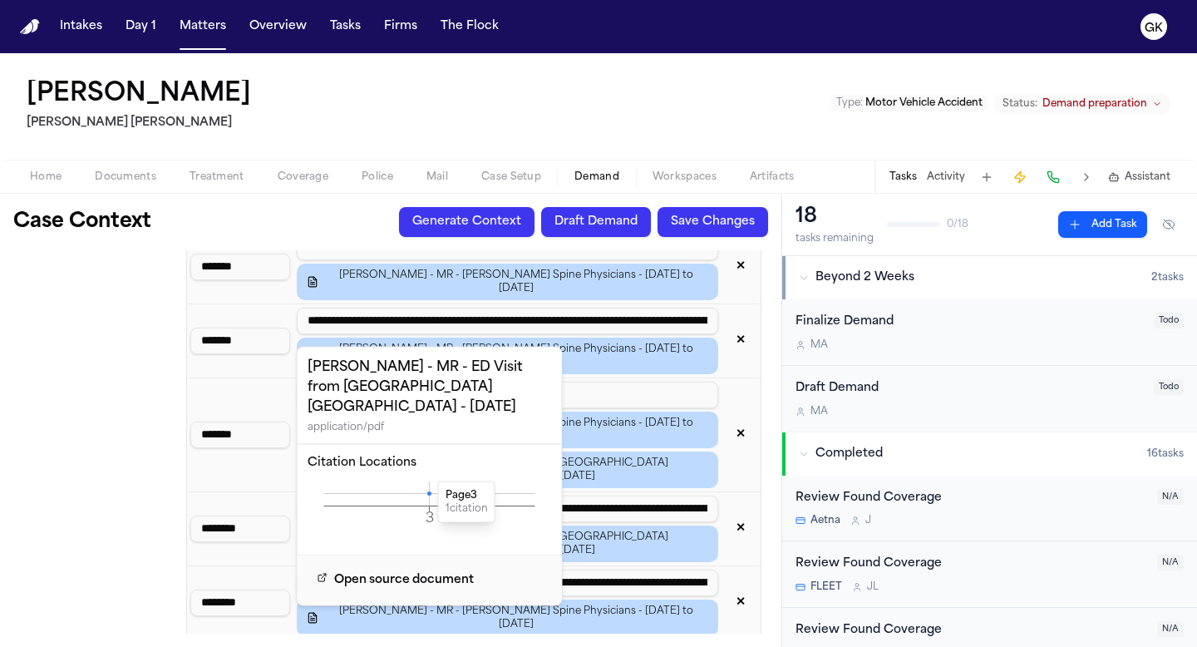
click at [429, 491] on icon at bounding box center [429, 493] width 4 height 4
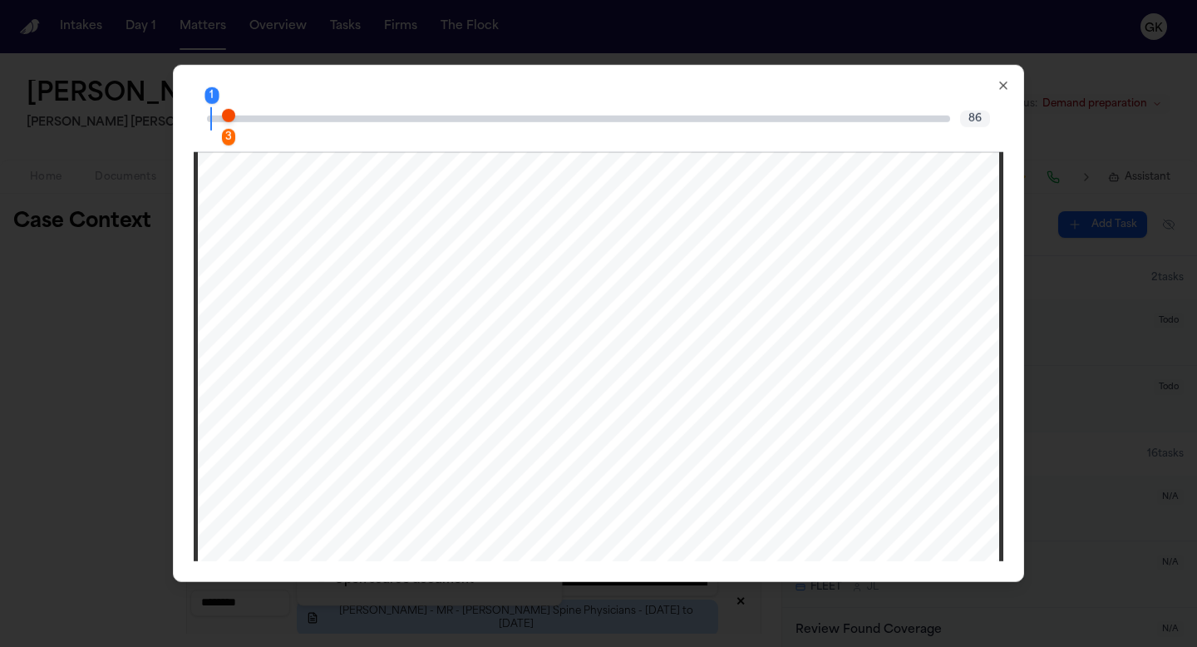
click at [229, 109] on div "3" at bounding box center [235, 118] width 13 height 20
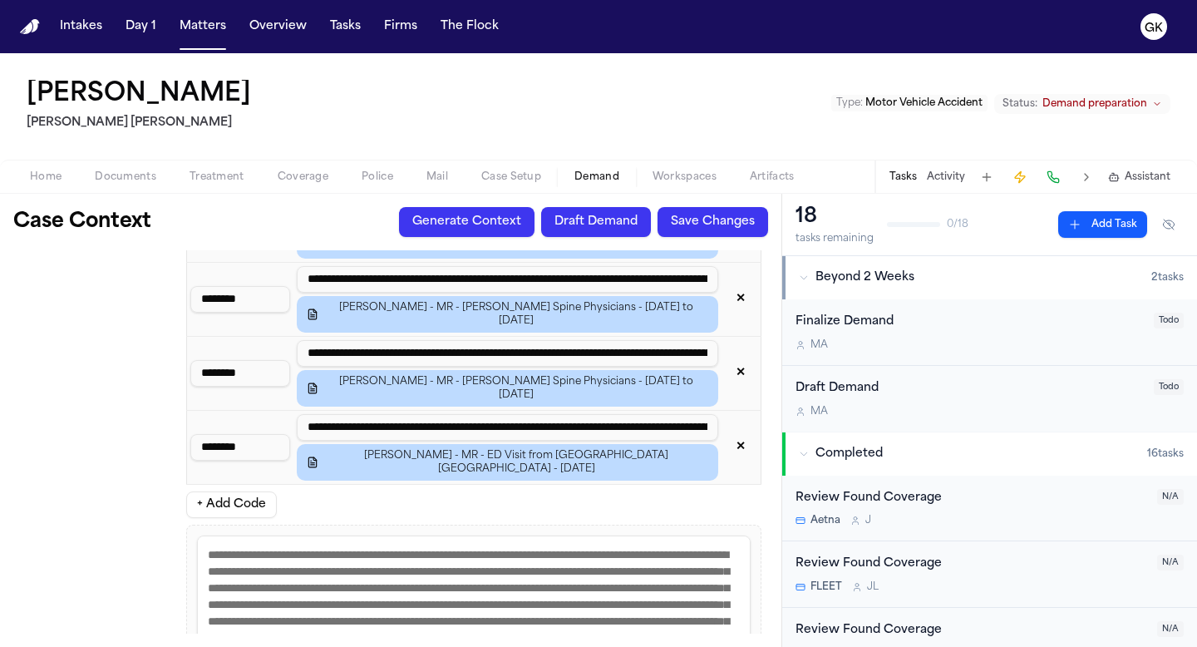
scroll to position [3300, 0]
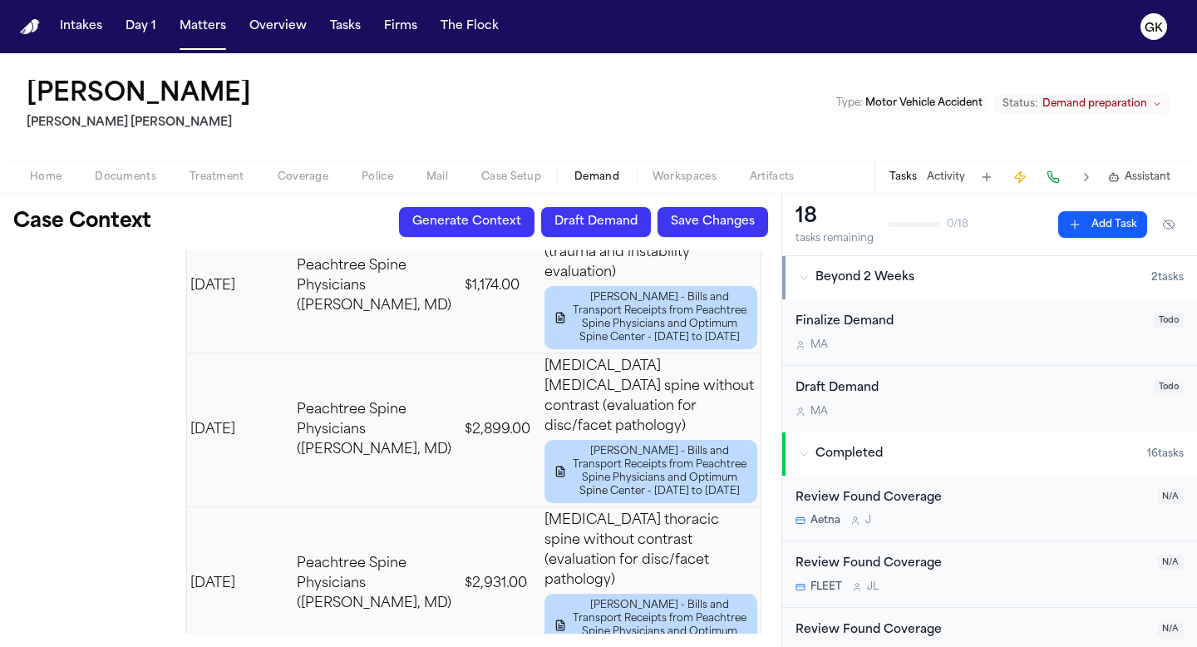
scroll to position [6600, 0]
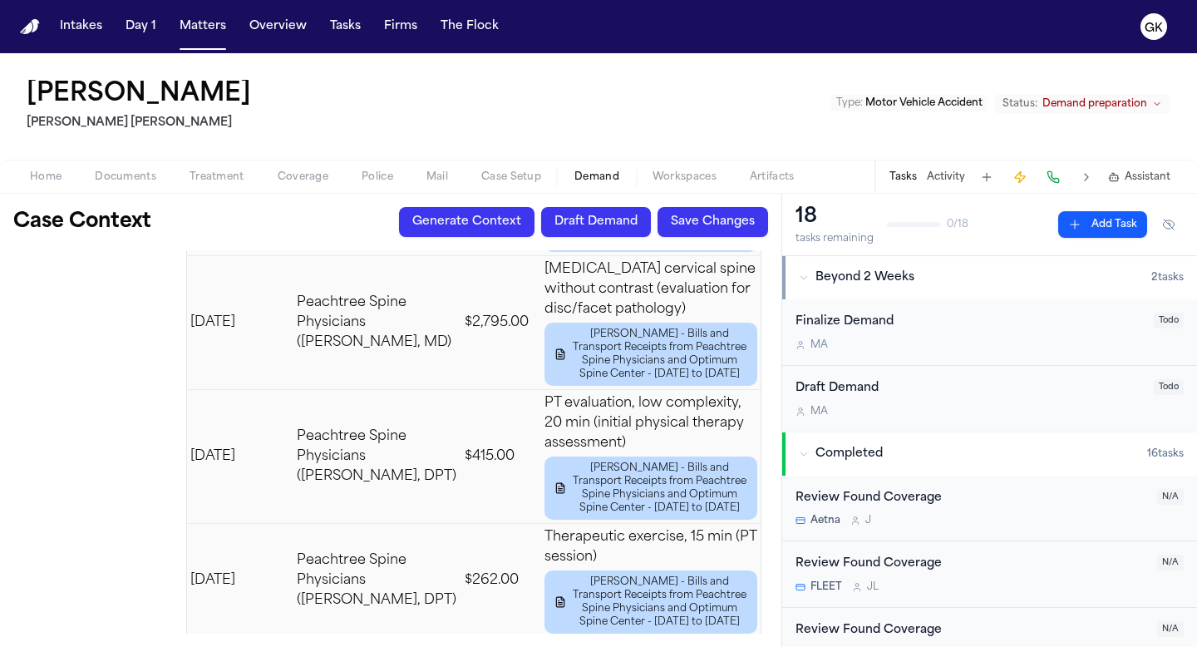
scroll to position [7011, 0]
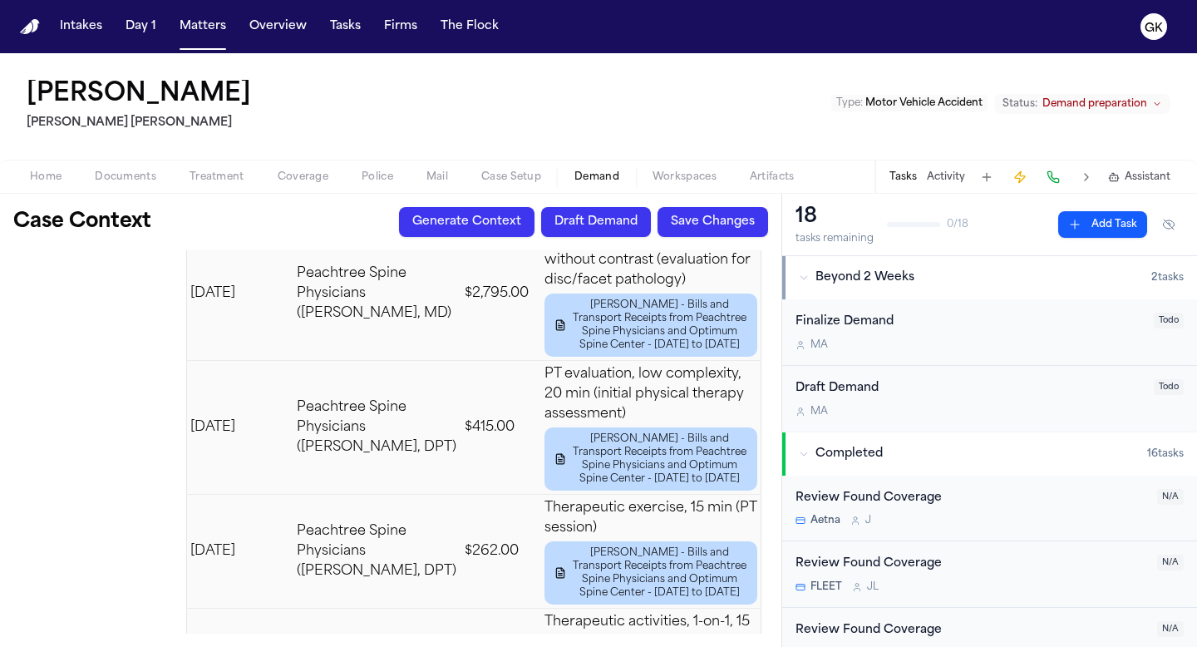
click at [460, 234] on button "Generate Context" at bounding box center [466, 222] width 135 height 30
click at [595, 222] on button "Draft Demand" at bounding box center [596, 222] width 110 height 30
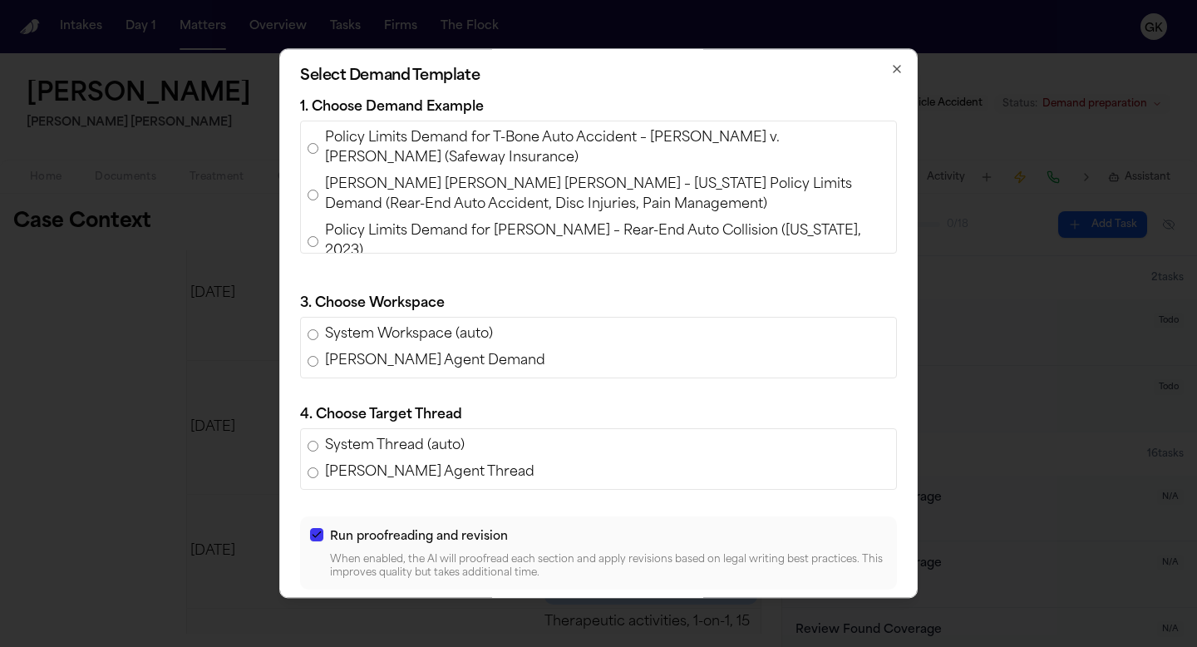
click at [897, 68] on icon "button" at bounding box center [896, 69] width 7 height 7
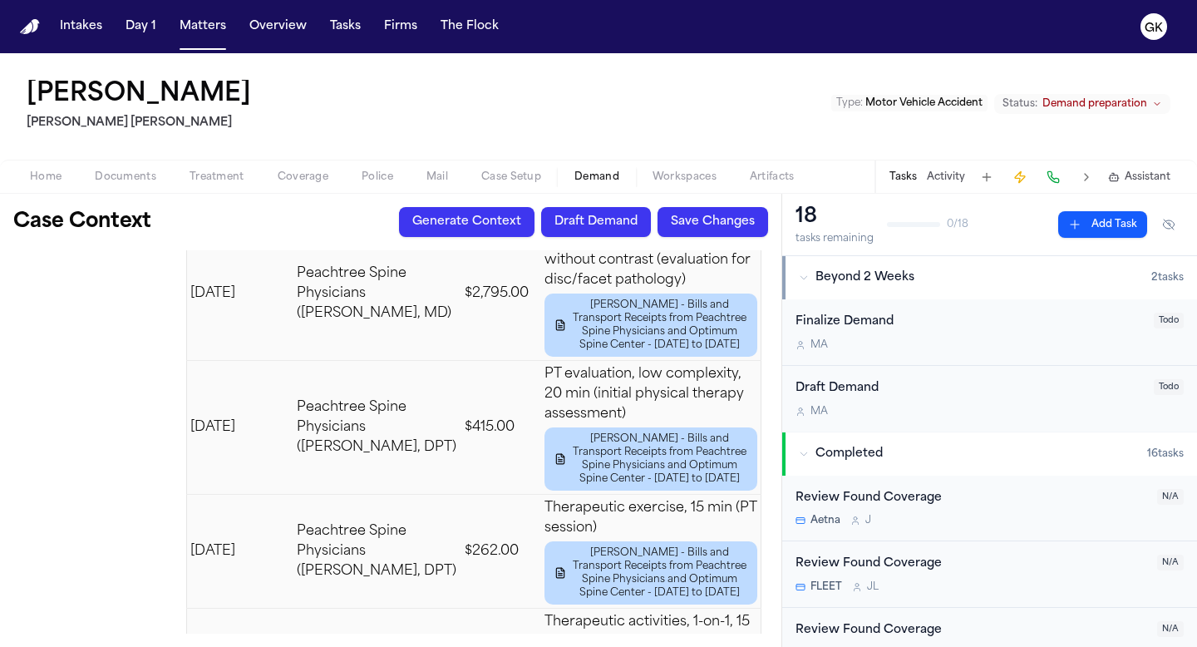
click at [744, 221] on button "Save Changes" at bounding box center [712, 222] width 111 height 30
click at [595, 215] on button "Draft Demand" at bounding box center [596, 222] width 110 height 30
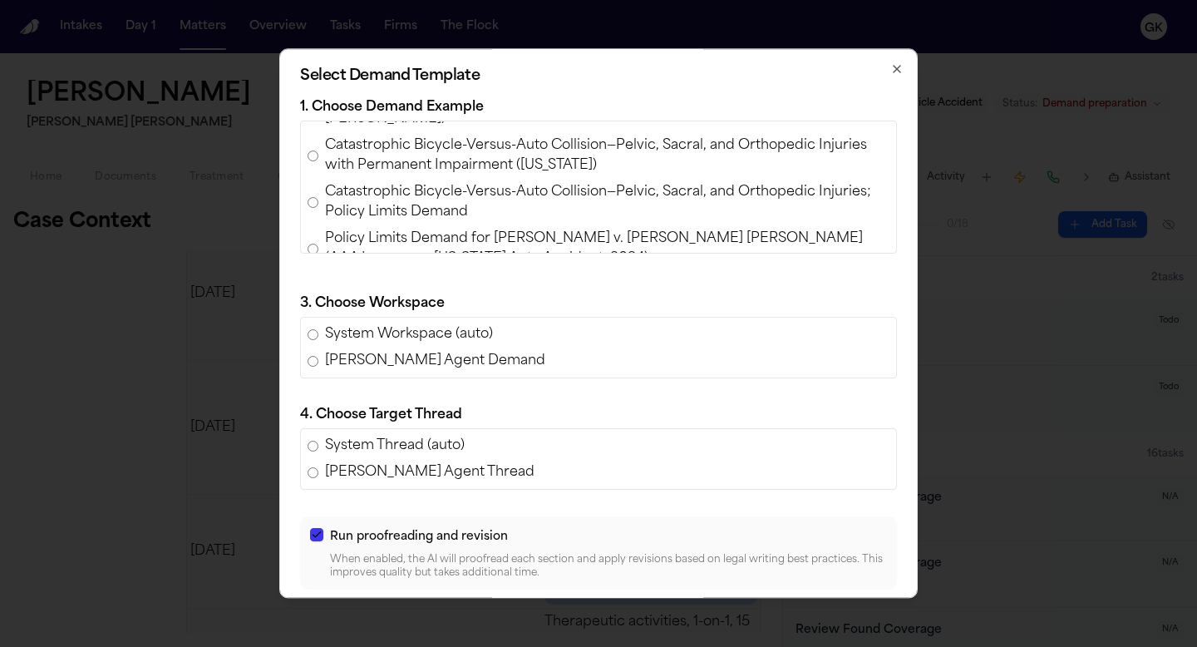
scroll to position [505, 0]
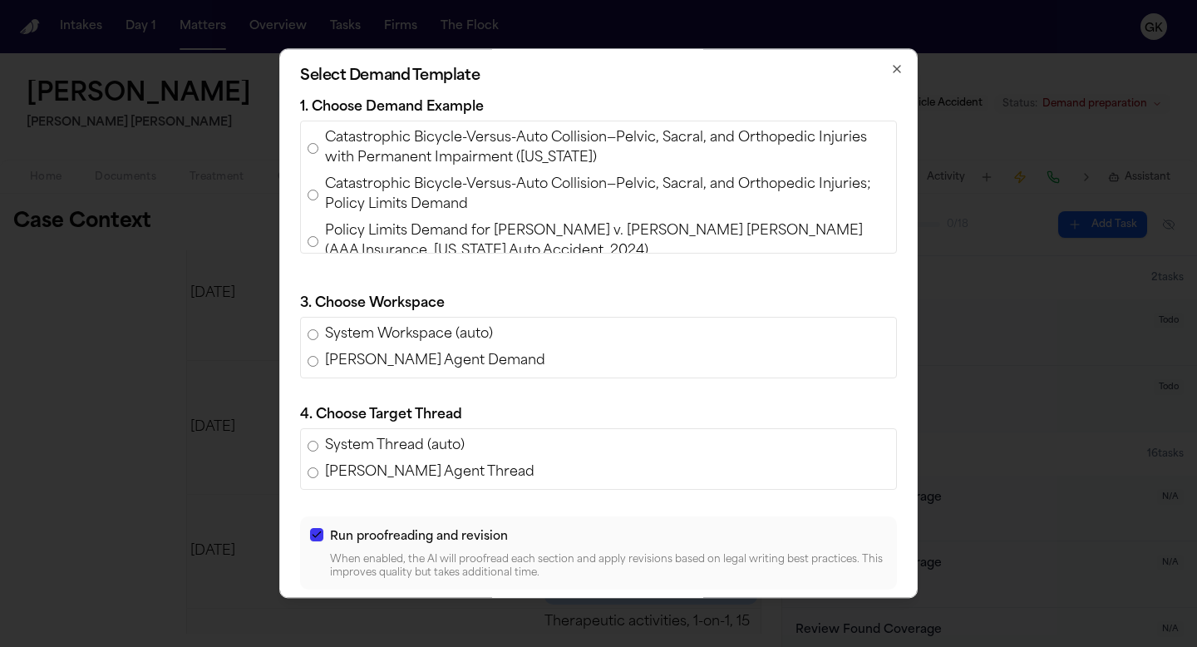
click at [449, 221] on span "Policy Limits Demand for Luke Bartholomew Wilson v. Wissam Walid Laham (AAA Ins…" at bounding box center [607, 241] width 564 height 40
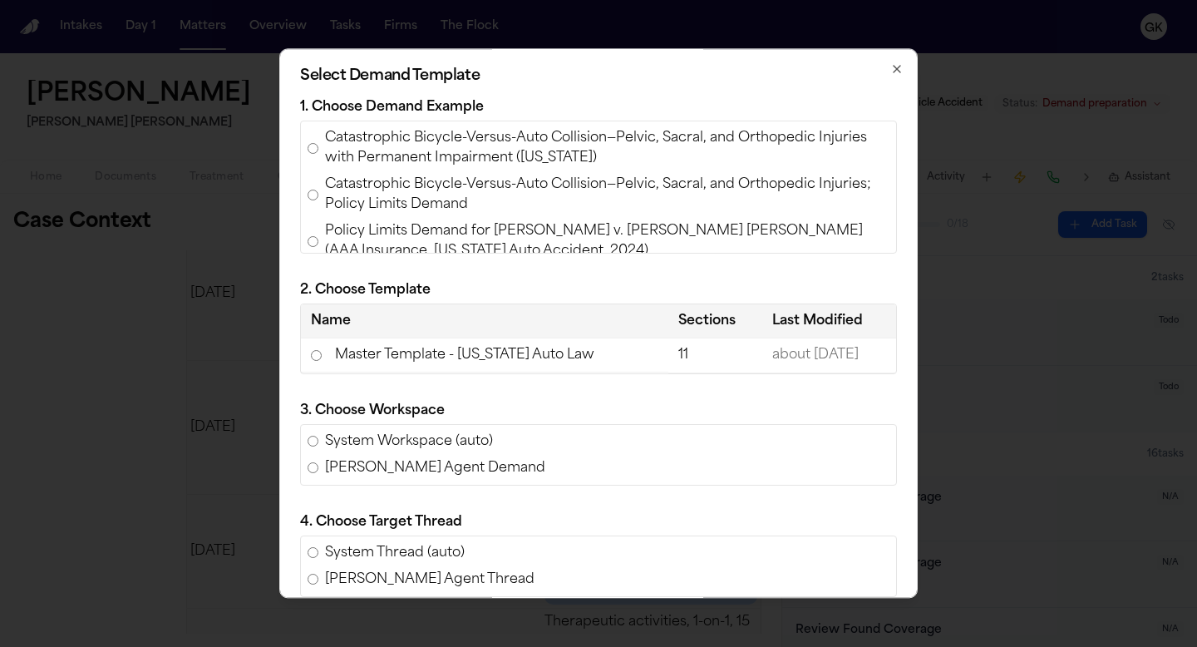
click at [447, 360] on td "Master Template - Michigan Auto Law" at bounding box center [484, 355] width 367 height 34
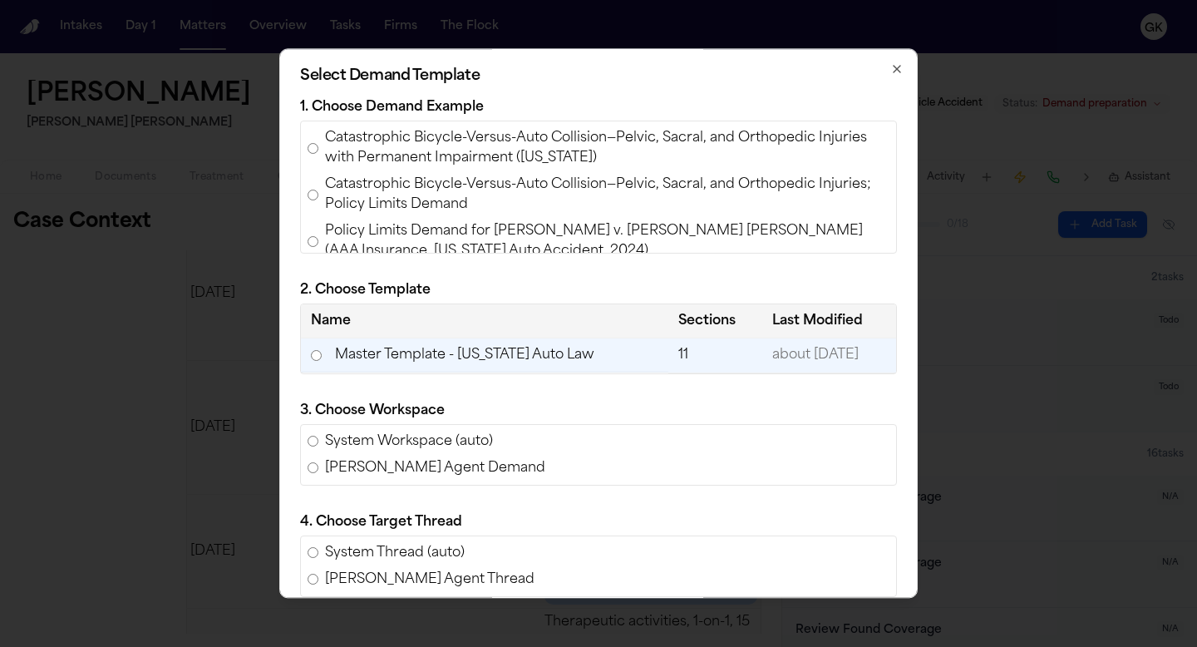
scroll to position [175, 0]
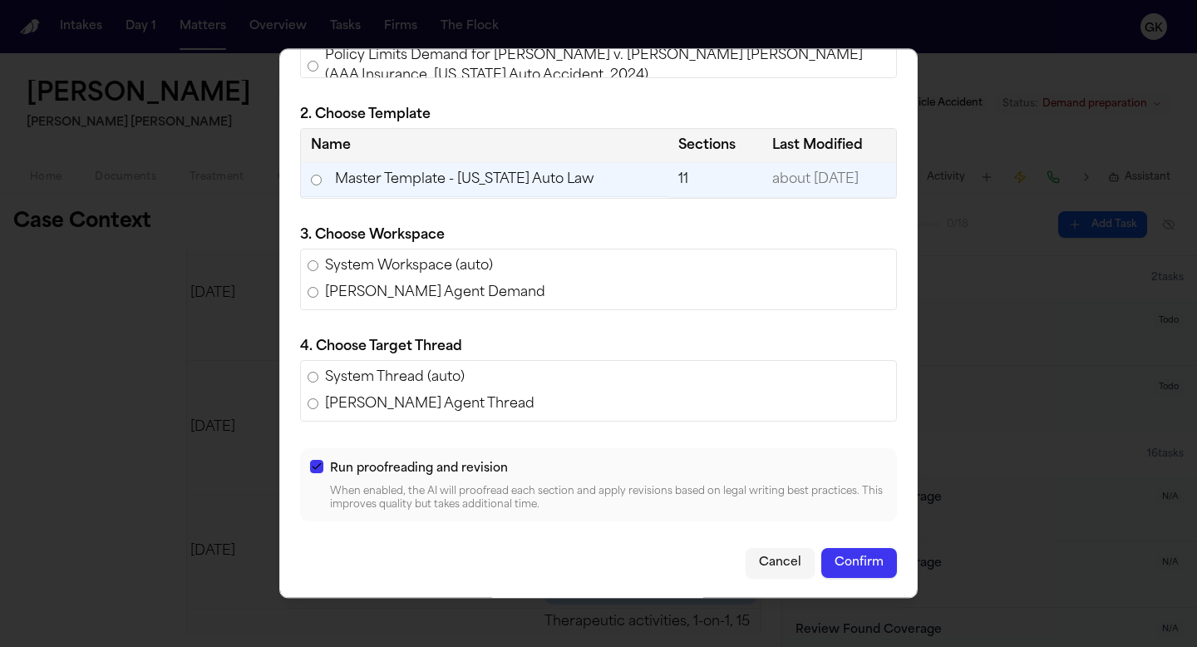
click at [882, 564] on button "Confirm" at bounding box center [859, 563] width 76 height 30
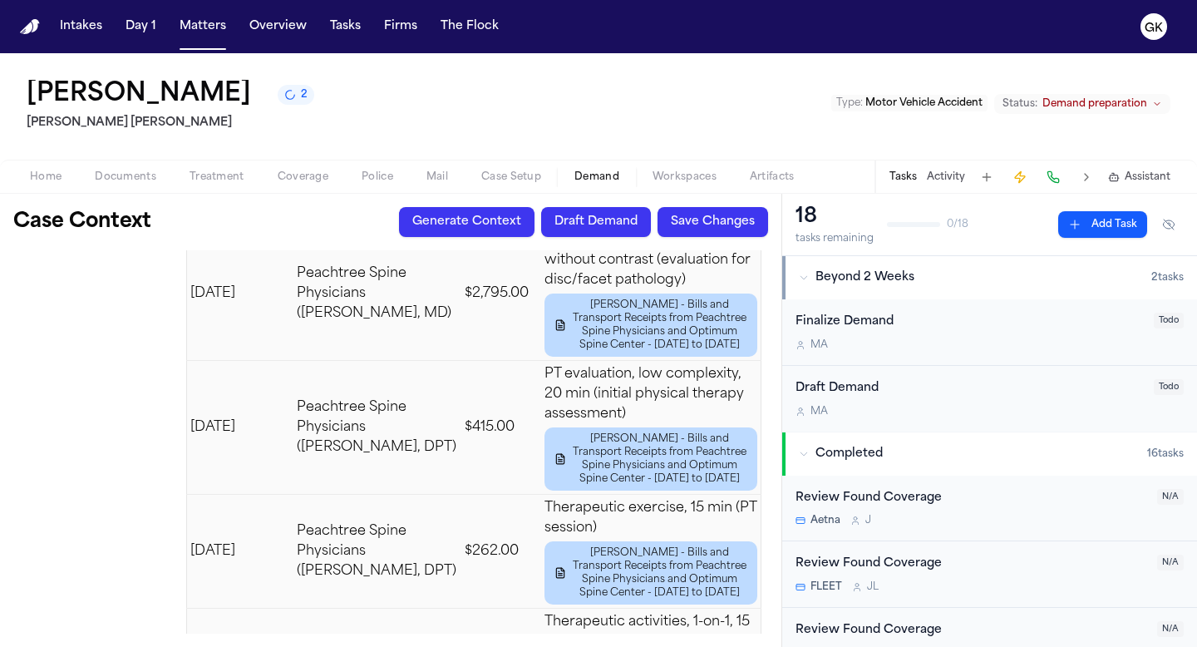
click at [701, 173] on span "Workspaces" at bounding box center [684, 176] width 64 height 13
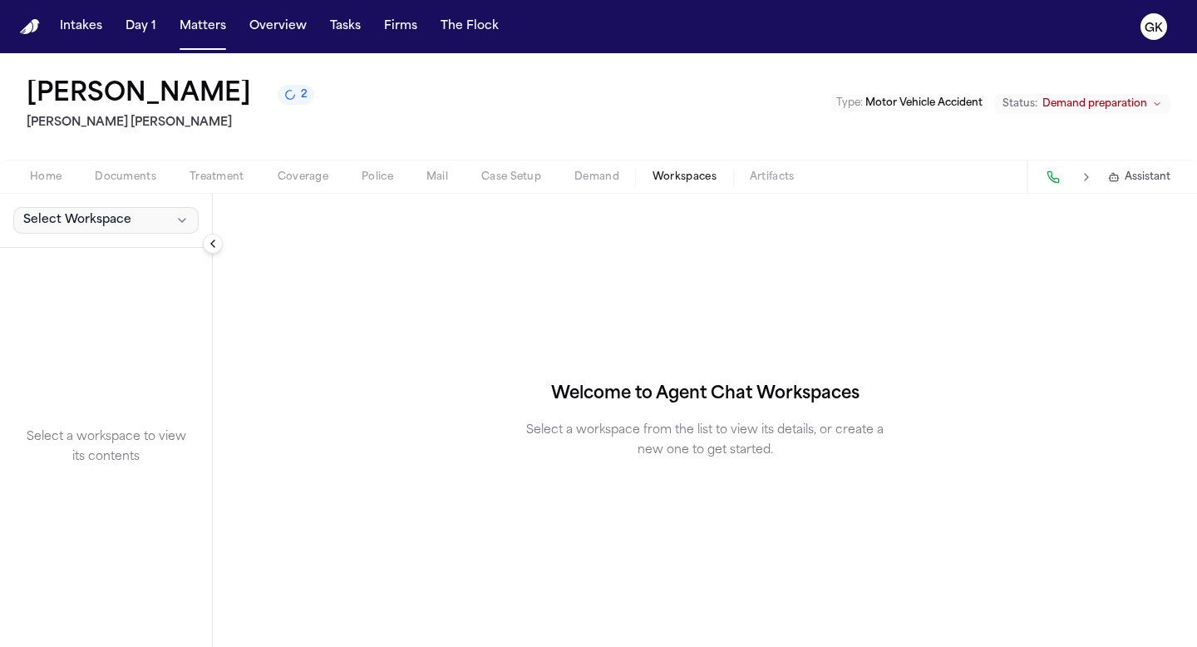
click at [178, 221] on icon "button" at bounding box center [181, 220] width 13 height 13
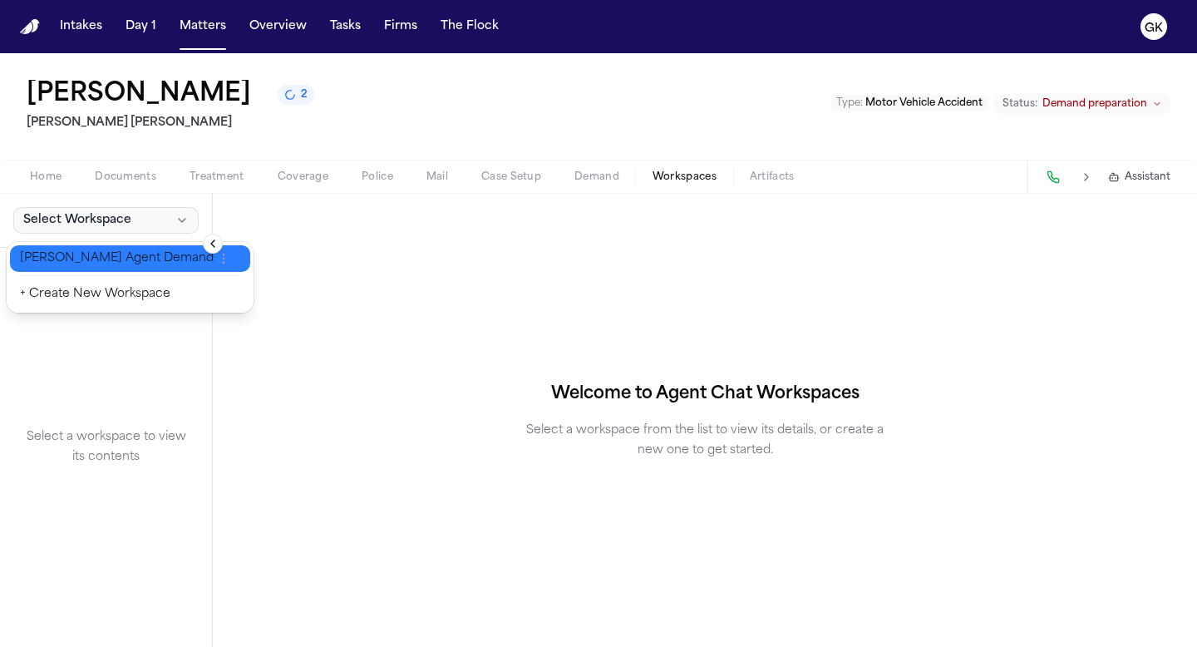
click at [133, 253] on span "[PERSON_NAME] Agent Demand" at bounding box center [117, 258] width 194 height 17
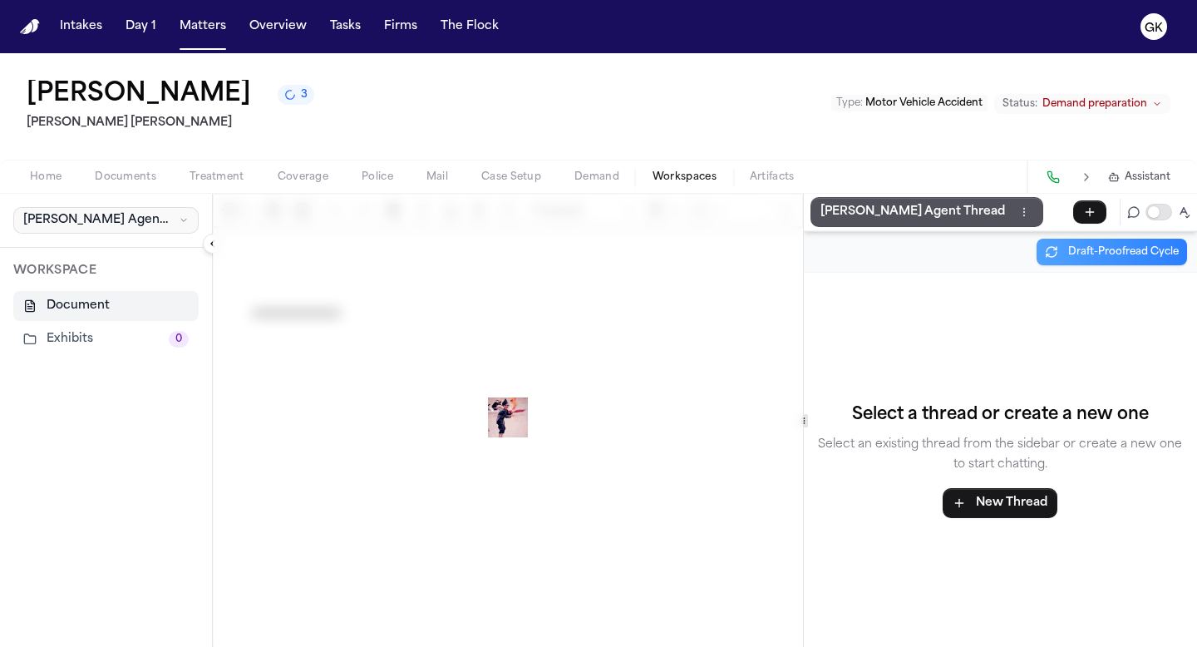
click at [164, 224] on button "[PERSON_NAME] Agent Demand" at bounding box center [105, 220] width 185 height 27
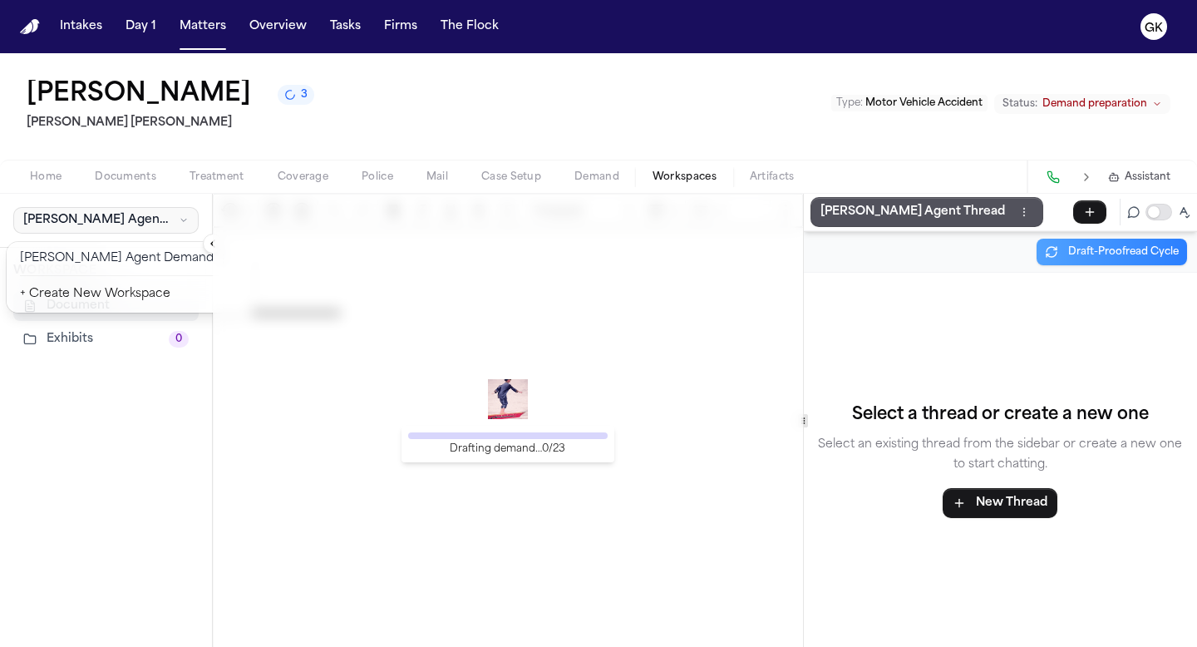
click at [469, 362] on div "**********" at bounding box center [598, 420] width 1197 height 453
click at [502, 387] on img at bounding box center [508, 399] width 40 height 40
click at [210, 243] on button "Collapse sidebar" at bounding box center [213, 244] width 20 height 20
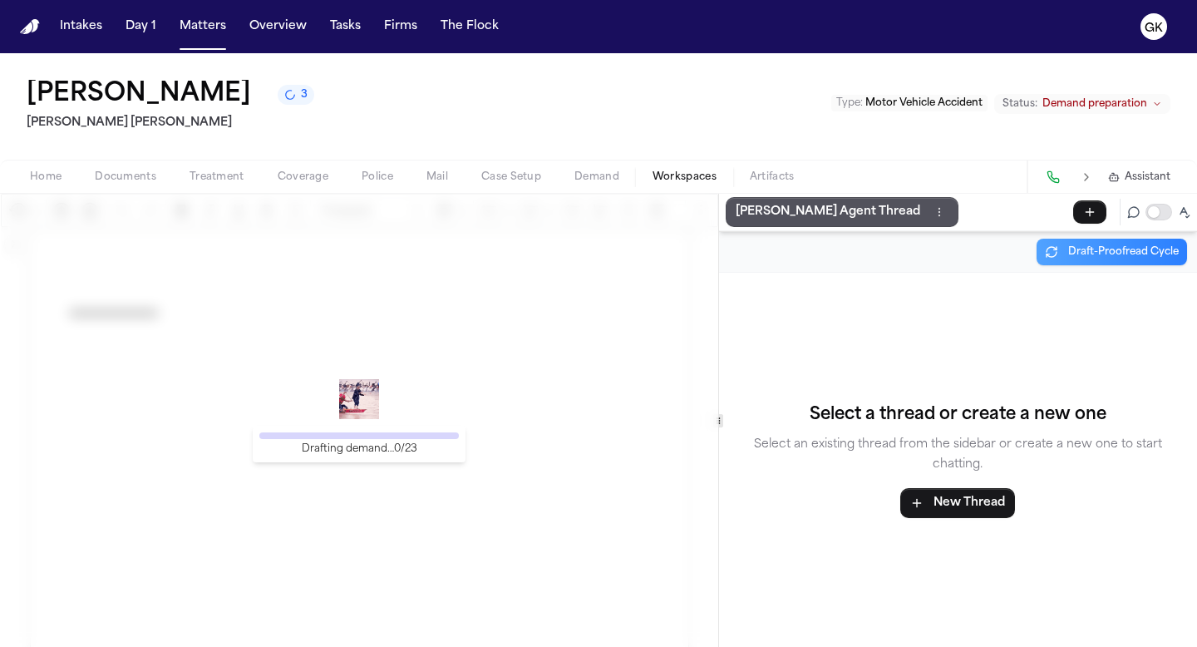
click at [665, 173] on span "Workspaces" at bounding box center [684, 176] width 64 height 13
click at [699, 182] on span "Workspaces" at bounding box center [684, 176] width 64 height 13
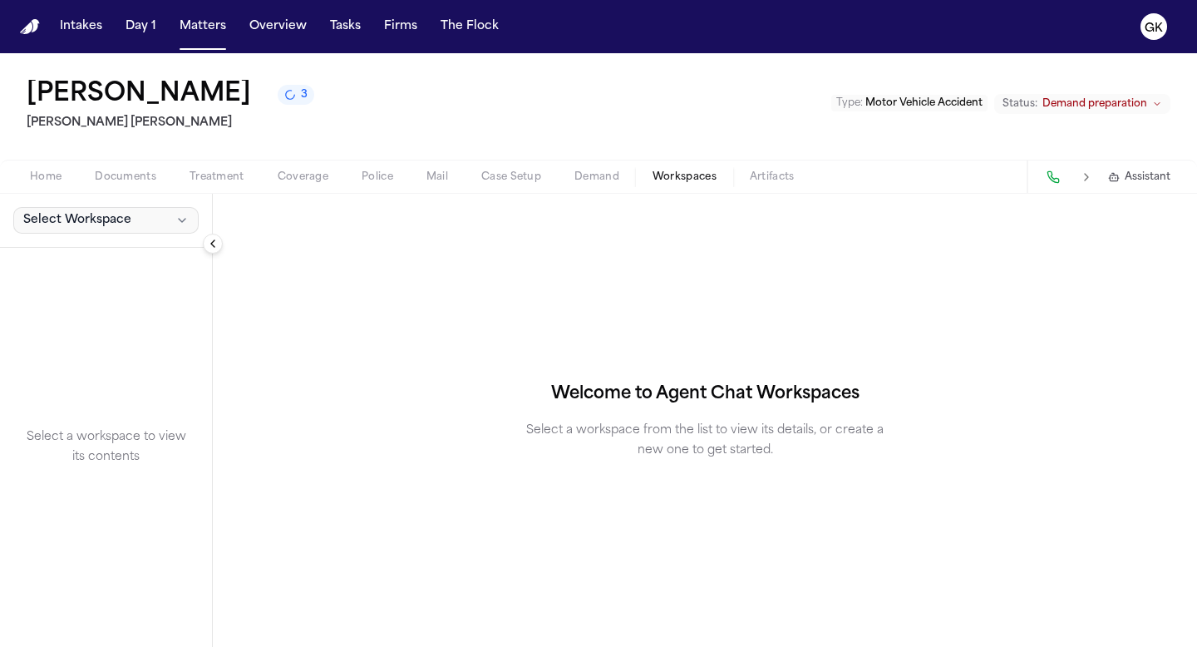
click at [129, 234] on button "Select Workspace" at bounding box center [105, 220] width 185 height 27
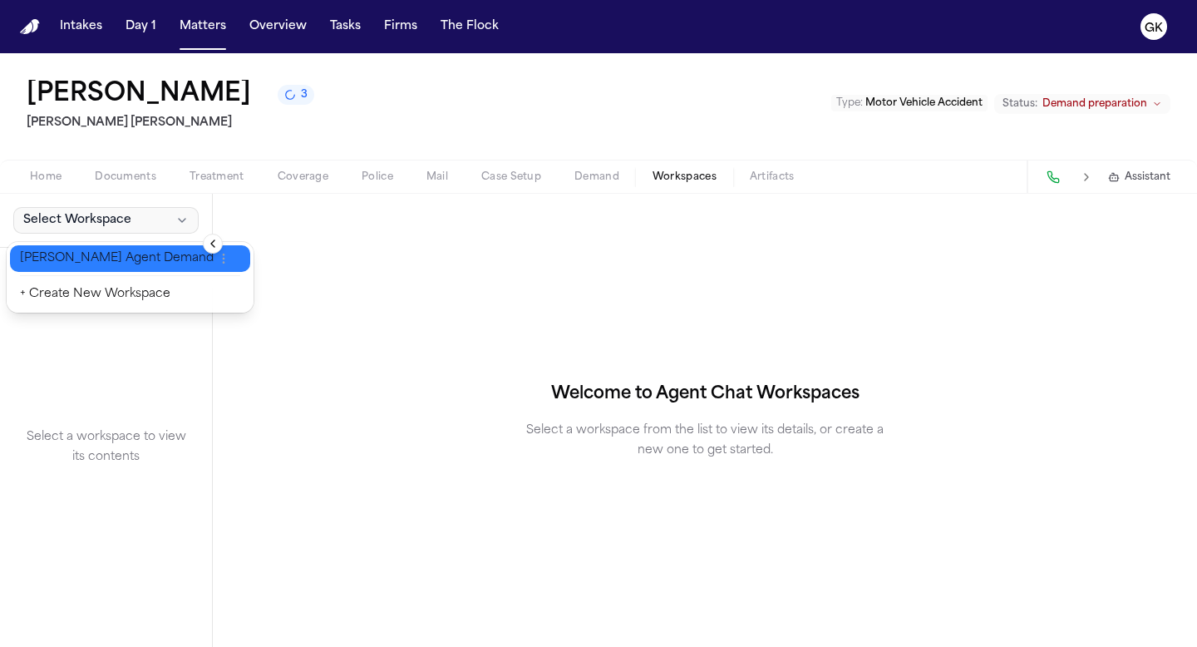
click at [111, 263] on span "[PERSON_NAME] Agent Demand" at bounding box center [117, 258] width 194 height 17
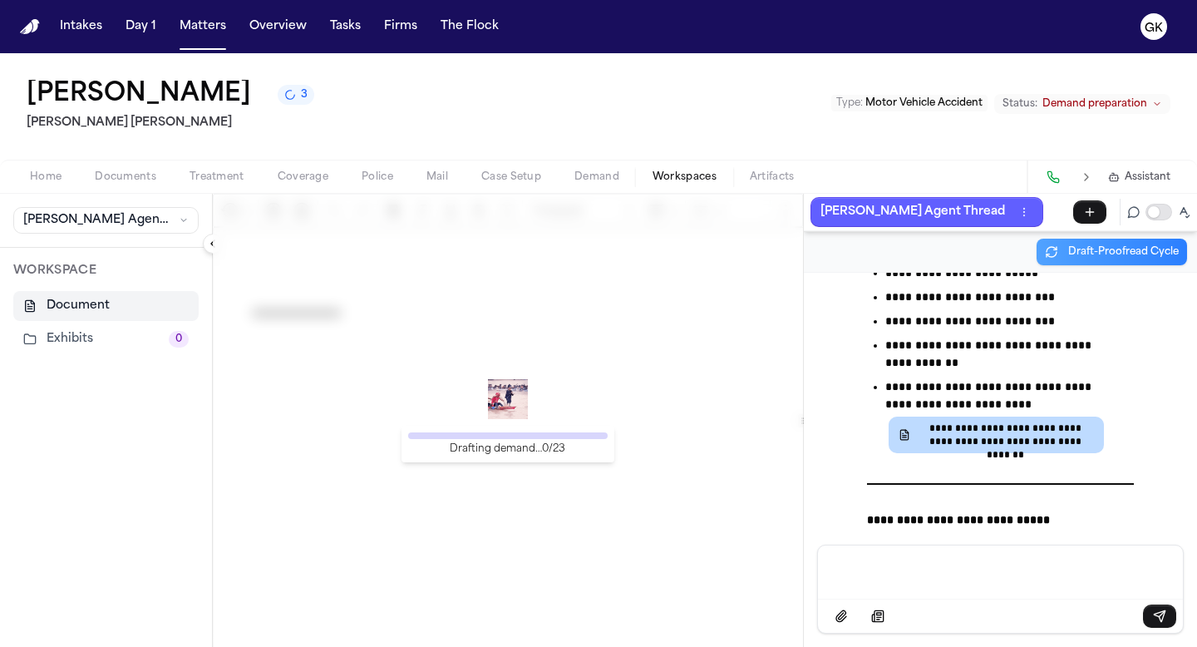
scroll to position [7767, 0]
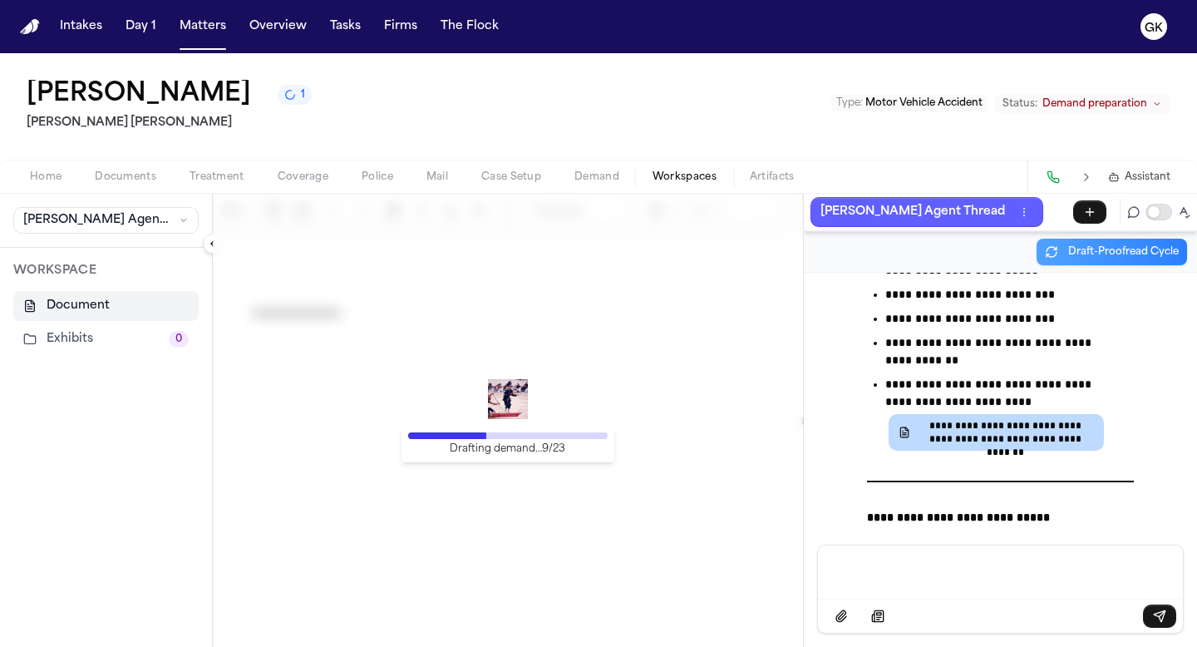
click at [505, 282] on div "Drafting demand… 9 / 23" at bounding box center [508, 420] width 590 height 453
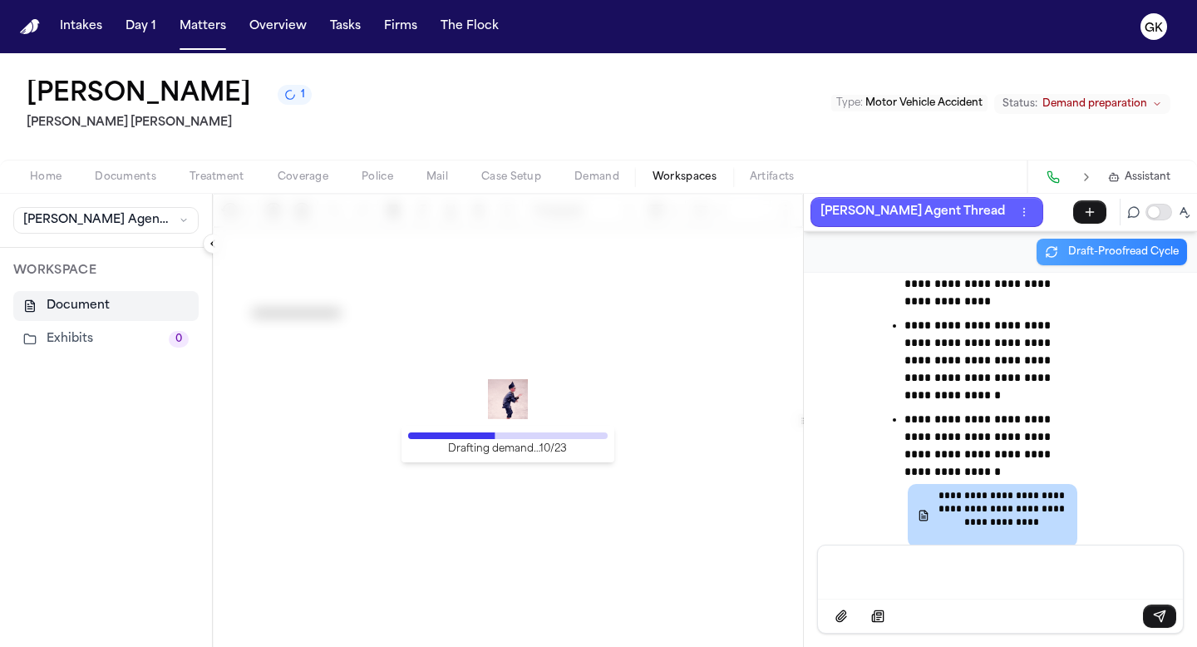
scroll to position [10785, 0]
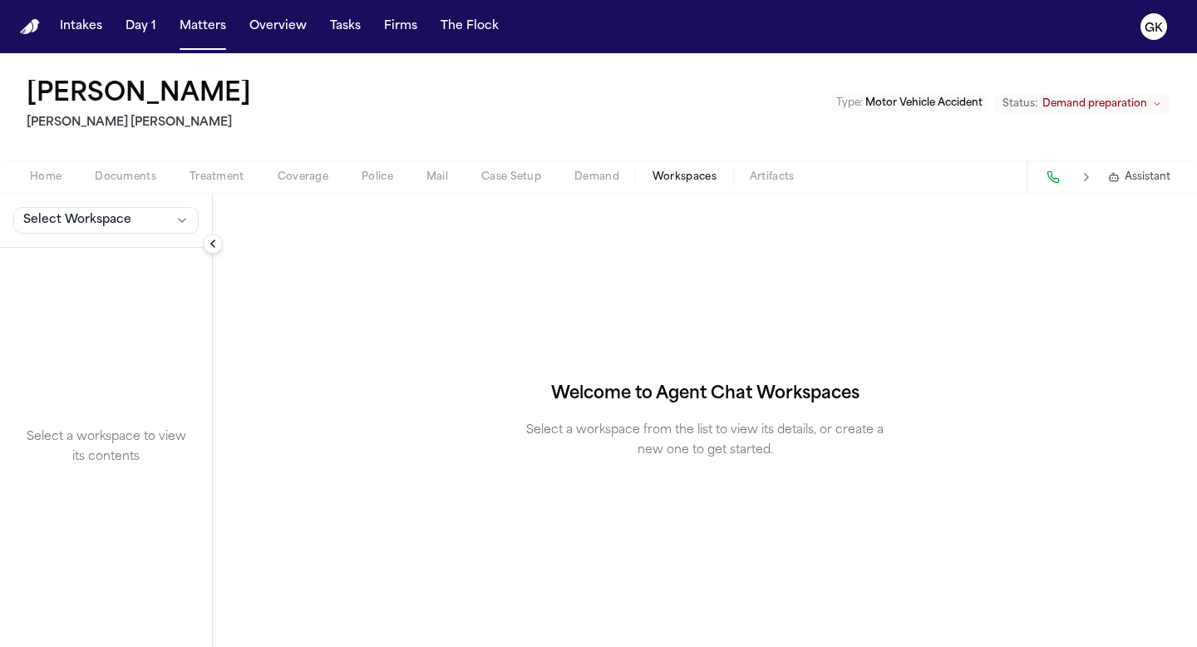
click at [110, 229] on button "Select Workspace" at bounding box center [105, 220] width 185 height 27
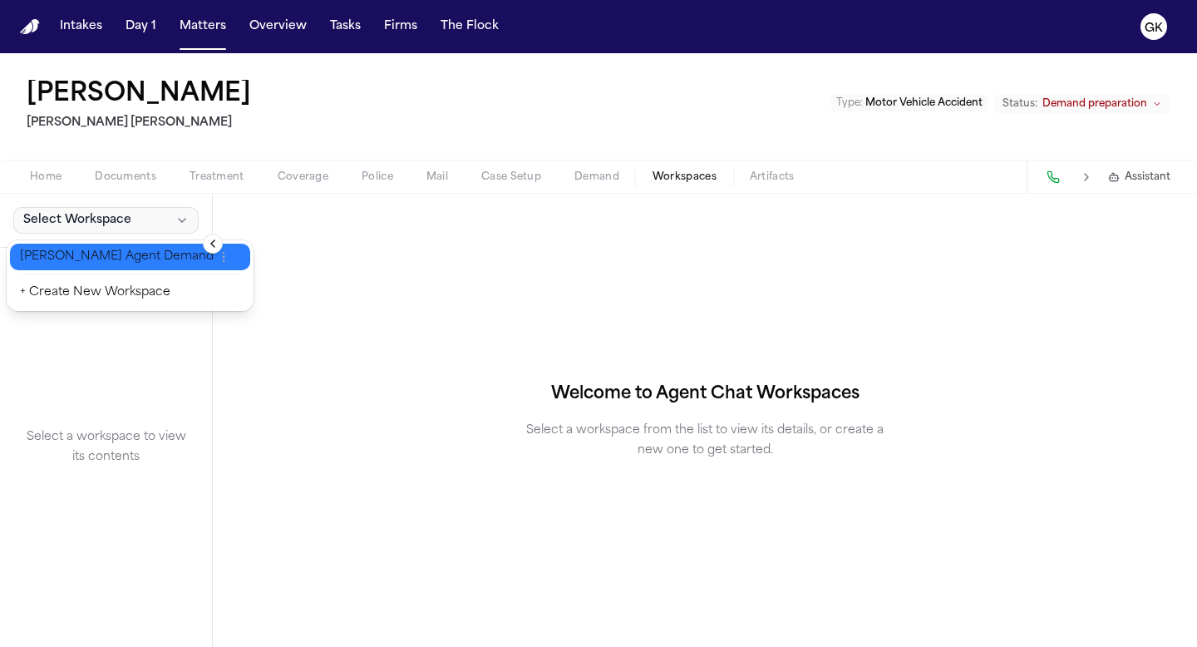
click at [102, 262] on span "[PERSON_NAME] Agent Demand" at bounding box center [117, 257] width 194 height 17
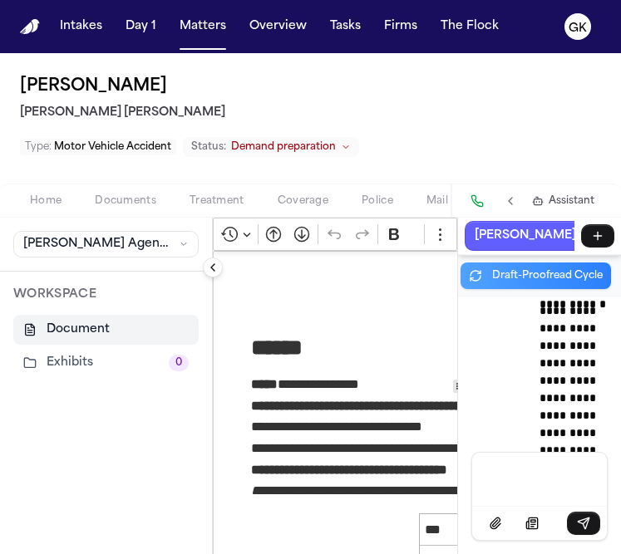
scroll to position [104780, 0]
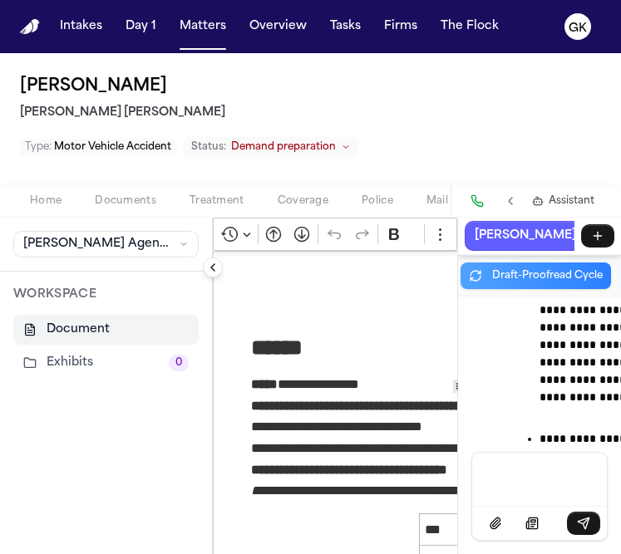
click at [209, 268] on button "Collapse sidebar" at bounding box center [213, 268] width 20 height 20
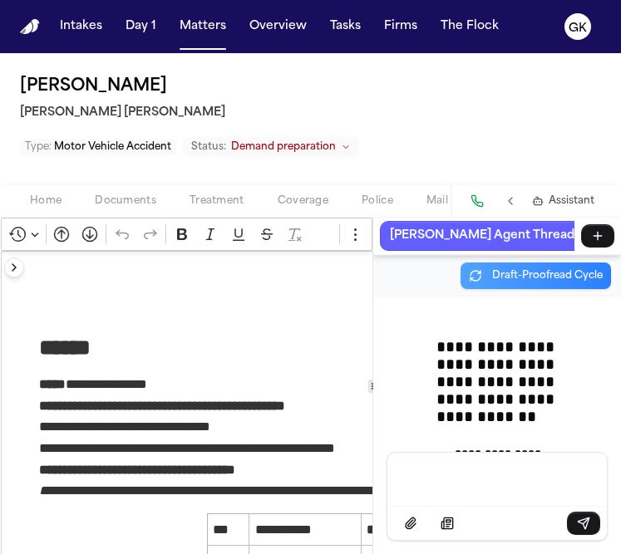
scroll to position [100940, 0]
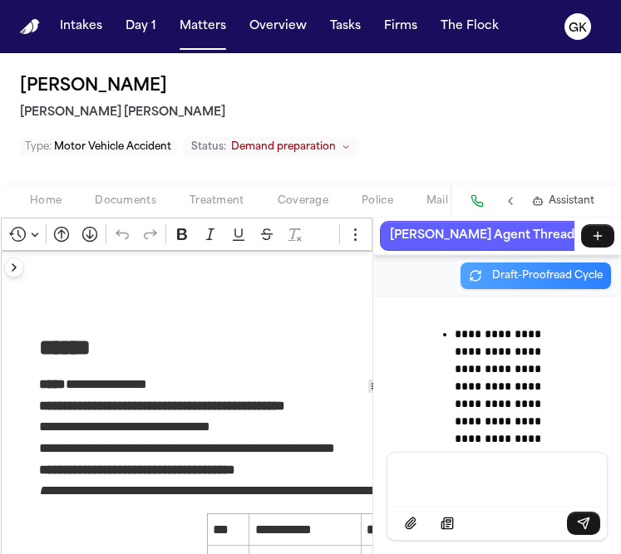
click at [222, 442] on p "**********" at bounding box center [330, 449] width 583 height 22
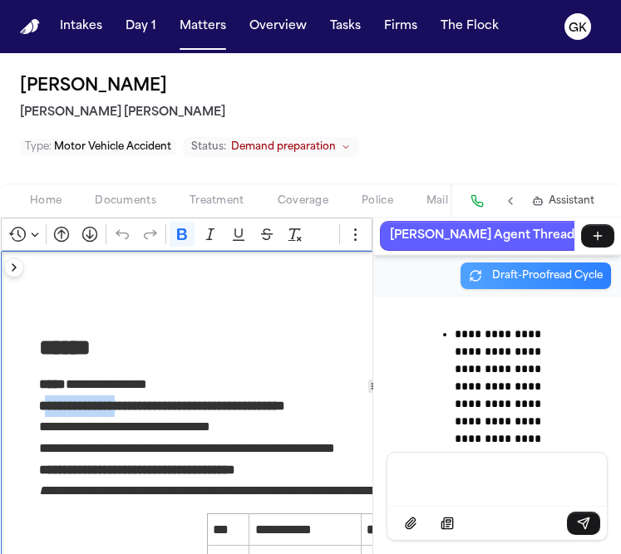
drag, startPoint x: 43, startPoint y: 410, endPoint x: 137, endPoint y: 403, distance: 94.2
click at [137, 403] on strong "**********" at bounding box center [162, 406] width 246 height 12
click at [66, 411] on strong "**********" at bounding box center [162, 406] width 246 height 12
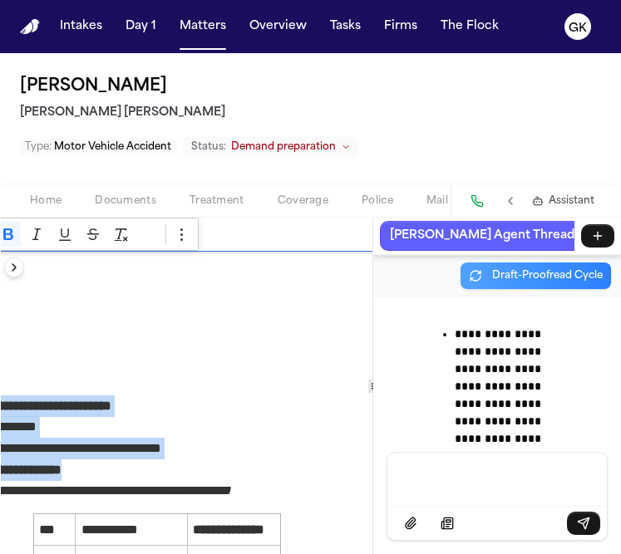
scroll to position [0, 214]
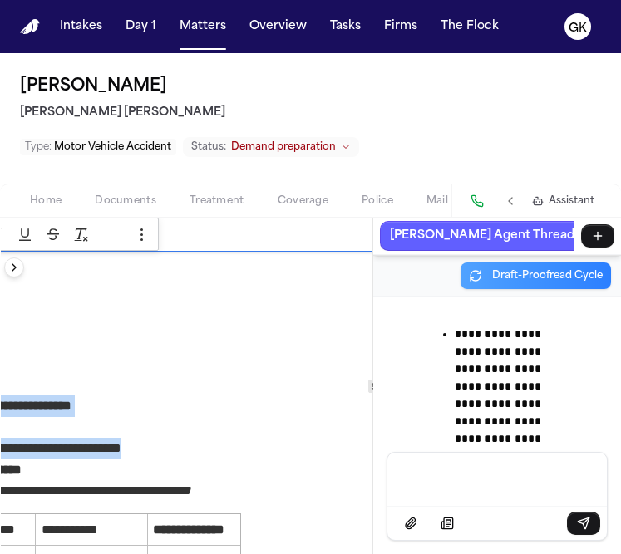
drag, startPoint x: 36, startPoint y: 410, endPoint x: 214, endPoint y: 447, distance: 182.6
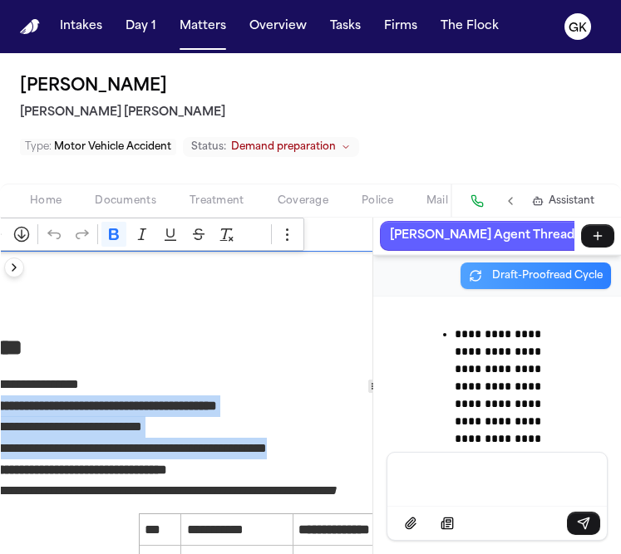
scroll to position [0, 59]
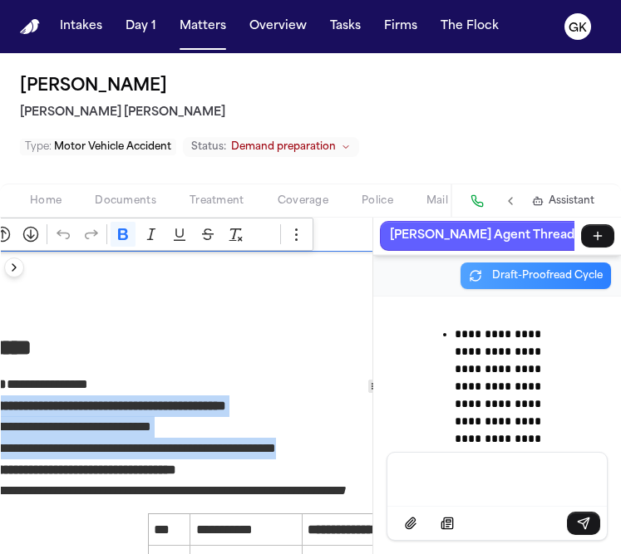
copy div "**********"
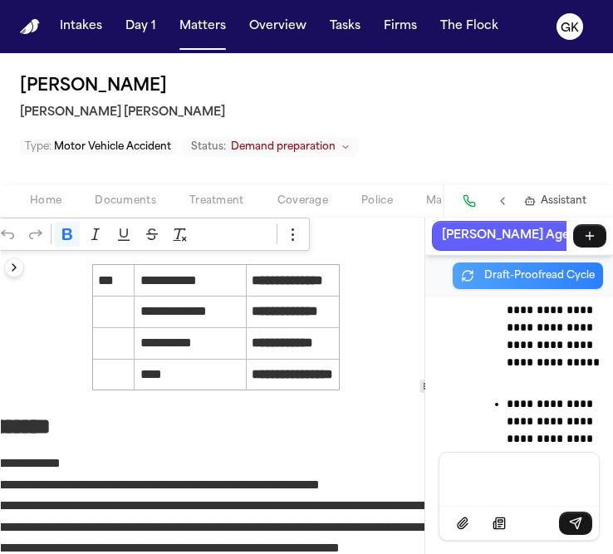
scroll to position [104780, 0]
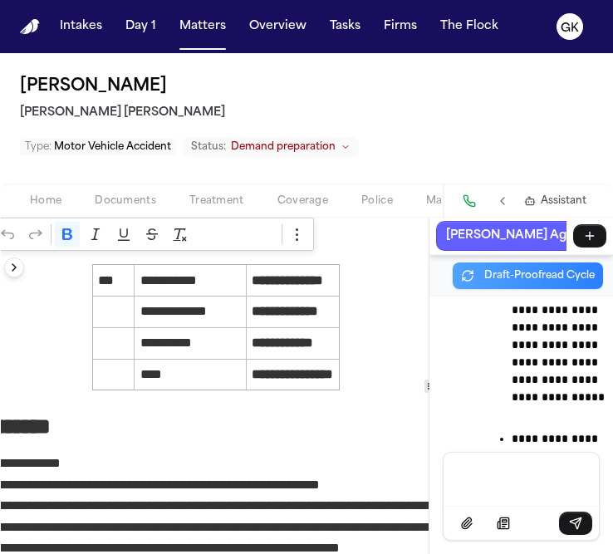
click at [545, 386] on div "**********" at bounding box center [307, 386] width 613 height 337
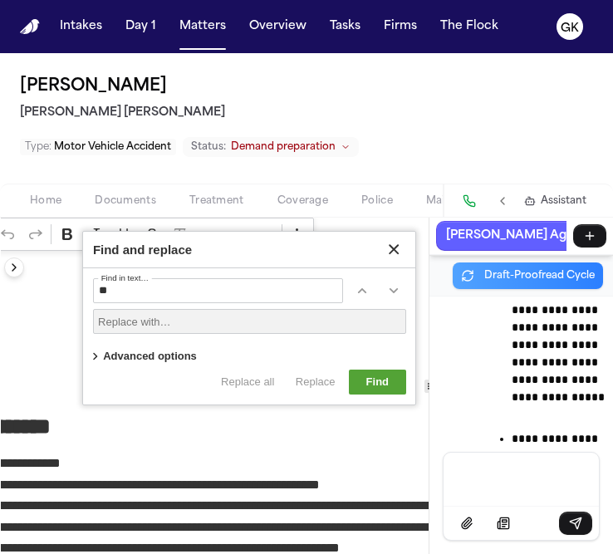
type input "*"
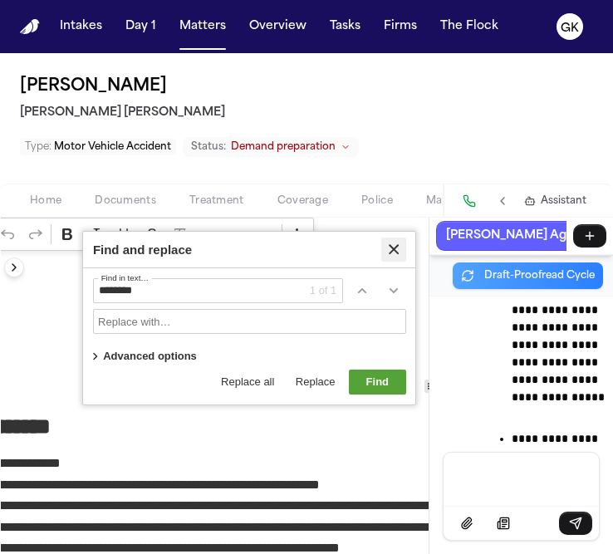
type input "********"
click at [396, 249] on icon "Find and replace" at bounding box center [394, 249] width 17 height 17
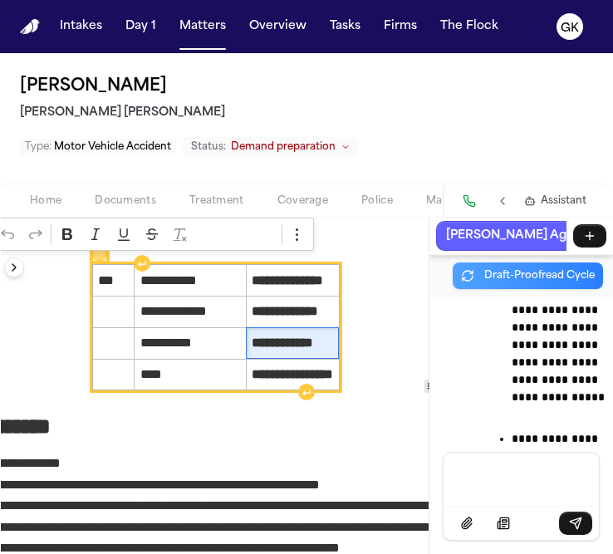
click at [313, 339] on strong "**********" at bounding box center [283, 343] width 62 height 12
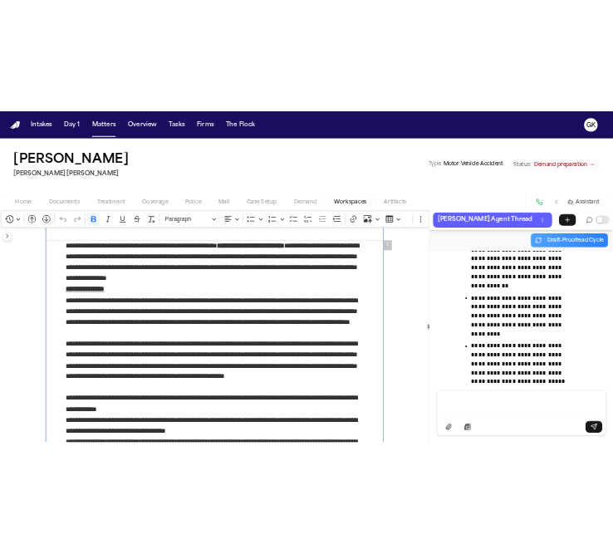
scroll to position [833, 0]
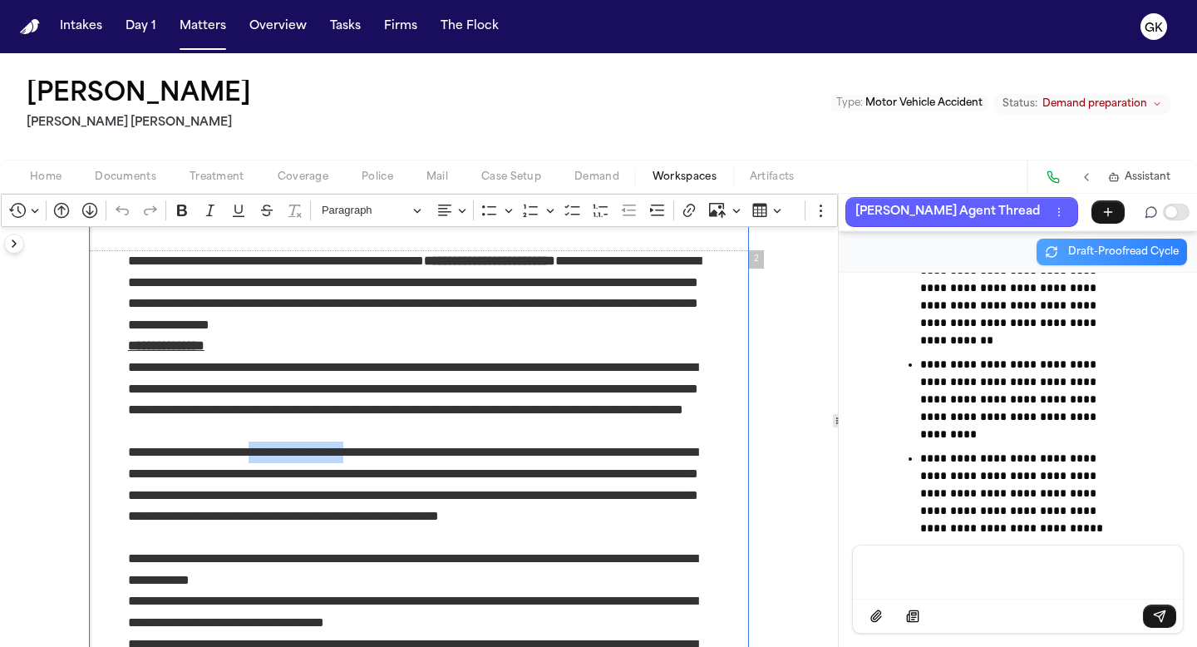
drag, startPoint x: 264, startPoint y: 449, endPoint x: 376, endPoint y: 449, distance: 112.2
click at [377, 449] on p "**********" at bounding box center [419, 494] width 583 height 106
copy p "**********"
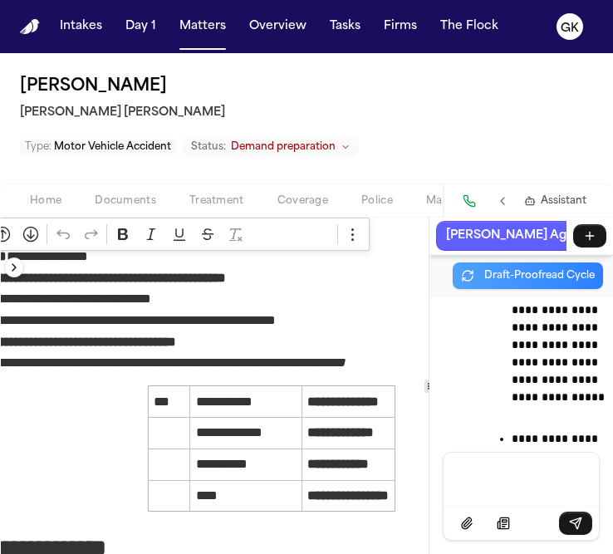
scroll to position [128, 75]
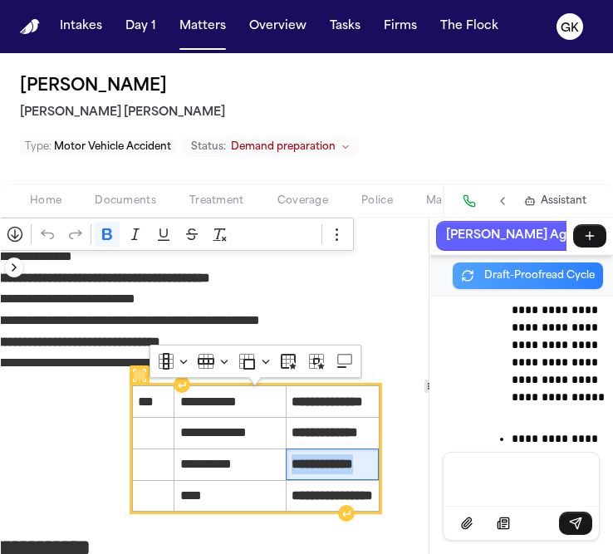
drag, startPoint x: 381, startPoint y: 466, endPoint x: 277, endPoint y: 459, distance: 104.2
click at [292, 459] on span "**********" at bounding box center [332, 465] width 81 height 20
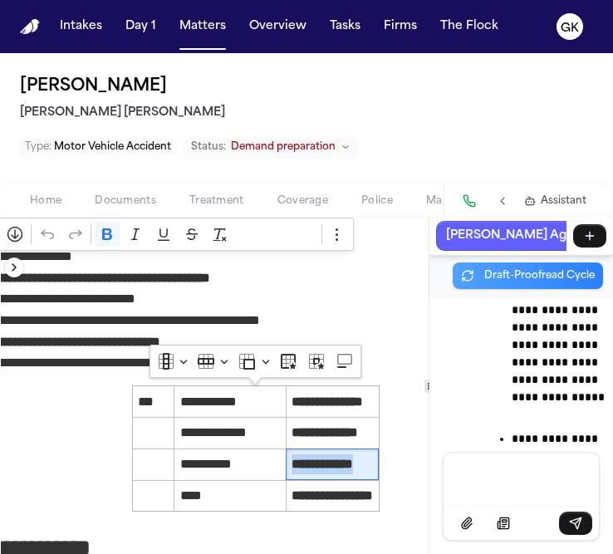
click at [534, 475] on p "Message input" at bounding box center [522, 478] width 116 height 17
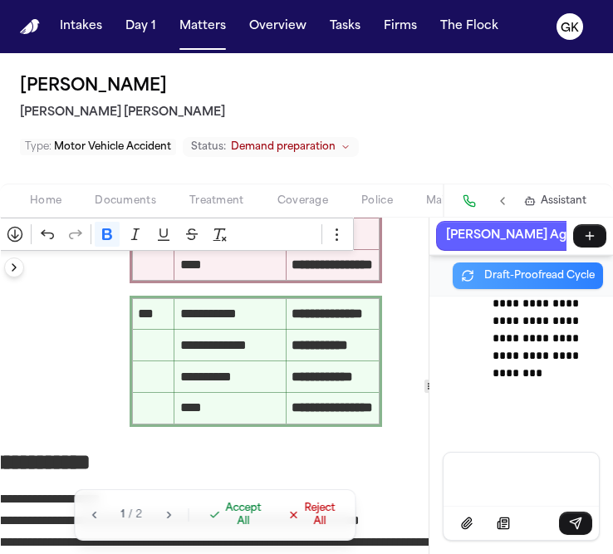
scroll to position [360, 75]
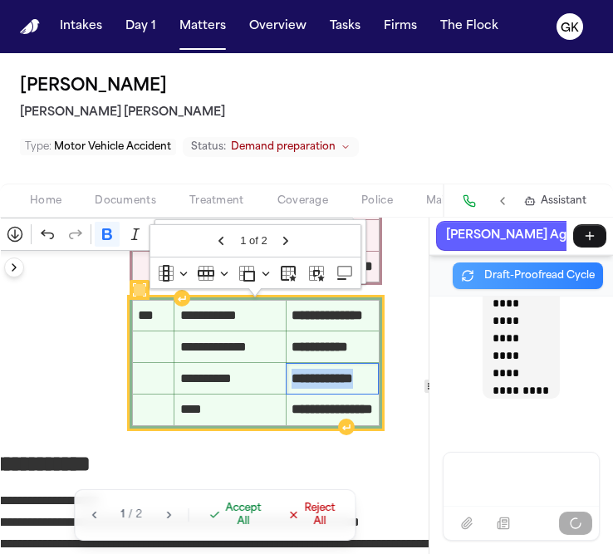
drag, startPoint x: 278, startPoint y: 377, endPoint x: 374, endPoint y: 376, distance: 96.4
click at [353, 376] on strong "**********" at bounding box center [323, 378] width 62 height 12
copy strong "**********"
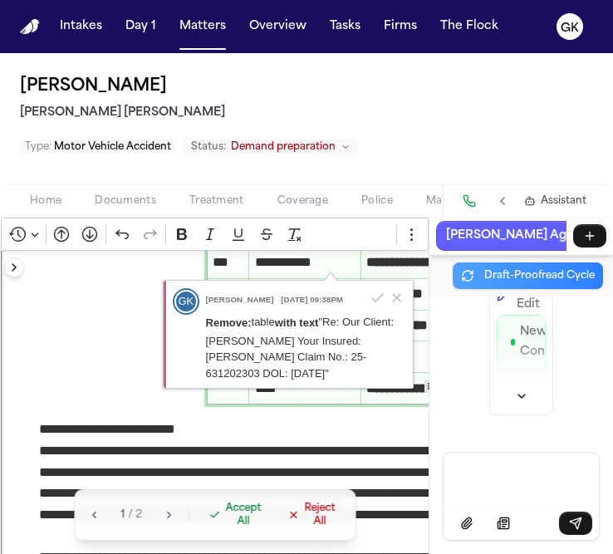
scroll to position [0, 0]
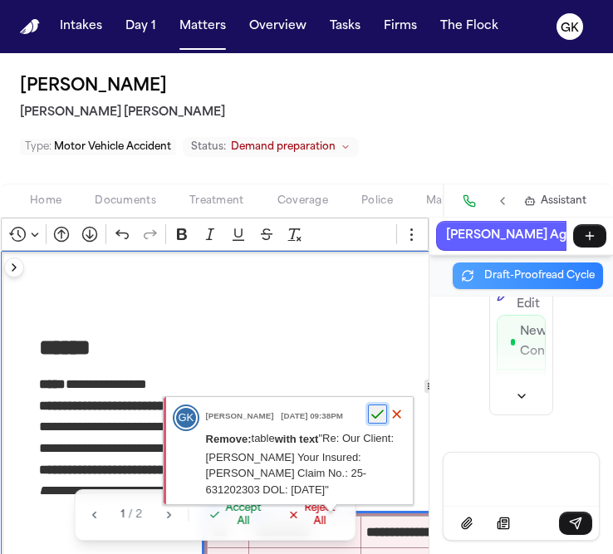
click at [376, 416] on icon "button" at bounding box center [378, 414] width 14 height 14
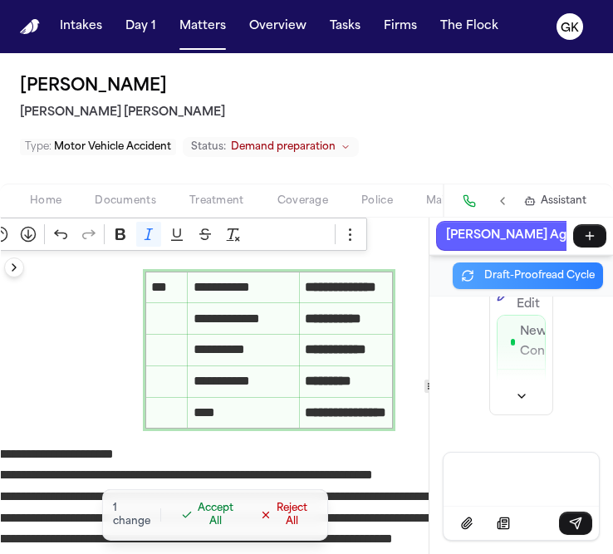
scroll to position [298, 62]
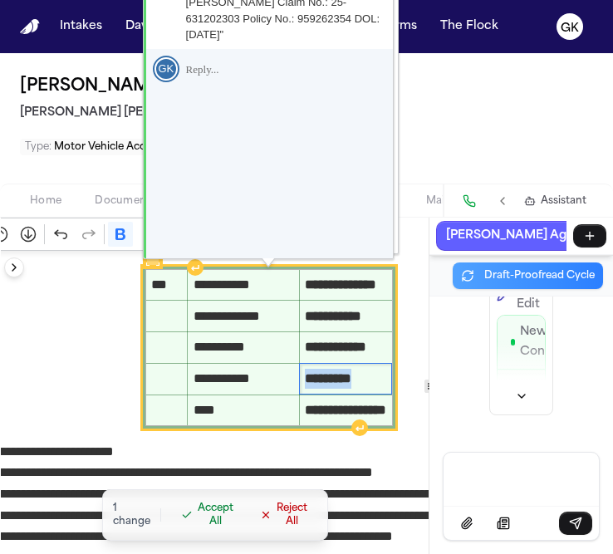
drag, startPoint x: 377, startPoint y: 386, endPoint x: 293, endPoint y: 381, distance: 84.9
click at [305, 381] on span "*********" at bounding box center [345, 379] width 81 height 20
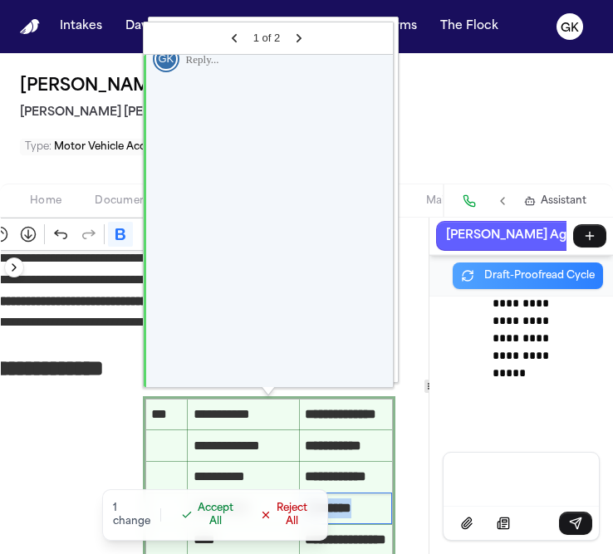
scroll to position [112419, 0]
click at [517, 99] on p "Suggested Edit" at bounding box center [548, 79] width 63 height 40
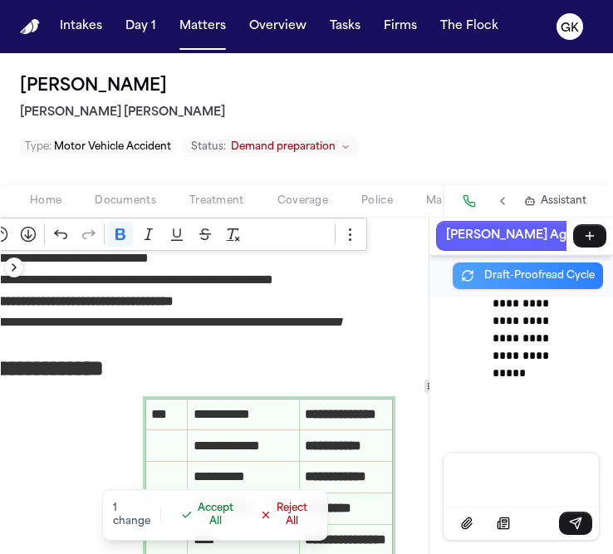
click at [517, 99] on p "Suggested Edit" at bounding box center [548, 79] width 63 height 40
click at [220, 516] on span "Accept All" at bounding box center [216, 515] width 36 height 27
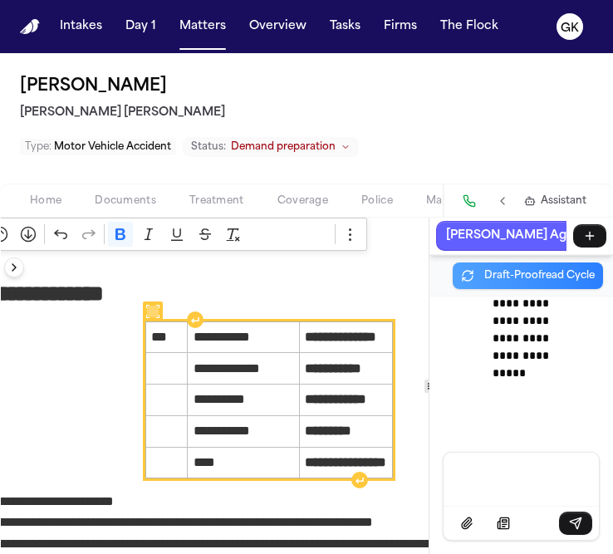
scroll to position [253, 62]
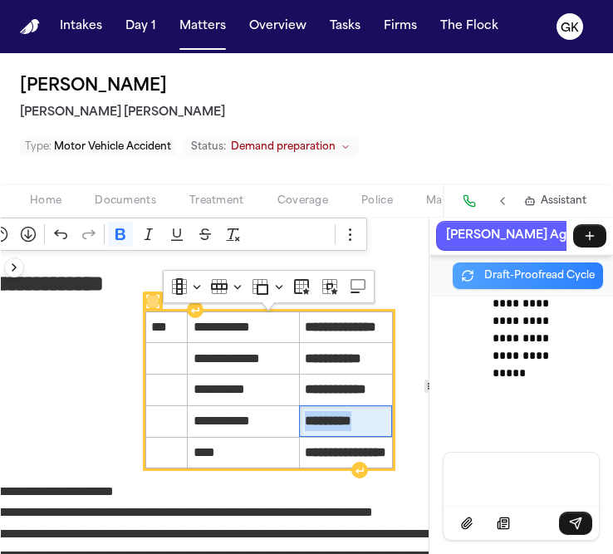
drag, startPoint x: 374, startPoint y: 423, endPoint x: 293, endPoint y: 422, distance: 81.5
click at [305, 422] on span "*********" at bounding box center [345, 421] width 81 height 20
copy strong "*********"
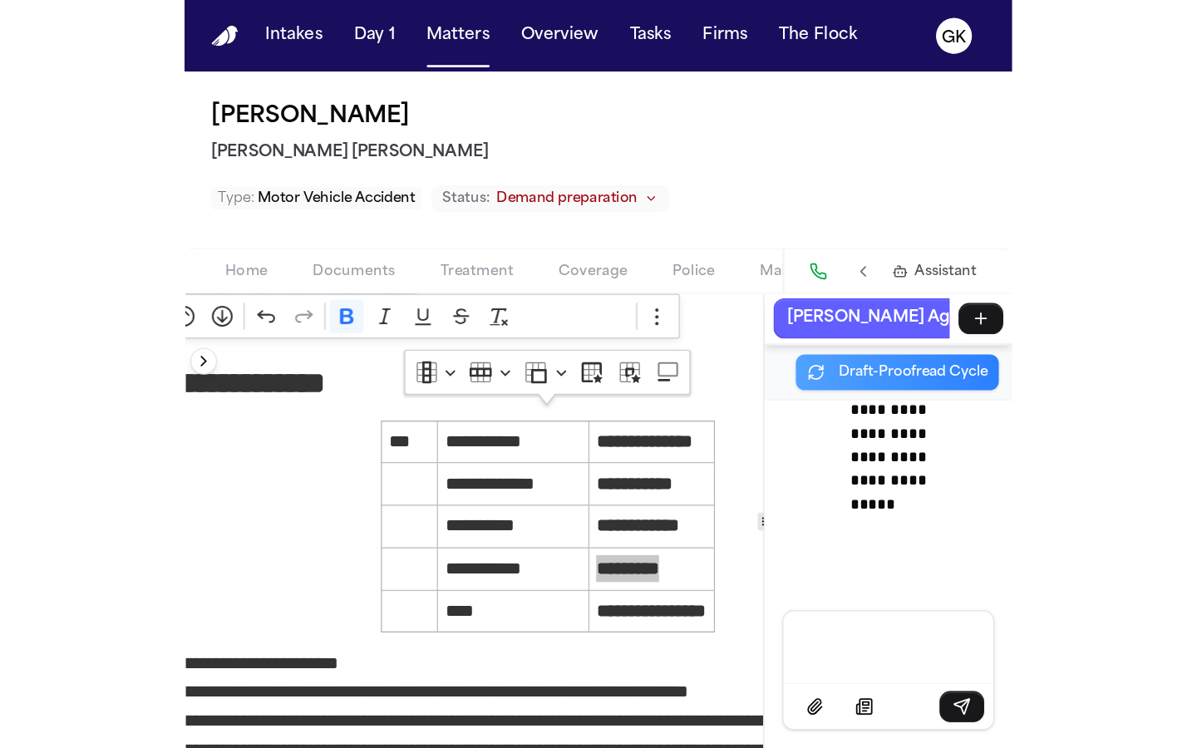
scroll to position [328, 62]
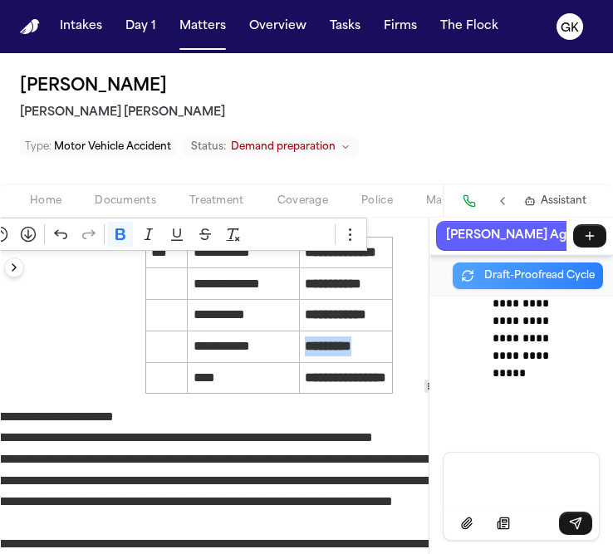
drag, startPoint x: 424, startPoint y: 384, endPoint x: 469, endPoint y: 384, distance: 44.9
click at [470, 384] on div "**********" at bounding box center [307, 386] width 613 height 337
click at [232, 485] on p "**********" at bounding box center [269, 491] width 583 height 85
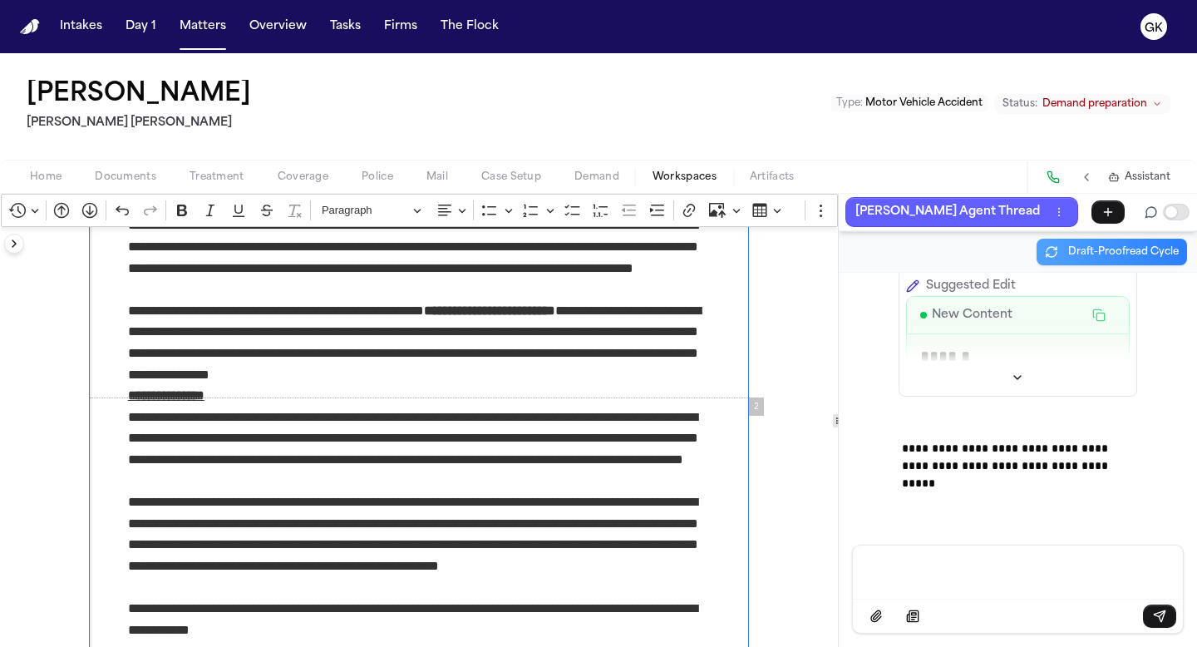
scroll to position [843, 0]
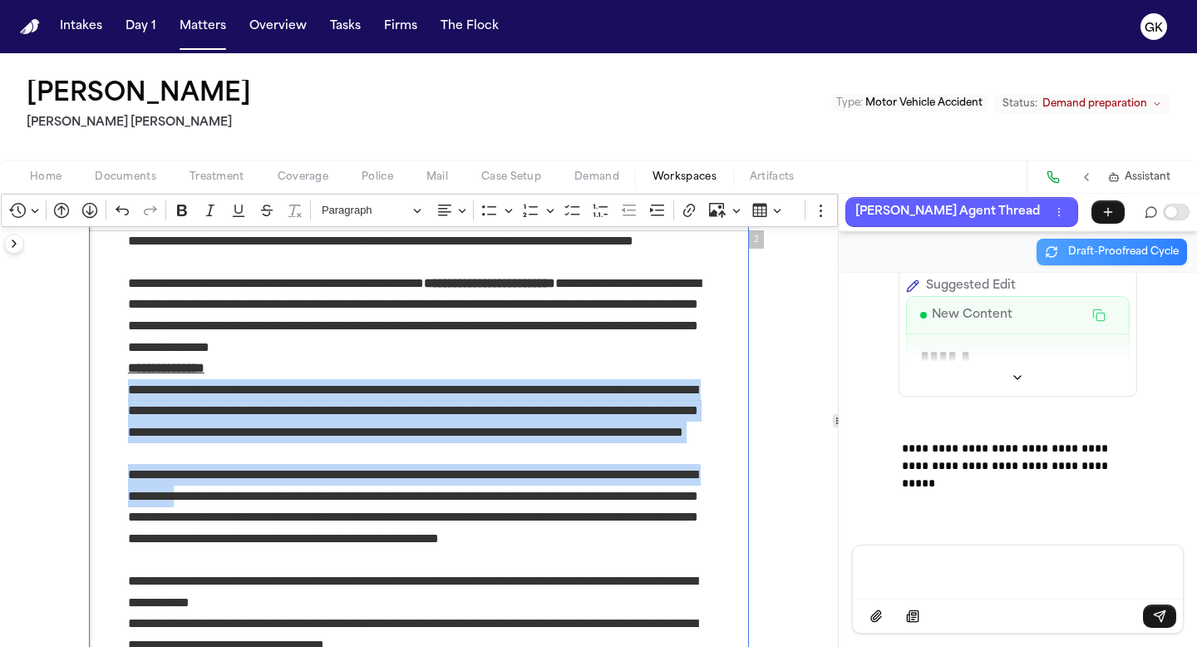
drag, startPoint x: 124, startPoint y: 387, endPoint x: 286, endPoint y: 504, distance: 200.0
click at [462, 437] on p "**********" at bounding box center [419, 421] width 583 height 85
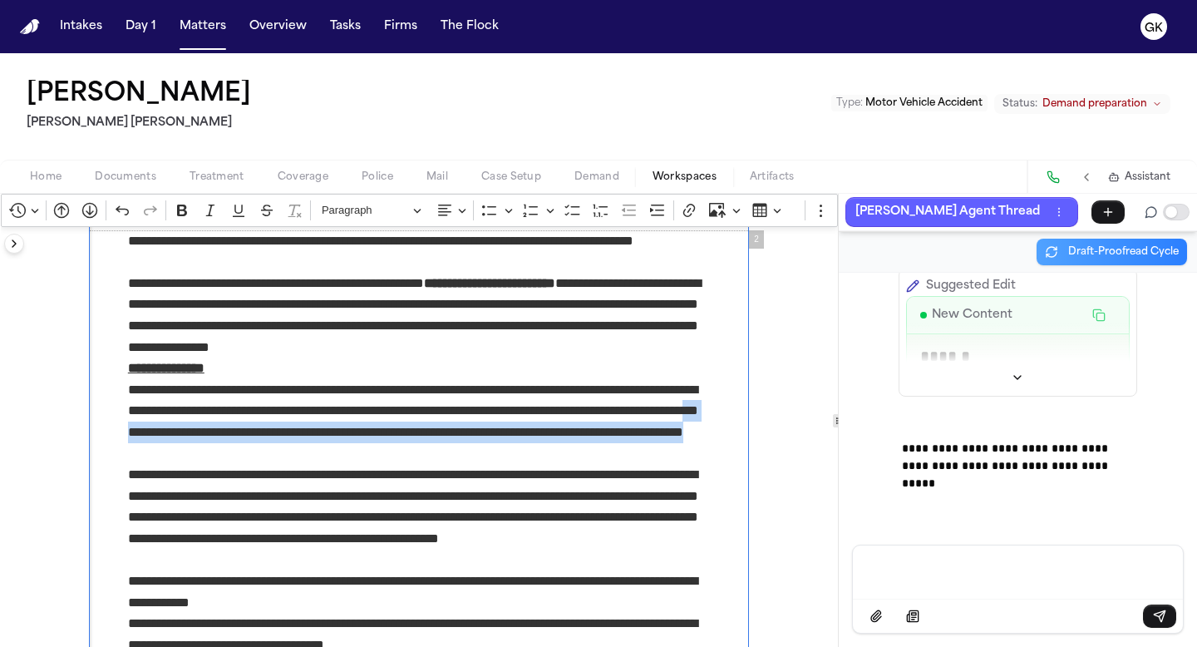
drag, startPoint x: 444, startPoint y: 453, endPoint x: 342, endPoint y: 436, distance: 102.9
click at [342, 436] on p "**********" at bounding box center [419, 421] width 583 height 85
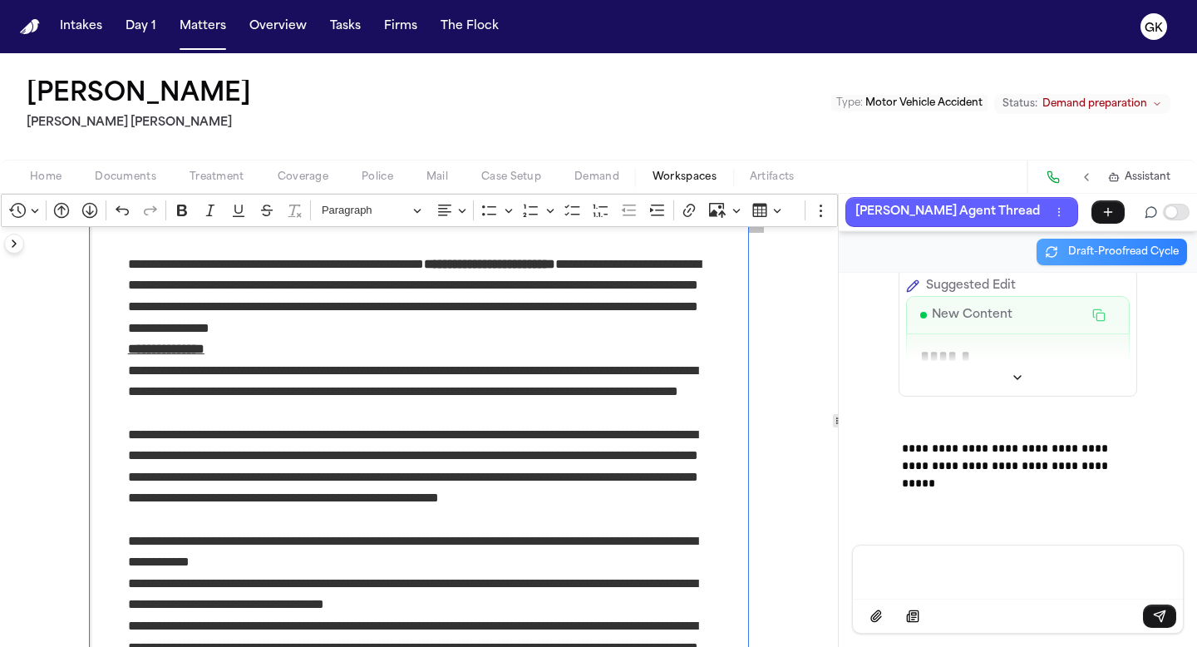
scroll to position [867, 0]
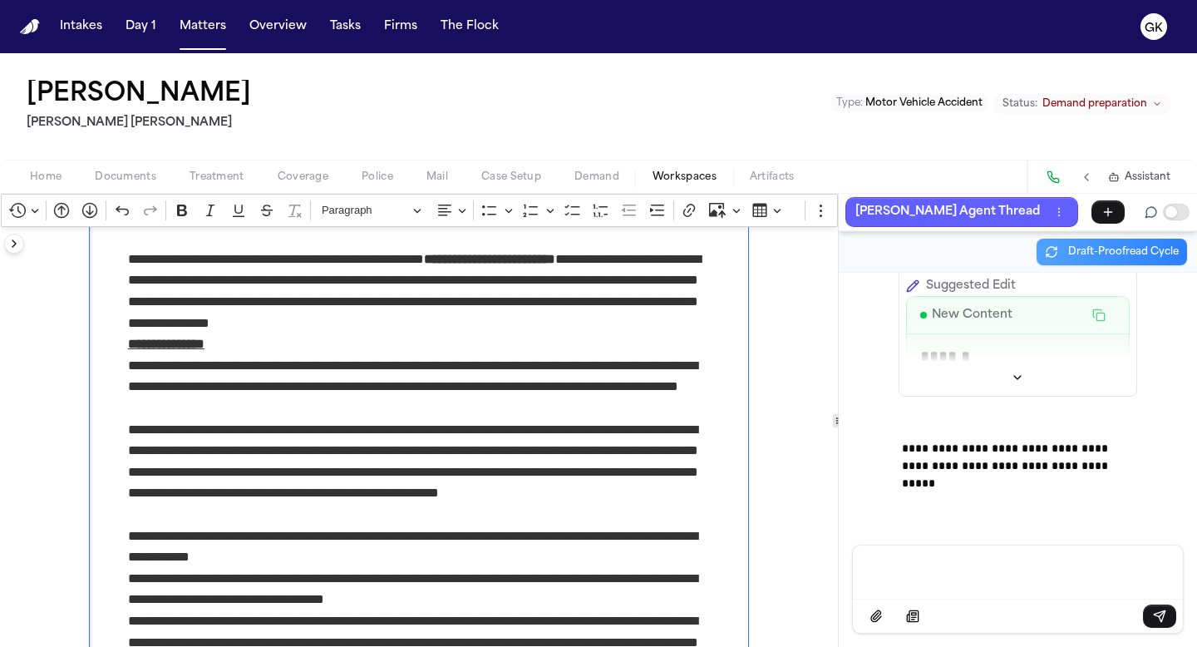
click at [263, 510] on p "**********" at bounding box center [419, 472] width 583 height 106
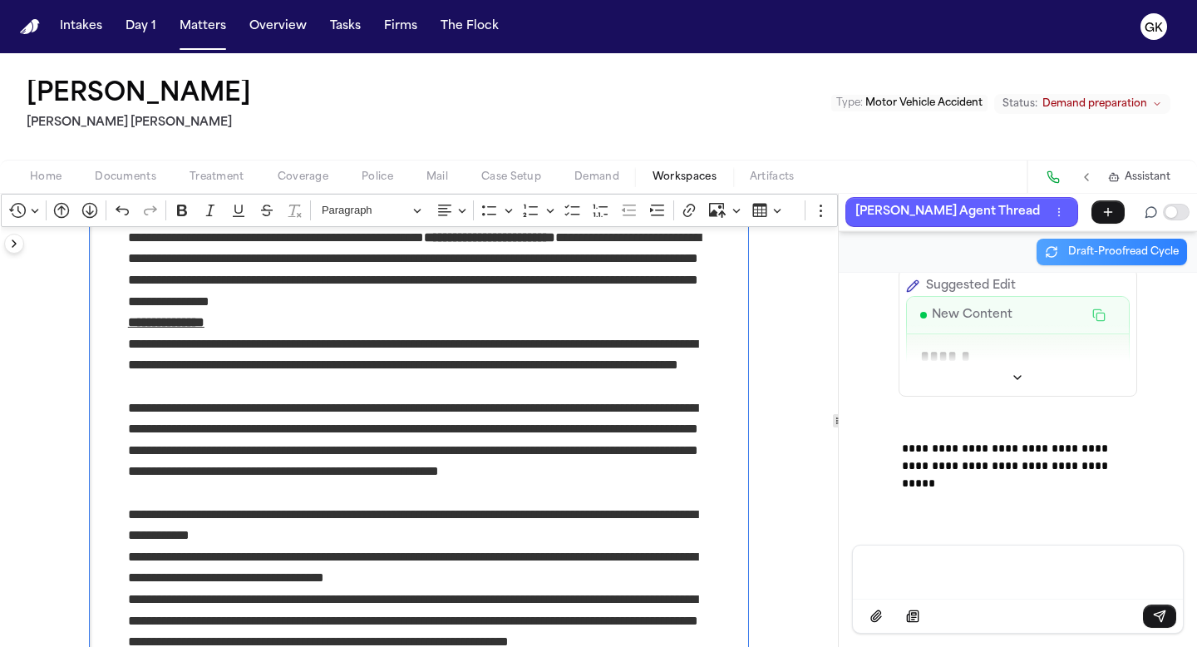
scroll to position [889, 0]
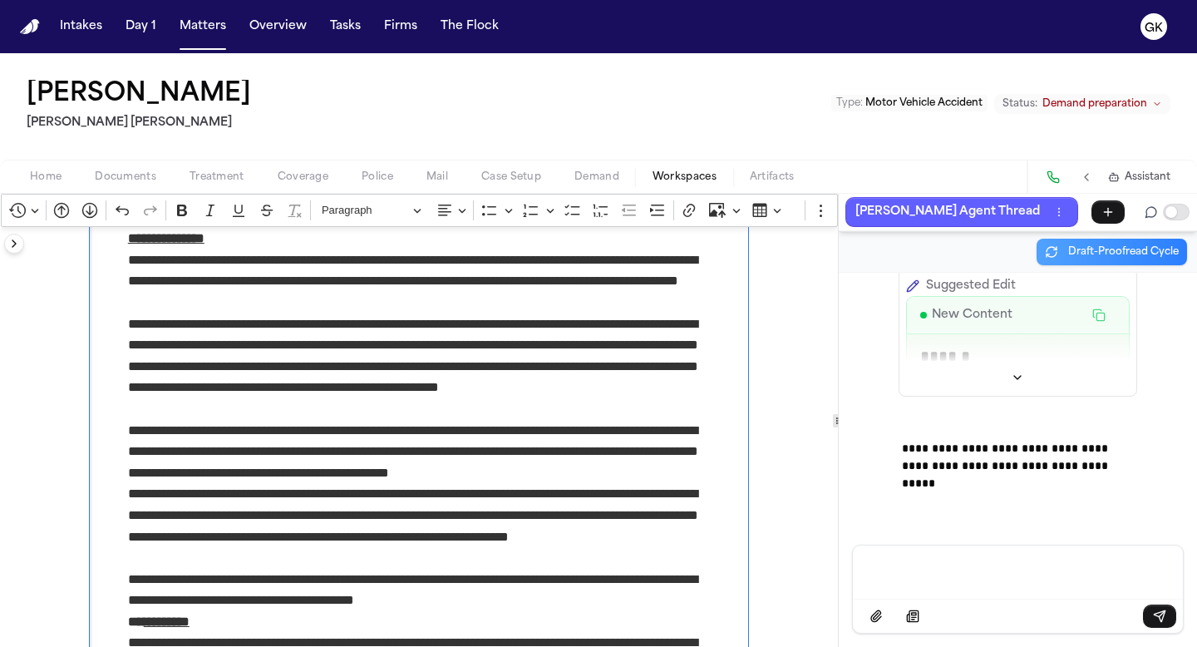
scroll to position [977, 0]
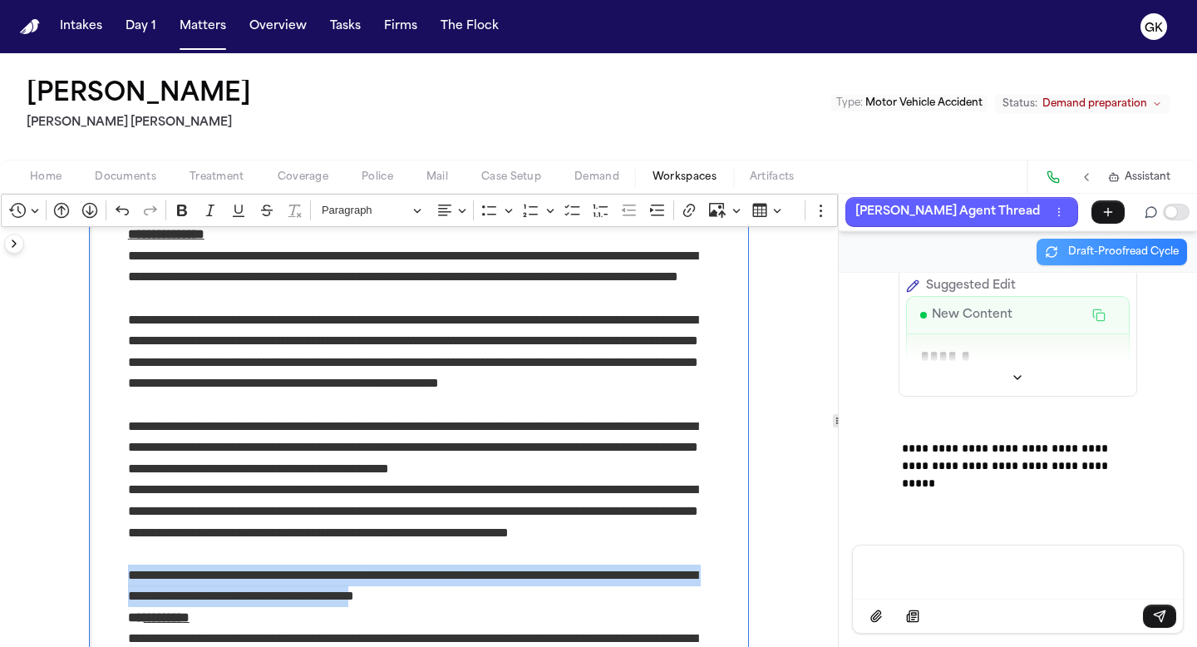
drag, startPoint x: 129, startPoint y: 576, endPoint x: 473, endPoint y: 598, distance: 344.8
click at [473, 598] on p "**********" at bounding box center [419, 585] width 583 height 42
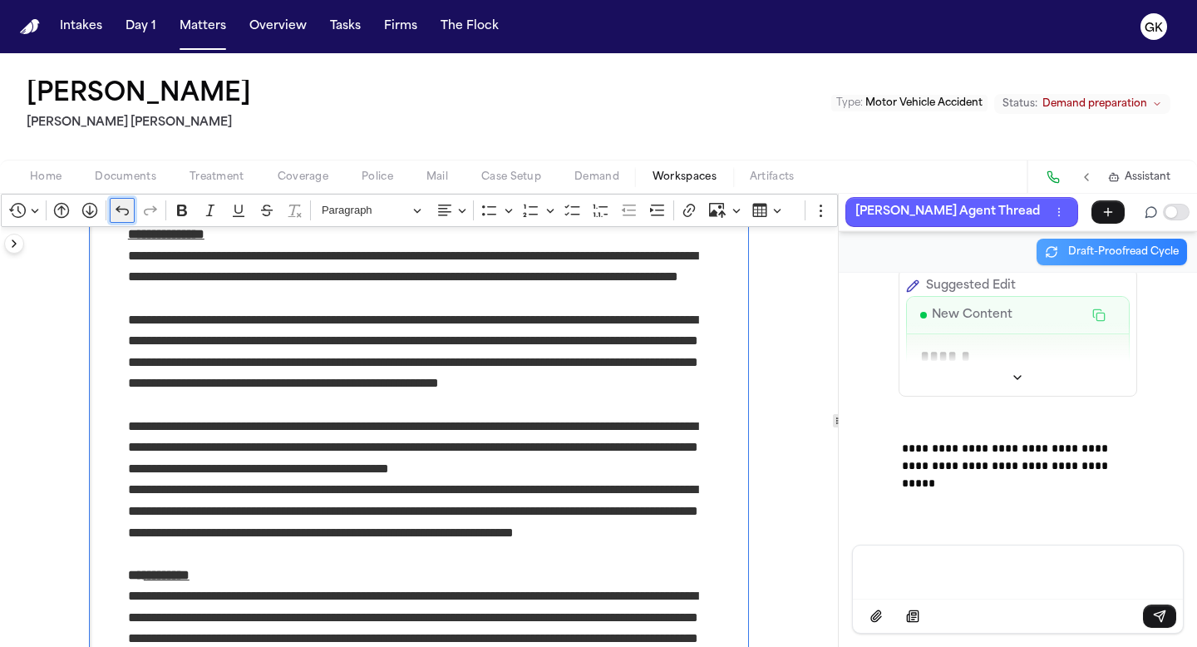
click at [121, 213] on icon "Editor toolbar" at bounding box center [122, 210] width 17 height 17
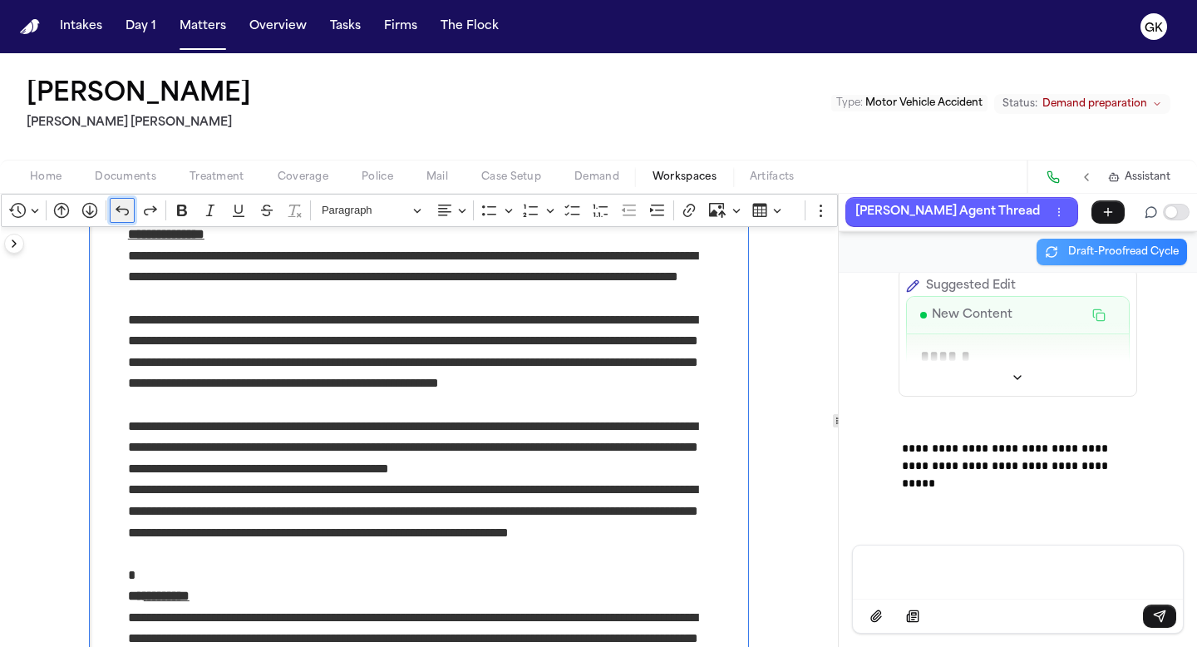
click at [121, 213] on icon "Editor toolbar" at bounding box center [122, 210] width 17 height 17
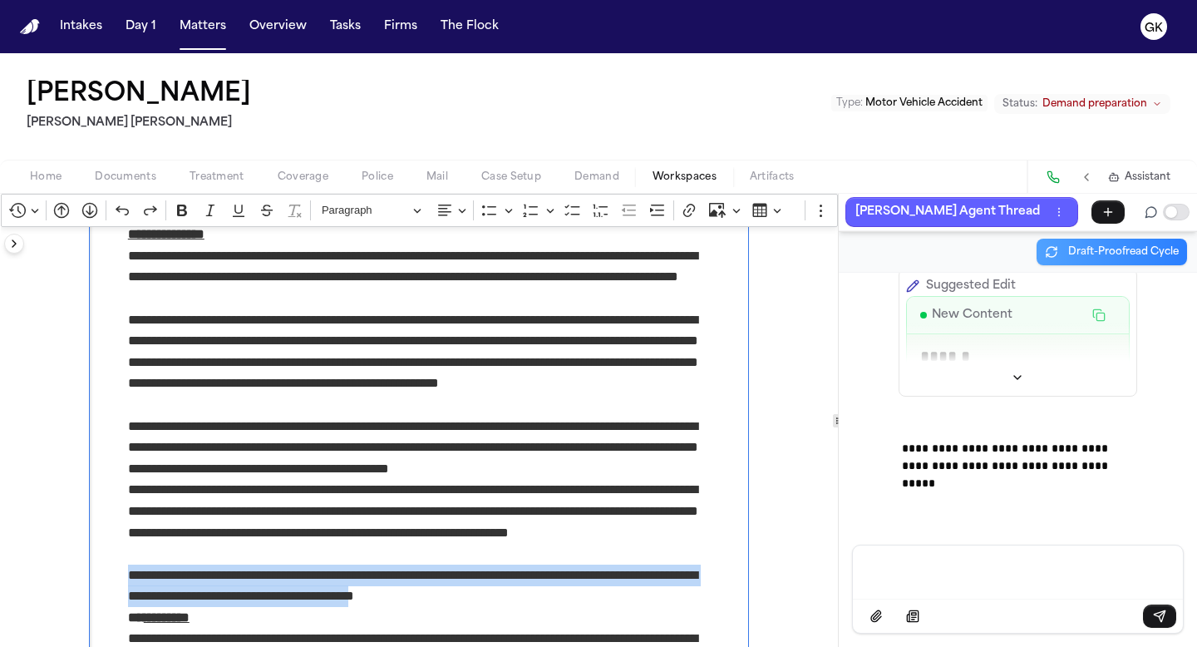
click at [232, 598] on p "**********" at bounding box center [419, 585] width 583 height 42
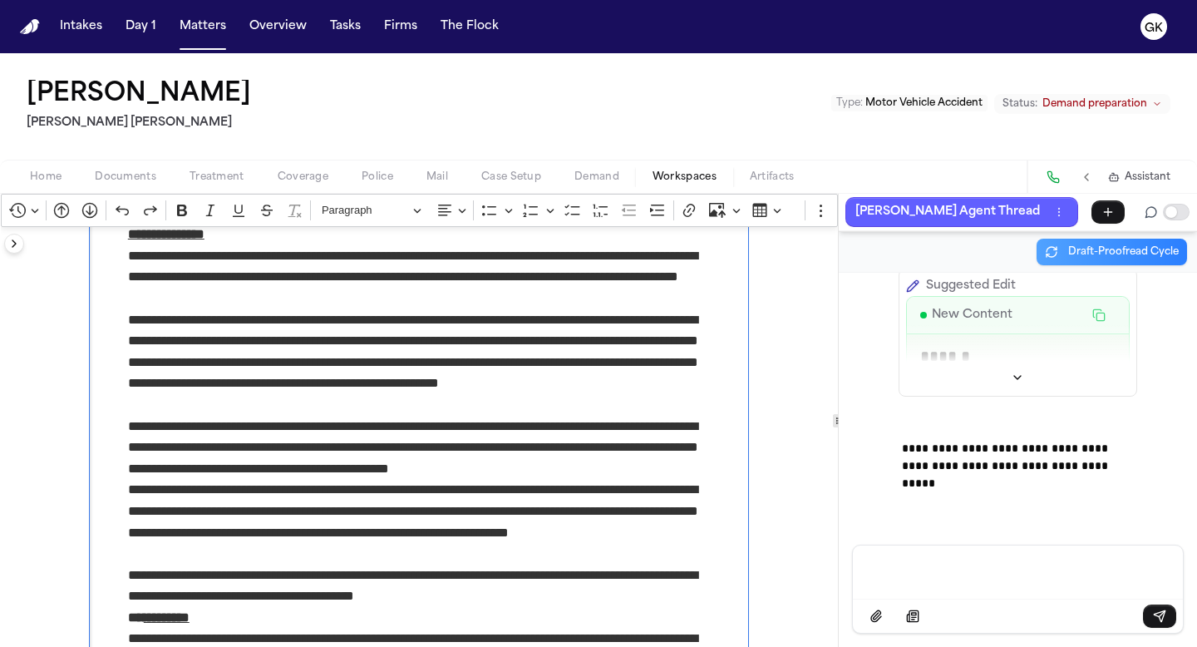
drag, startPoint x: 244, startPoint y: 600, endPoint x: 318, endPoint y: 600, distance: 74.0
click at [319, 601] on p "**********" at bounding box center [419, 585] width 583 height 42
drag, startPoint x: 318, startPoint y: 600, endPoint x: 236, endPoint y: 602, distance: 82.3
click at [236, 602] on p "**********" at bounding box center [419, 585] width 583 height 42
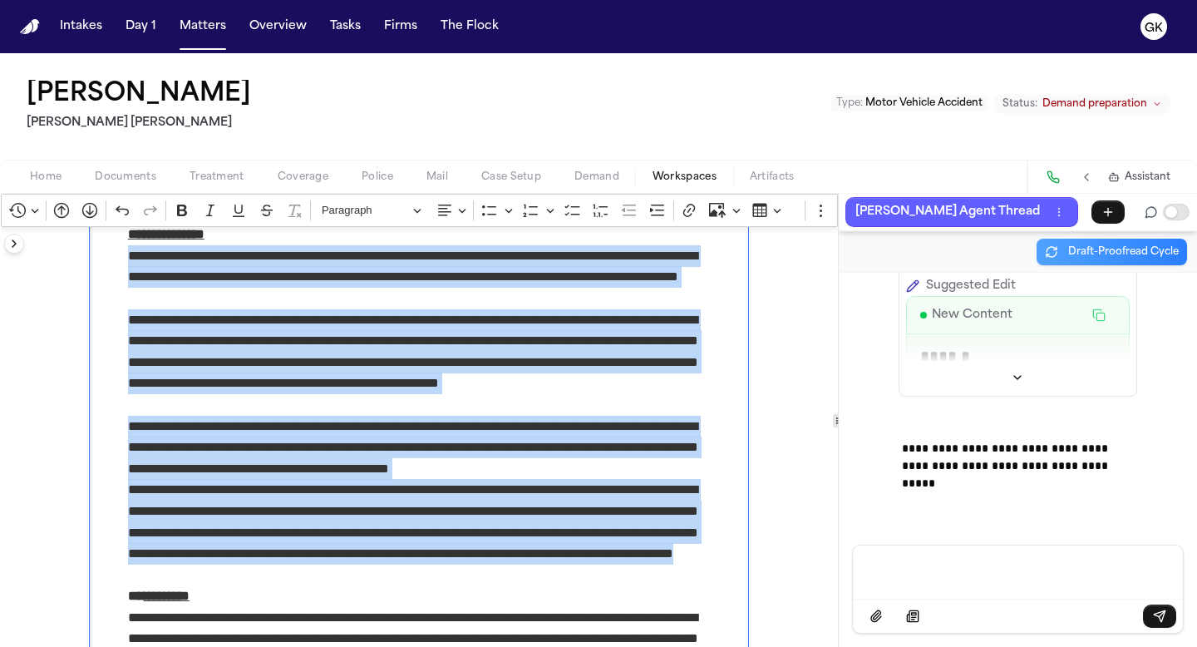
drag, startPoint x: 554, startPoint y: 576, endPoint x: 118, endPoint y: 257, distance: 540.6
copy div "**********"
click at [935, 569] on p "Message input" at bounding box center [1018, 570] width 290 height 17
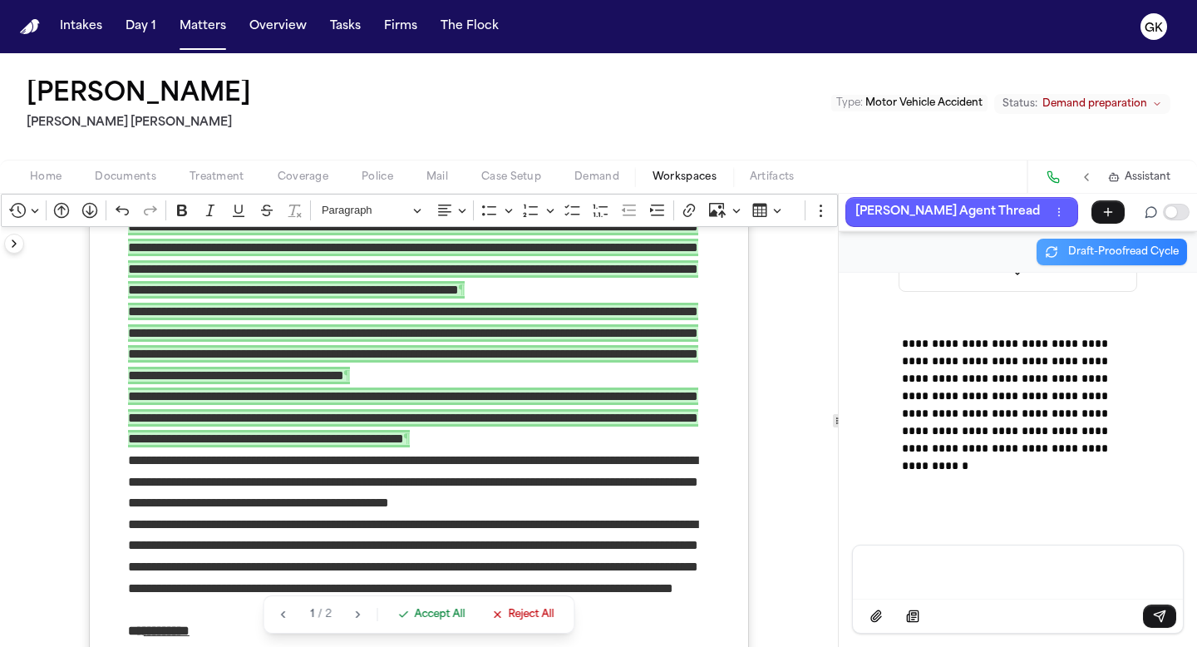
scroll to position [1108, 0]
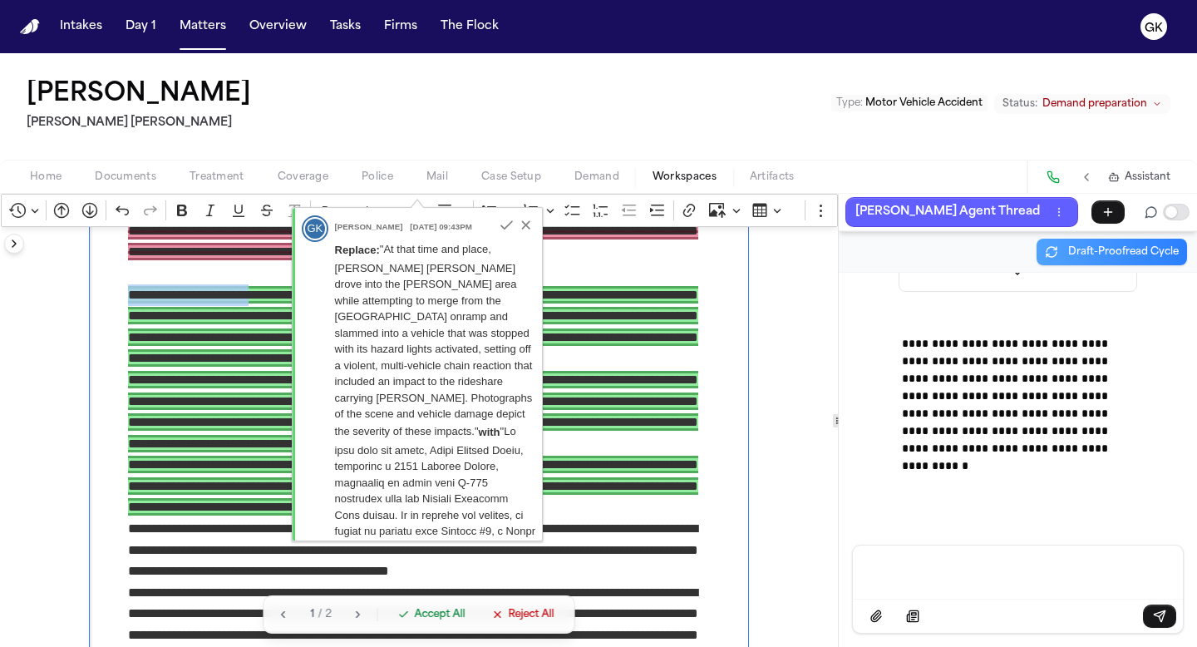
drag, startPoint x: 260, startPoint y: 295, endPoint x: 119, endPoint y: 295, distance: 141.3
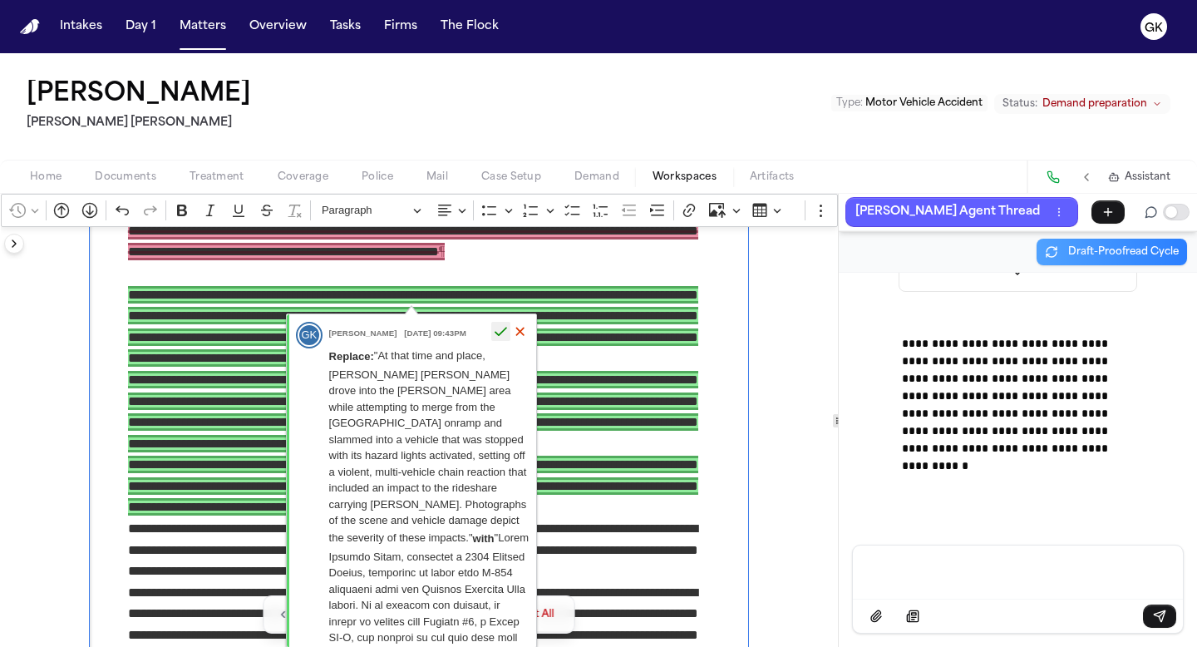
click at [501, 333] on icon "button" at bounding box center [501, 331] width 14 height 14
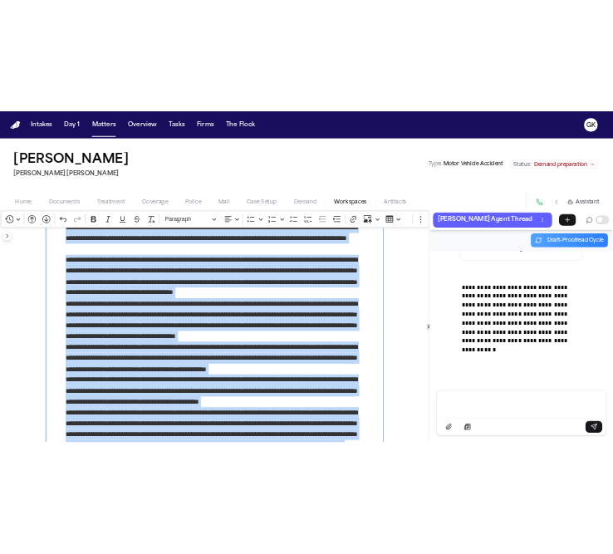
scroll to position [951, 0]
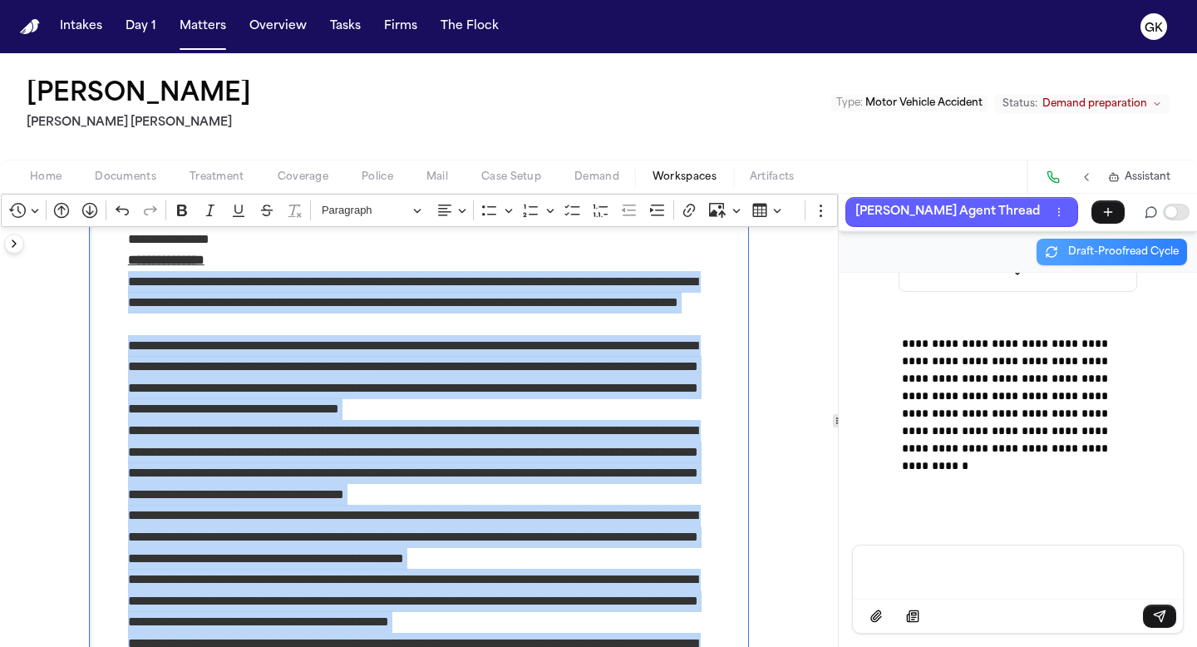
drag, startPoint x: 551, startPoint y: 539, endPoint x: 123, endPoint y: 281, distance: 500.0
copy div "**********"
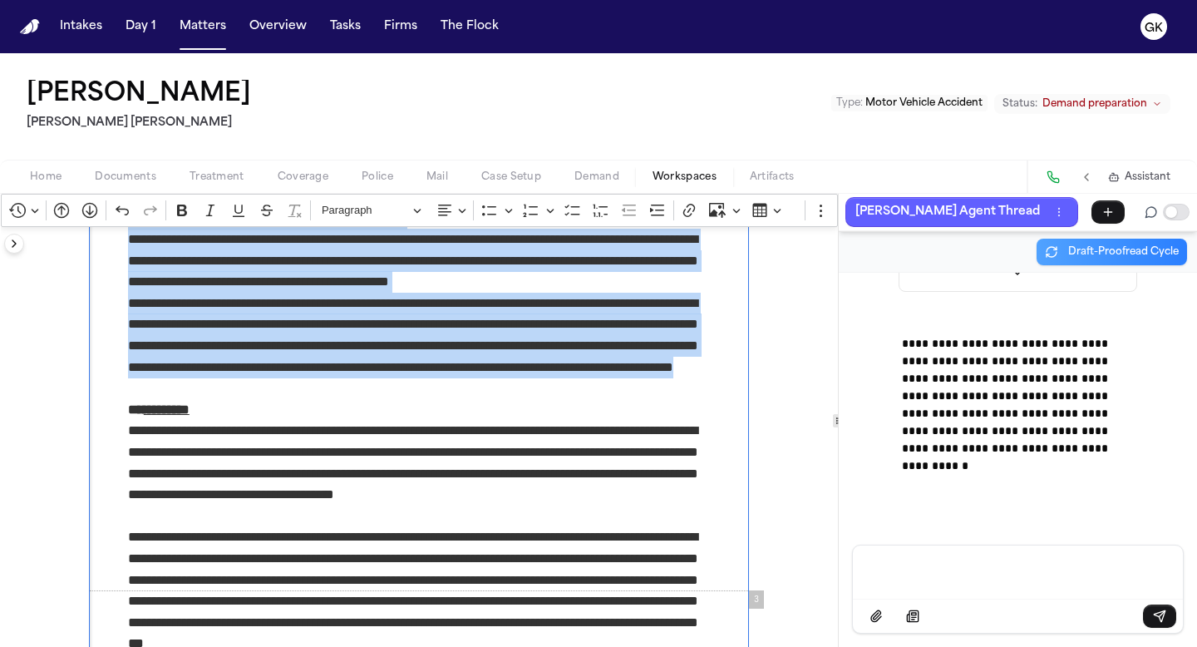
scroll to position [1293, 0]
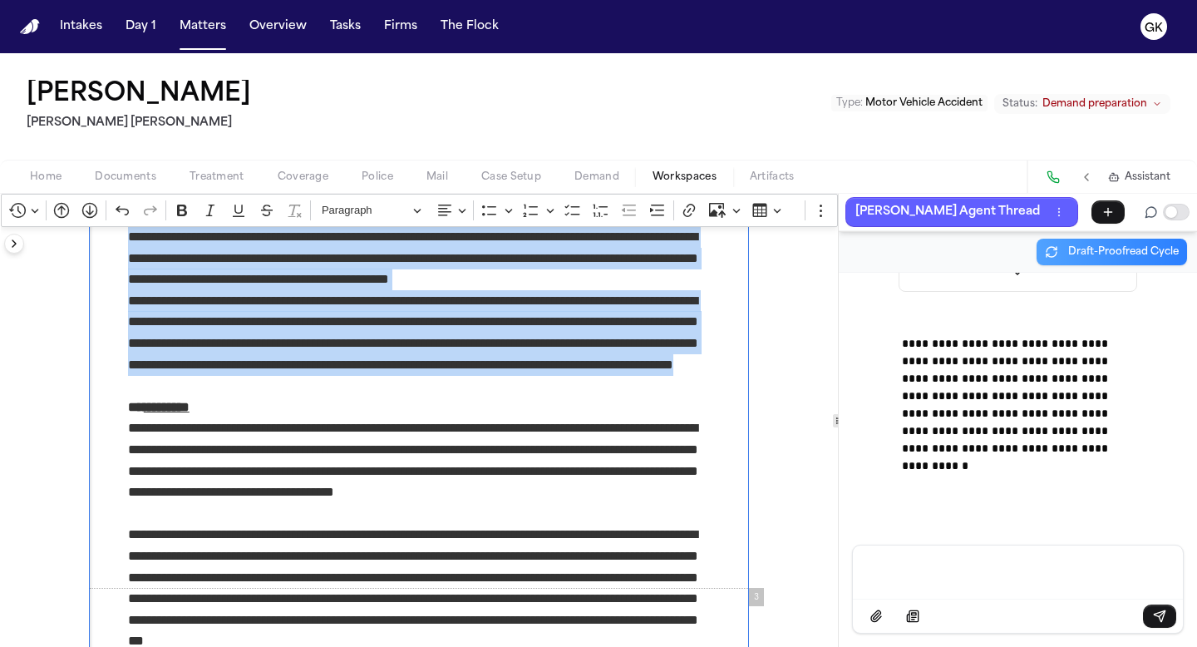
click at [441, 380] on p "**********" at bounding box center [419, 343] width 583 height 106
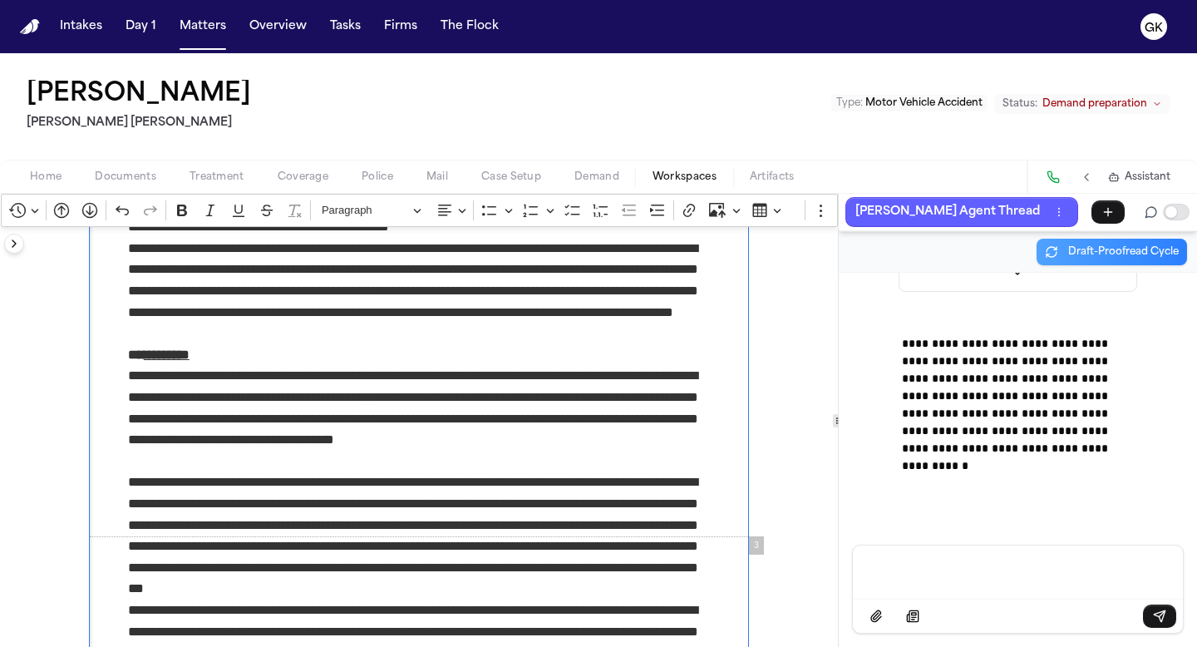
scroll to position [1349, 0]
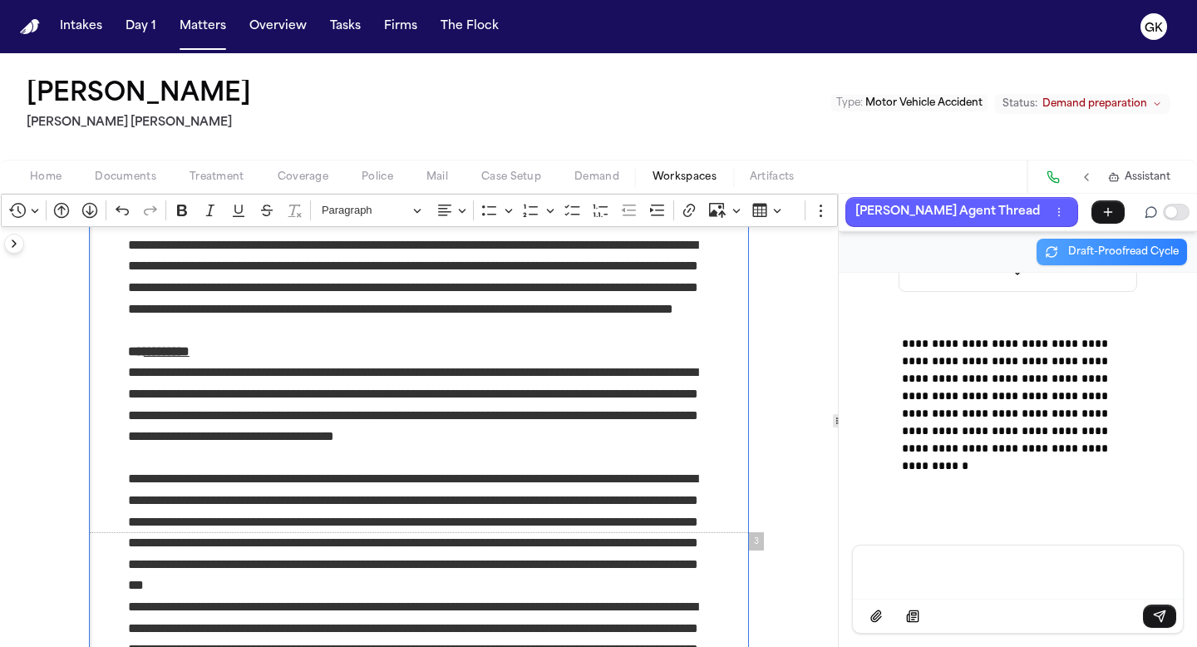
click at [986, 544] on div at bounding box center [1018, 588] width 332 height 89
click at [947, 562] on p "Message input" at bounding box center [1018, 570] width 290 height 17
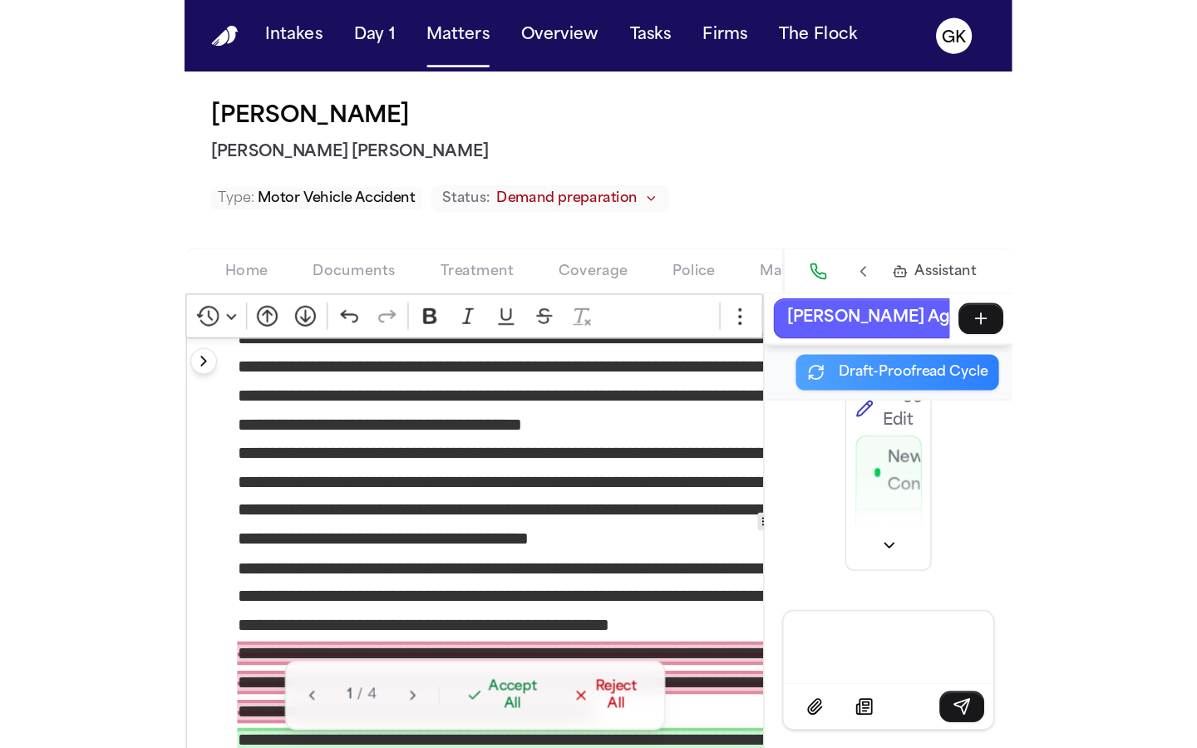
scroll to position [1067, 0]
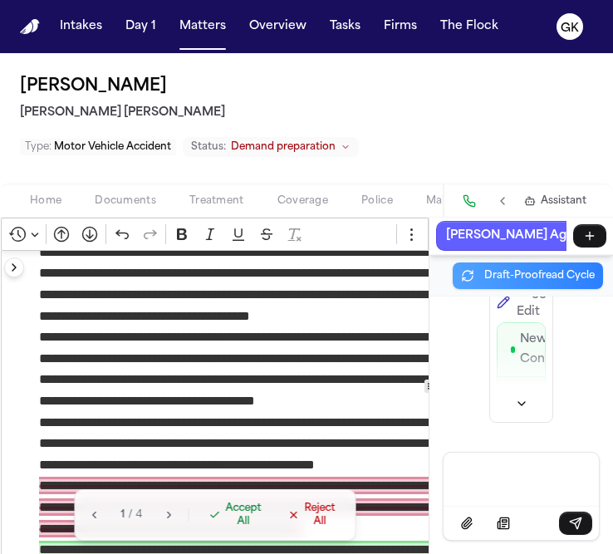
click at [518, 480] on p "Message input" at bounding box center [522, 478] width 116 height 17
click at [240, 513] on span "Accept All" at bounding box center [243, 515] width 36 height 27
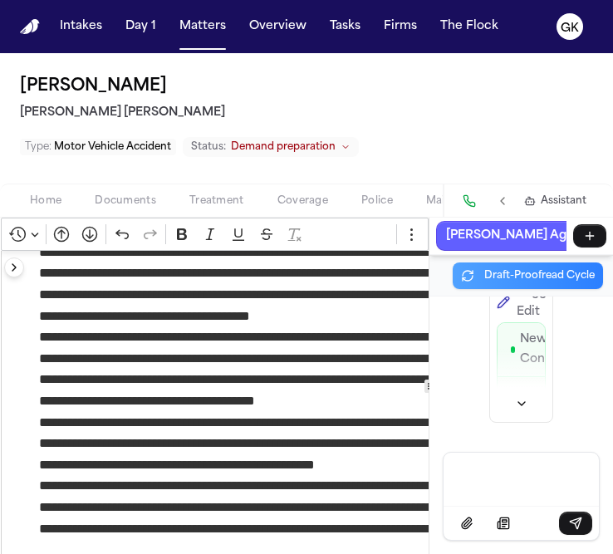
click at [510, 474] on p "Message input" at bounding box center [522, 478] width 116 height 17
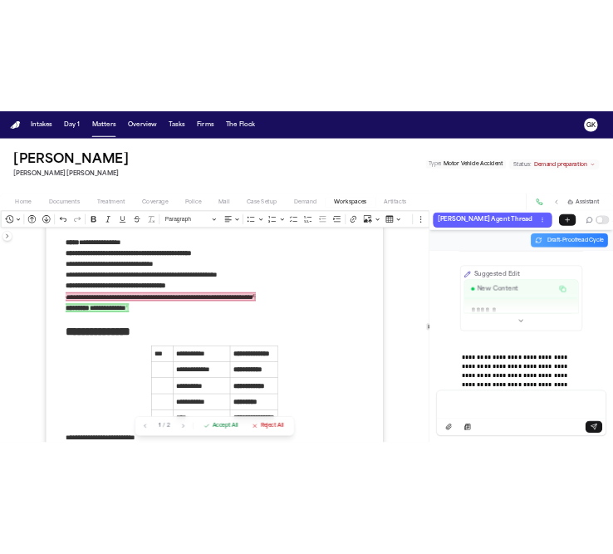
scroll to position [99, 0]
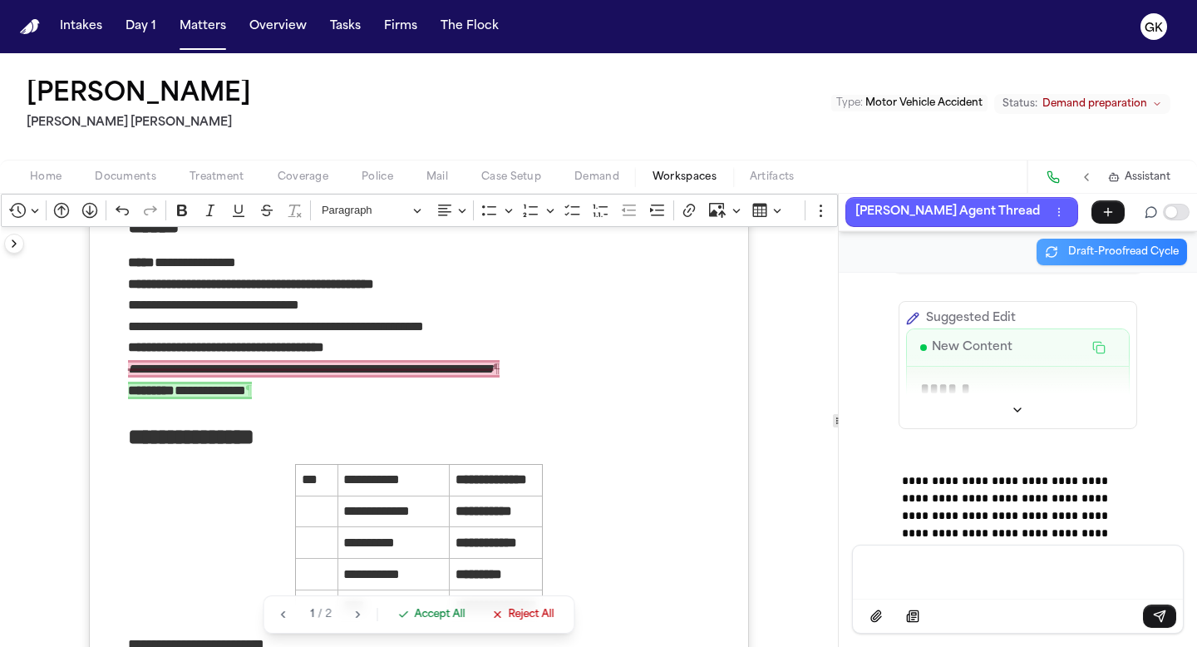
click at [420, 615] on span "Accept All" at bounding box center [440, 614] width 51 height 13
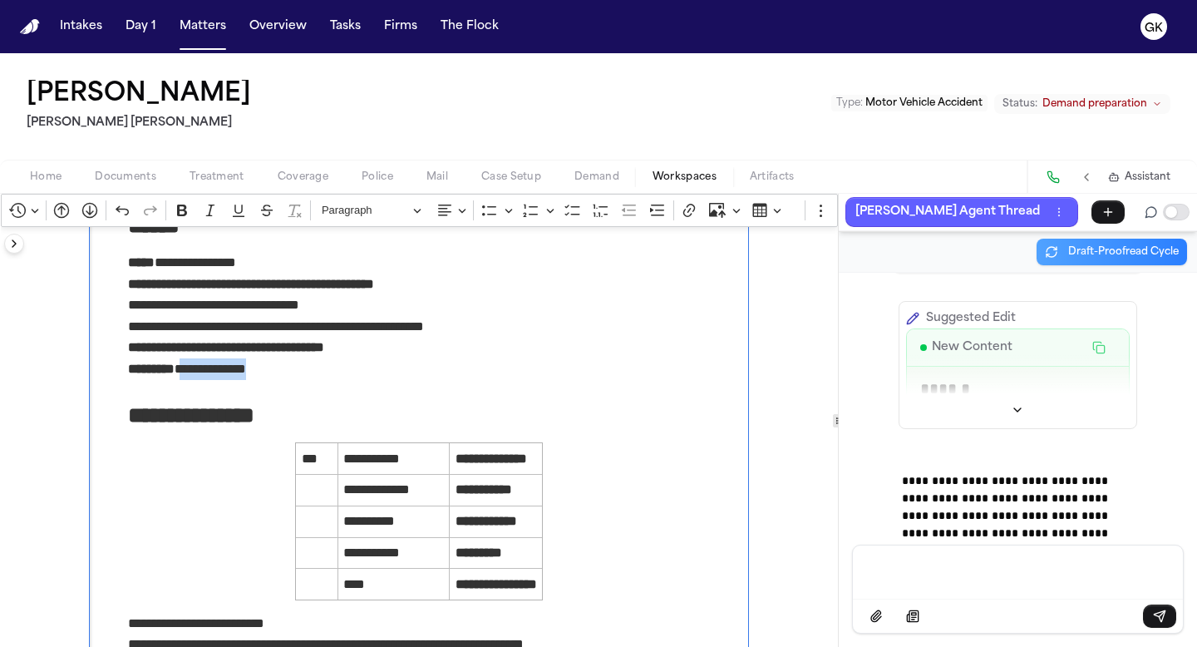
drag, startPoint x: 282, startPoint y: 374, endPoint x: 187, endPoint y: 371, distance: 94.8
click at [187, 371] on p "**********" at bounding box center [419, 369] width 583 height 22
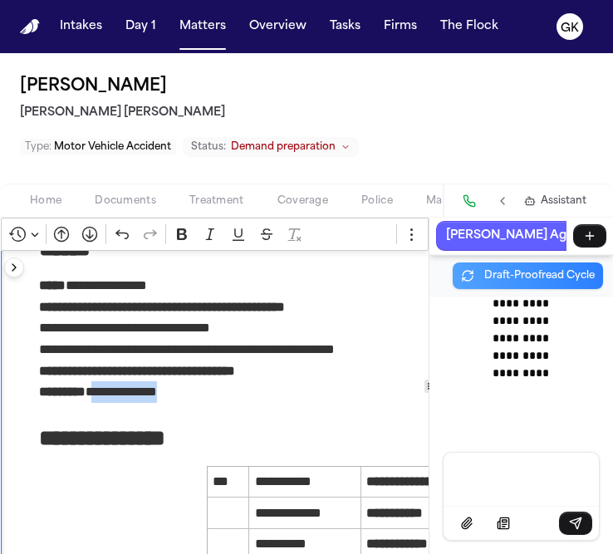
scroll to position [114779, 0]
click at [526, 65] on icon "Show more" at bounding box center [521, 58] width 13 height 13
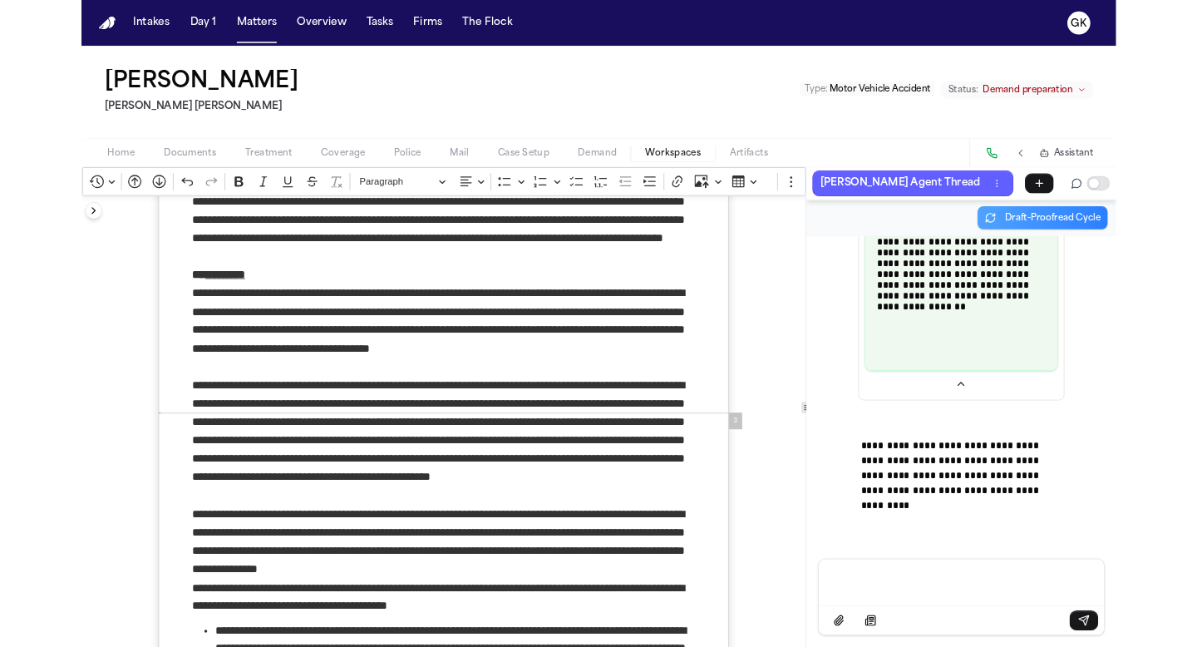
scroll to position [108452, 0]
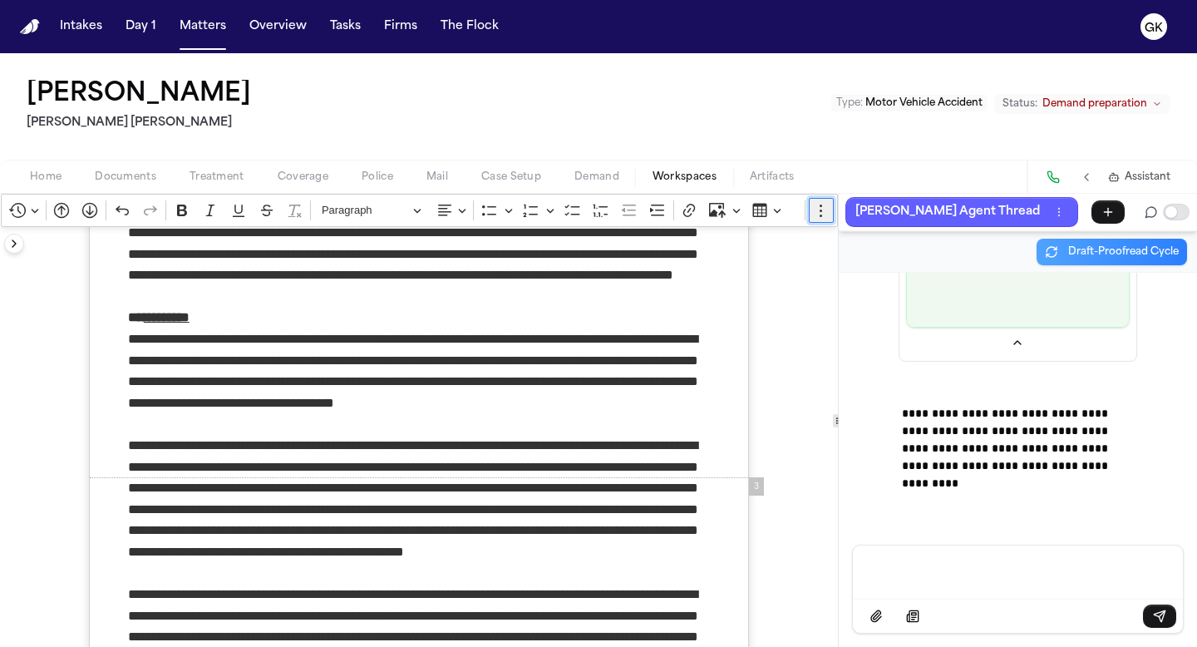
click at [819, 212] on icon "Editor toolbar" at bounding box center [821, 210] width 17 height 17
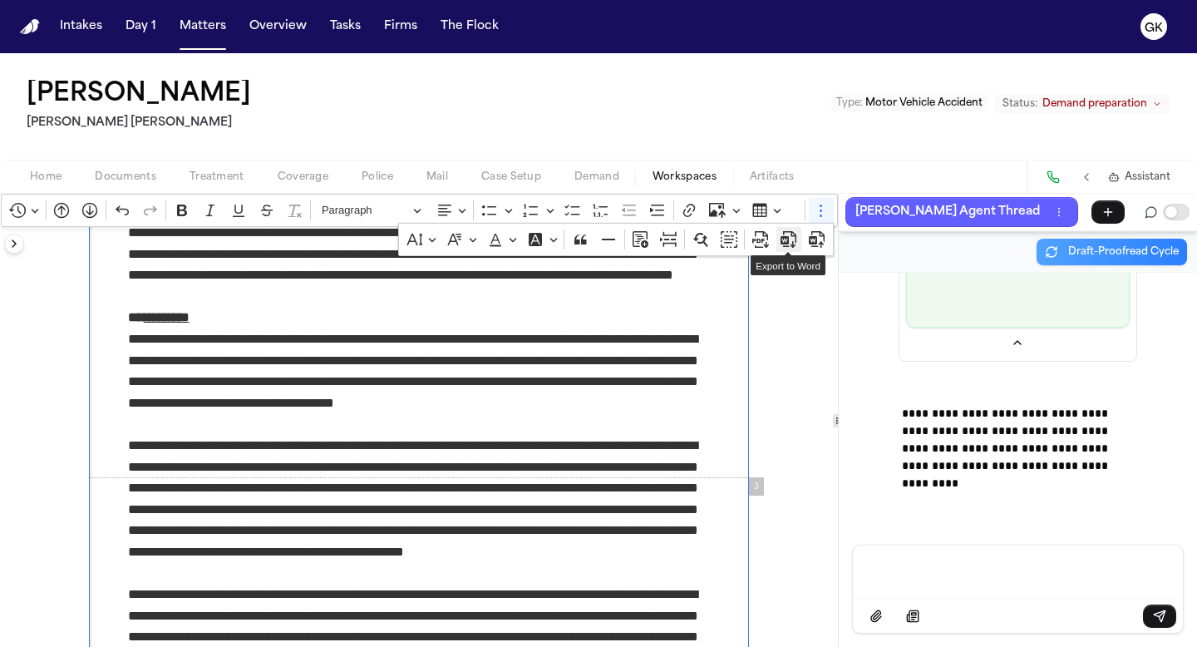
click at [786, 244] on icon "Dropdown toolbar" at bounding box center [784, 240] width 8 height 8
